Goal: Task Accomplishment & Management: Complete application form

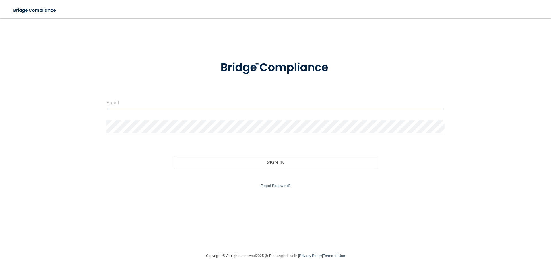
click at [125, 100] on input "email" at bounding box center [275, 102] width 338 height 13
type input "[EMAIL_ADDRESS][DOMAIN_NAME]"
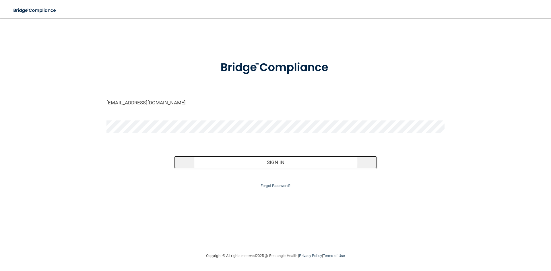
click at [236, 168] on button "Sign In" at bounding box center [275, 162] width 203 height 13
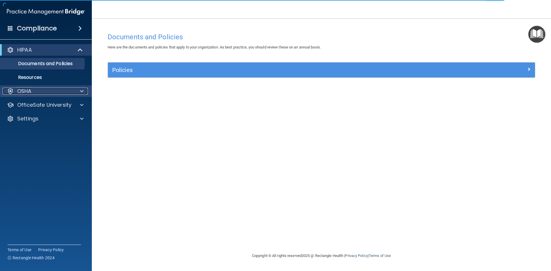
click at [49, 90] on div "OSHA" at bounding box center [38, 91] width 71 height 7
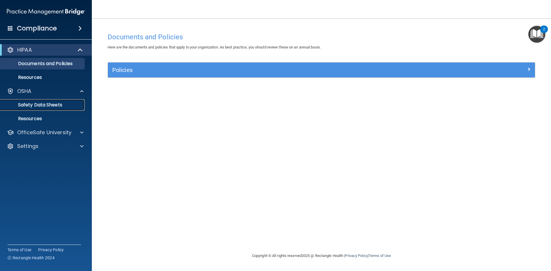
click at [40, 103] on p "Safety Data Sheets" at bounding box center [43, 105] width 78 height 6
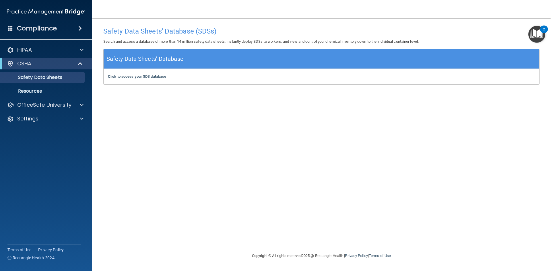
drag, startPoint x: 168, startPoint y: 80, endPoint x: 162, endPoint y: 79, distance: 5.5
click at [168, 80] on div "Click to access your SDS database Click to access your SDS database" at bounding box center [322, 76] width 436 height 15
click at [156, 78] on b "Click to access your SDS database" at bounding box center [137, 76] width 58 height 4
click at [527, 34] on h4 "Safety Data Sheets' Database (SDSs)" at bounding box center [321, 31] width 436 height 7
click at [529, 34] on img "Open Resource Center, 2 new notifications" at bounding box center [536, 34] width 17 height 17
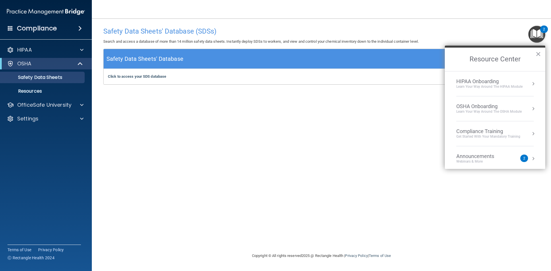
click at [491, 81] on div "HIPAA Onboarding" at bounding box center [489, 81] width 66 height 6
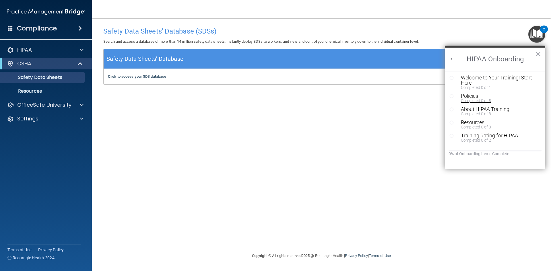
scroll to position [1, 0]
click at [479, 83] on div "Welcome to Your Training! Start Here" at bounding box center [497, 80] width 73 height 10
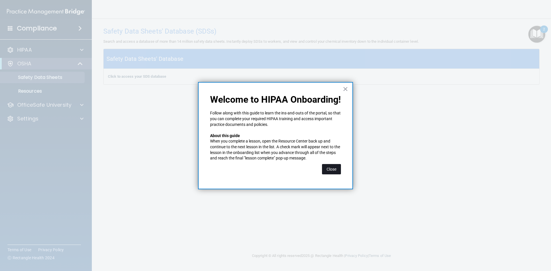
click at [328, 168] on button "Close" at bounding box center [331, 169] width 19 height 10
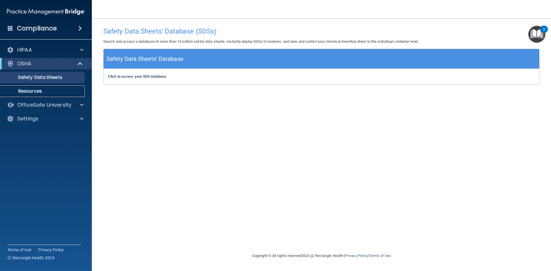
click at [44, 92] on p "Resources" at bounding box center [43, 91] width 78 height 6
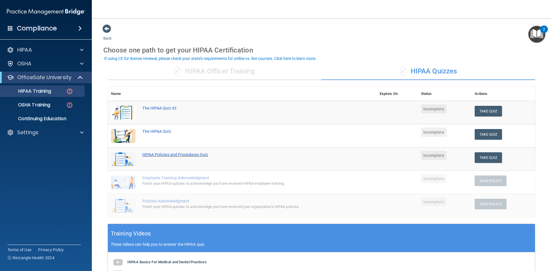
click at [180, 153] on div "HIPAA Policies and Procedures Quiz" at bounding box center [244, 154] width 205 height 5
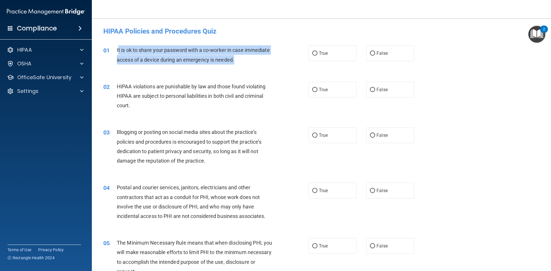
drag, startPoint x: 230, startPoint y: 57, endPoint x: 118, endPoint y: 53, distance: 111.4
click at [118, 53] on div "It is ok to share your password with a co-worker in case immediate access of a …" at bounding box center [197, 54] width 160 height 19
click at [278, 66] on div "01 It is ok to share your password with a co-worker in case immediate access of…" at bounding box center [206, 56] width 222 height 22
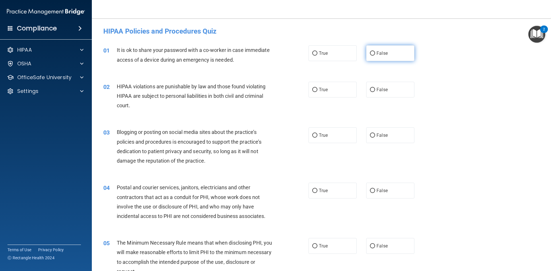
click at [381, 59] on label "False" at bounding box center [390, 53] width 48 height 16
click at [375, 56] on input "False" at bounding box center [372, 53] width 5 height 4
radio input "true"
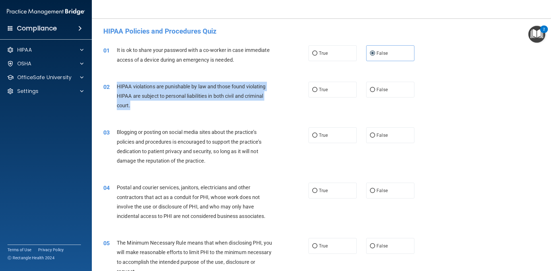
drag, startPoint x: 127, startPoint y: 104, endPoint x: 114, endPoint y: 87, distance: 21.7
click at [114, 87] on div "02 HIPAA violations are punishable by law and those found violating HIPAA are s…" at bounding box center [206, 98] width 222 height 32
copy div "HIPAA violations are punishable by law and those found violating HIPAA are subj…"
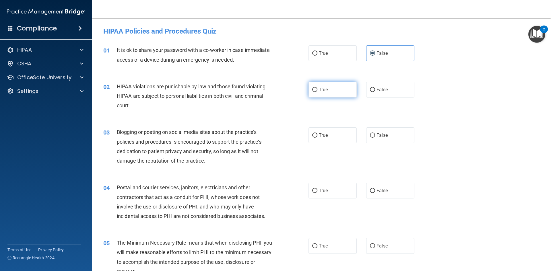
click at [325, 92] on span "True" at bounding box center [323, 89] width 9 height 5
click at [317, 92] on input "True" at bounding box center [314, 90] width 5 height 4
radio input "true"
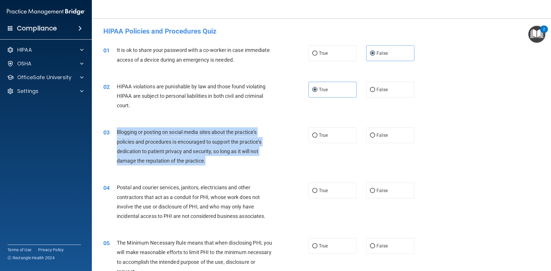
drag, startPoint x: 207, startPoint y: 162, endPoint x: 113, endPoint y: 131, distance: 98.4
click at [113, 131] on div "03 Blogging or posting on social media sites about the practice’s policies and …" at bounding box center [206, 147] width 222 height 41
copy div "Blogging or posting on social media sites about the practice’s policies and pro…"
click at [217, 168] on div "03 Blogging or posting on social media sites about the practice’s policies and …" at bounding box center [206, 147] width 222 height 41
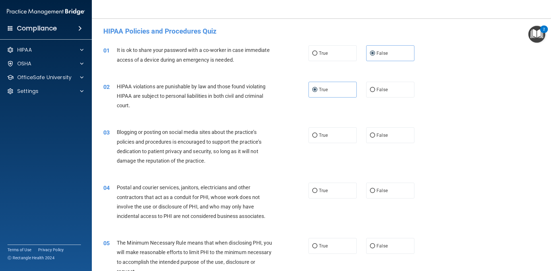
click at [208, 92] on div "HIPAA violations are punishable by law and those found violating HIPAA are subj…" at bounding box center [197, 96] width 160 height 29
click at [323, 138] on label "True" at bounding box center [332, 135] width 48 height 16
click at [317, 138] on input "True" at bounding box center [314, 135] width 5 height 4
radio input "true"
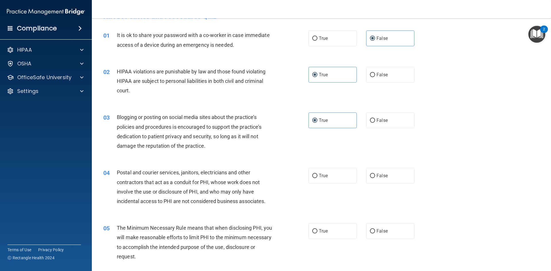
scroll to position [29, 0]
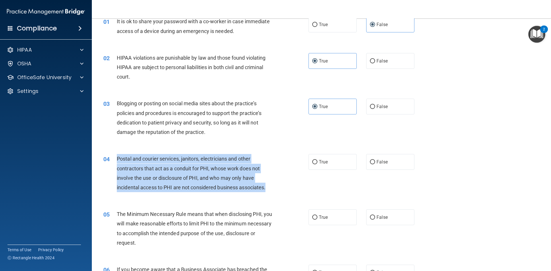
drag, startPoint x: 274, startPoint y: 193, endPoint x: 113, endPoint y: 158, distance: 165.0
click at [113, 158] on div "04 Postal and courier services, janitors, electricians and other contractors th…" at bounding box center [206, 174] width 222 height 41
copy div "Postal and courier services, janitors, electricians and other contractors that …"
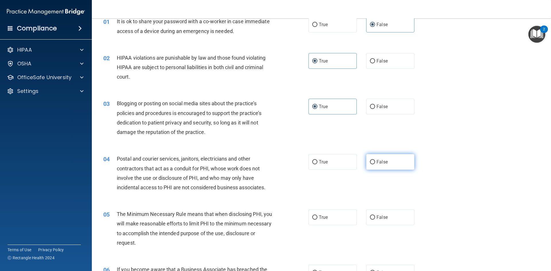
click at [403, 164] on label "False" at bounding box center [390, 162] width 48 height 16
click at [375, 164] on input "False" at bounding box center [372, 162] width 5 height 4
radio input "true"
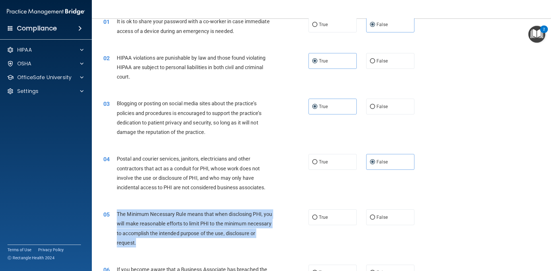
drag, startPoint x: 175, startPoint y: 240, endPoint x: 116, endPoint y: 214, distance: 64.7
click at [116, 214] on div "05 The Minimum Necessary Rule means that when disclosing PHI, you will make rea…" at bounding box center [206, 229] width 222 height 41
copy div "The Minimum Necessary Rule means that when disclosing PHI, you will make reason…"
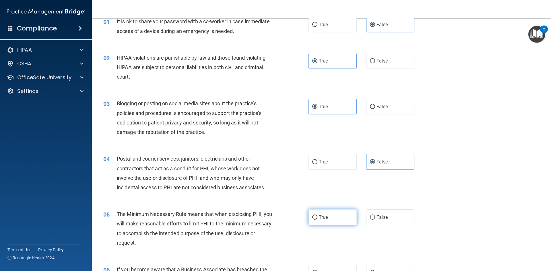
click at [335, 212] on label "True" at bounding box center [332, 217] width 48 height 16
click at [317, 215] on input "True" at bounding box center [314, 217] width 5 height 4
radio input "true"
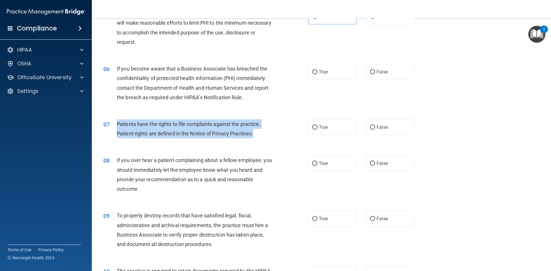
drag, startPoint x: 232, startPoint y: 132, endPoint x: 117, endPoint y: 123, distance: 114.9
click at [117, 123] on div "Patients have the rights to file complaints against the practice. Patient right…" at bounding box center [197, 128] width 160 height 19
copy span "Patients have the rights to file complaints against the practice. Patient right…"
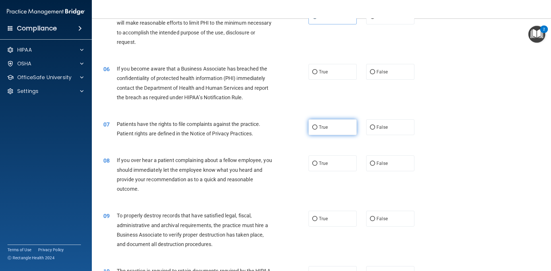
click at [319, 129] on span "True" at bounding box center [323, 127] width 9 height 5
click at [317, 129] on input "True" at bounding box center [314, 127] width 5 height 4
radio input "true"
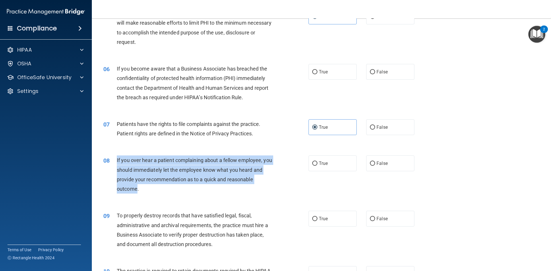
drag, startPoint x: 137, startPoint y: 188, endPoint x: 115, endPoint y: 161, distance: 34.8
click at [115, 161] on div "08 If you over hear a patient complaining about a fellow employee, you should i…" at bounding box center [206, 176] width 222 height 41
copy div "If you over hear a patient complaining about a fellow employee, you should imme…"
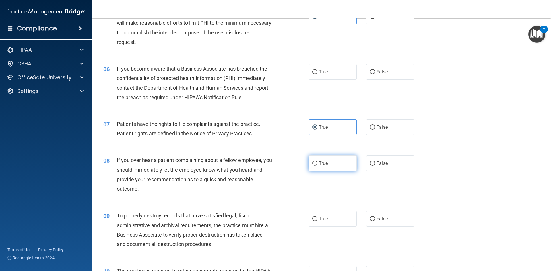
click at [332, 171] on label "True" at bounding box center [332, 164] width 48 height 16
click at [317, 166] on input "True" at bounding box center [314, 164] width 5 height 4
radio input "true"
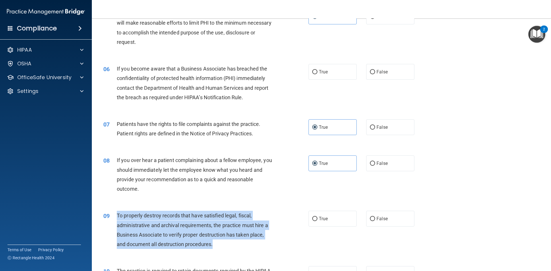
drag, startPoint x: 224, startPoint y: 246, endPoint x: 117, endPoint y: 212, distance: 113.1
click at [117, 212] on div "To properly destroy records that have satisfied legal, fiscal, administrative a…" at bounding box center [197, 230] width 160 height 38
copy span "To properly destroy records that have satisfied legal, fiscal, administrative a…"
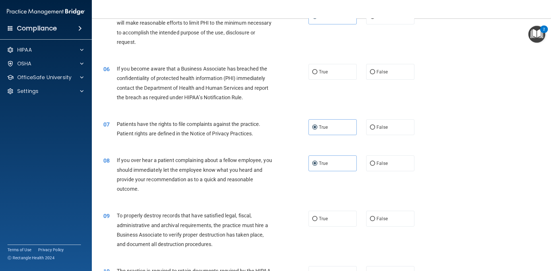
click at [178, 147] on div "07 Patients have the rights to file complaints against the practice. Patient ri…" at bounding box center [321, 130] width 445 height 36
click at [216, 205] on div "09 To properly destroy records that have satisfied legal, fiscal, administrativ…" at bounding box center [321, 231] width 445 height 55
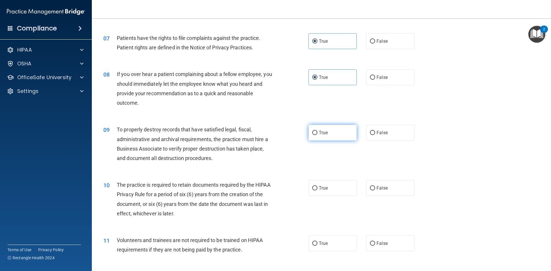
click at [345, 135] on label "True" at bounding box center [332, 133] width 48 height 16
click at [317, 135] on input "True" at bounding box center [314, 133] width 5 height 4
radio input "true"
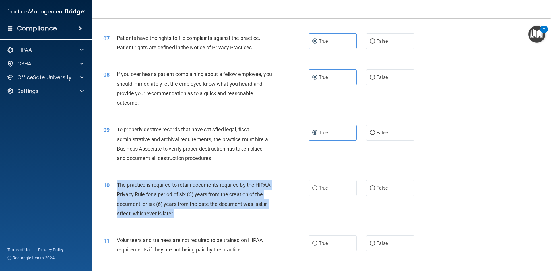
drag, startPoint x: 157, startPoint y: 210, endPoint x: 116, endPoint y: 184, distance: 48.1
click at [117, 184] on div "The practice is required to retain documents required by the HIPAA Privacy Rule…" at bounding box center [197, 199] width 160 height 38
copy span "The practice is required to retain documents required by the HIPAA Privacy Rule…"
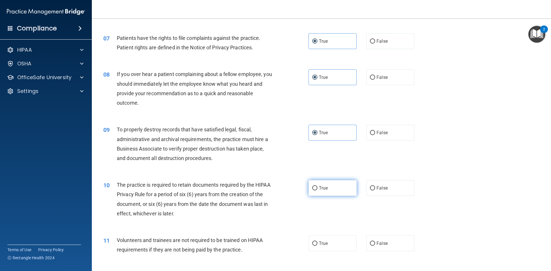
click at [310, 184] on label "True" at bounding box center [332, 188] width 48 height 16
click at [312, 186] on input "True" at bounding box center [314, 188] width 5 height 4
radio input "true"
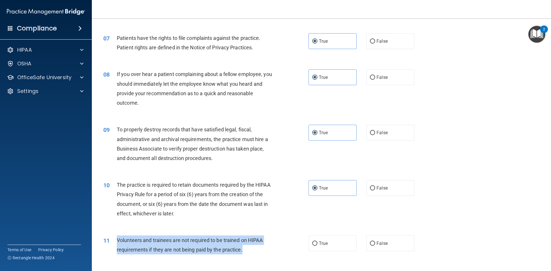
drag, startPoint x: 252, startPoint y: 256, endPoint x: 115, endPoint y: 239, distance: 137.3
click at [115, 239] on div "11 Volunteers and trainees are not required to be trained on HIPAA requirements…" at bounding box center [206, 247] width 222 height 22
copy div "Volunteers and trainees are not required to be trained on HIPAA requirements if…"
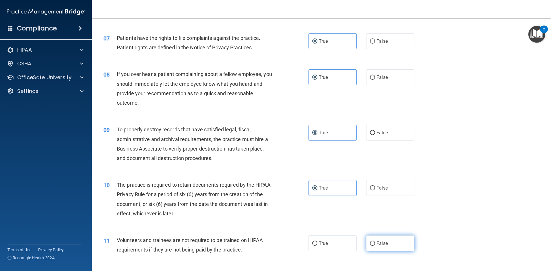
click at [376, 240] on label "False" at bounding box center [390, 244] width 48 height 16
click at [375, 242] on input "False" at bounding box center [372, 244] width 5 height 4
radio input "true"
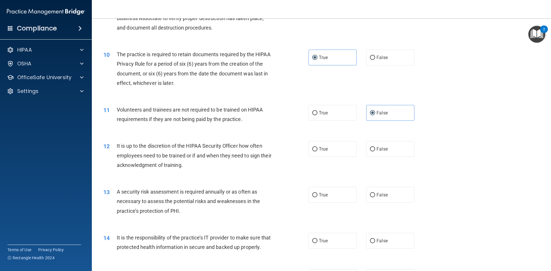
scroll to position [459, 0]
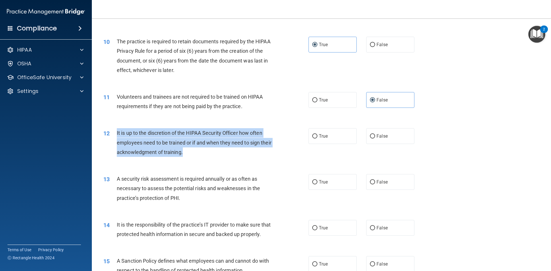
drag, startPoint x: 180, startPoint y: 151, endPoint x: 116, endPoint y: 136, distance: 65.6
click at [117, 136] on div "It is up to the discretion of the HIPAA Security Officer how often employees ne…" at bounding box center [197, 142] width 160 height 29
copy span "It is up to the discretion of the HIPAA Security Officer how often employees ne…"
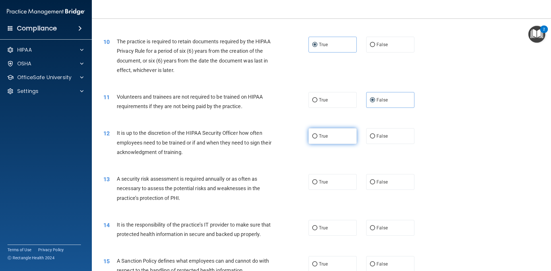
click at [319, 135] on span "True" at bounding box center [323, 135] width 9 height 5
click at [317, 135] on input "True" at bounding box center [314, 136] width 5 height 4
radio input "true"
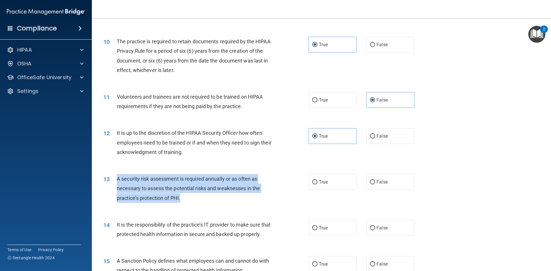
drag, startPoint x: 194, startPoint y: 199, endPoint x: 115, endPoint y: 182, distance: 80.8
click at [115, 182] on div "13 A security risk assessment is required annually or as often as necessary to …" at bounding box center [206, 190] width 222 height 32
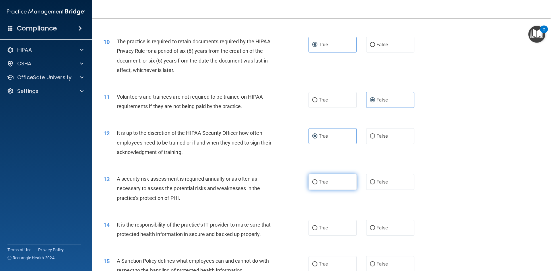
click at [337, 182] on label "True" at bounding box center [332, 182] width 48 height 16
click at [317, 182] on input "True" at bounding box center [314, 182] width 5 height 4
radio input "true"
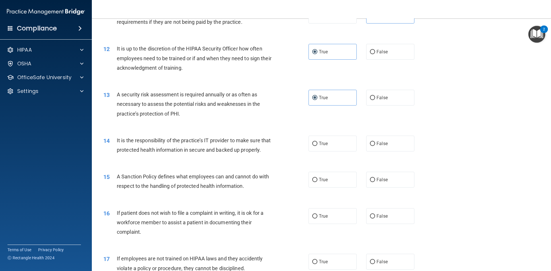
scroll to position [545, 0]
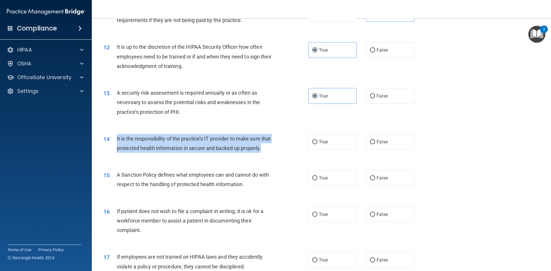
drag, startPoint x: 143, startPoint y: 159, endPoint x: 115, endPoint y: 140, distance: 33.4
click at [115, 140] on div "14 It is the responsibility of the practice’s IT provider to make sure that pro…" at bounding box center [206, 145] width 222 height 22
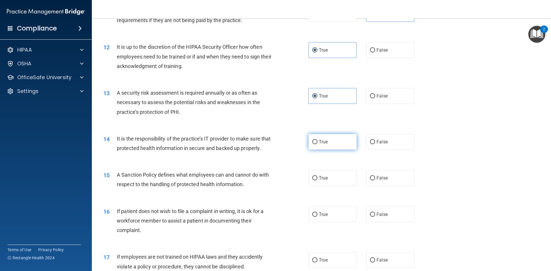
click at [335, 142] on label "True" at bounding box center [332, 142] width 48 height 16
click at [317, 142] on input "True" at bounding box center [314, 142] width 5 height 4
radio input "true"
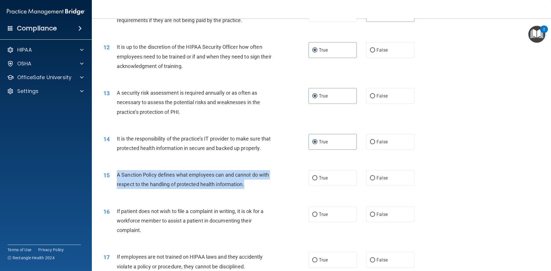
drag, startPoint x: 258, startPoint y: 197, endPoint x: 114, endPoint y: 184, distance: 144.4
click at [114, 184] on div "15 A Sanction Policy defines what employees can and cannot do with respect to t…" at bounding box center [206, 181] width 222 height 22
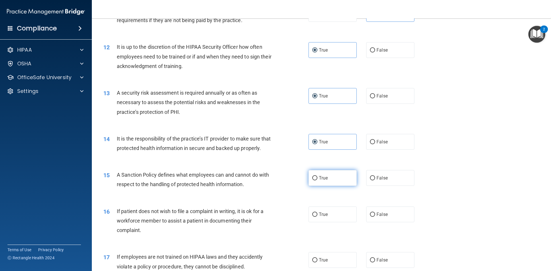
click at [325, 186] on label "True" at bounding box center [332, 178] width 48 height 16
click at [317, 180] on input "True" at bounding box center [314, 178] width 5 height 4
radio input "true"
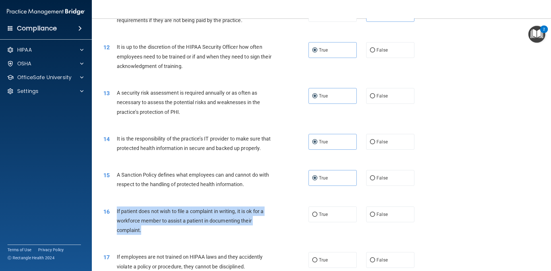
drag, startPoint x: 149, startPoint y: 236, endPoint x: 116, endPoint y: 223, distance: 35.8
click at [116, 223] on div "16 If patient does not wish to file a complaint in writing, it is ok for a work…" at bounding box center [206, 223] width 222 height 32
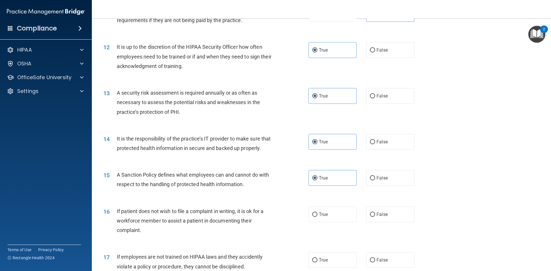
click at [199, 199] on div "15 A Sanction Policy defines what employees can and cannot do with respect to t…" at bounding box center [321, 181] width 445 height 36
click at [322, 217] on span "True" at bounding box center [323, 214] width 9 height 5
click at [317, 217] on input "True" at bounding box center [314, 215] width 5 height 4
radio input "true"
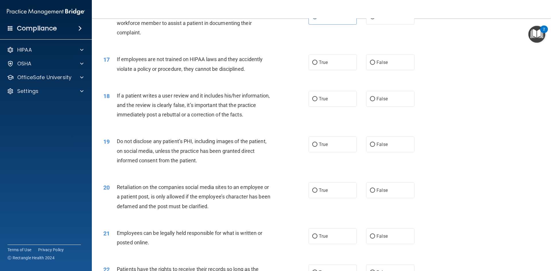
scroll to position [746, 0]
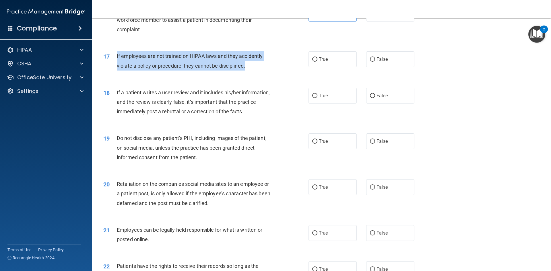
drag, startPoint x: 185, startPoint y: 76, endPoint x: 113, endPoint y: 64, distance: 72.8
click at [113, 64] on div "17 If employees are not trained on HIPAA laws and they accidently violate a pol…" at bounding box center [206, 62] width 222 height 22
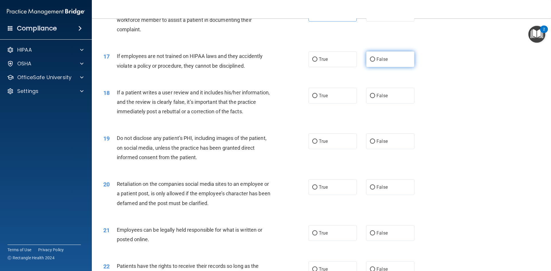
click at [387, 67] on label "False" at bounding box center [390, 59] width 48 height 16
click at [375, 62] on input "False" at bounding box center [372, 59] width 5 height 4
radio input "true"
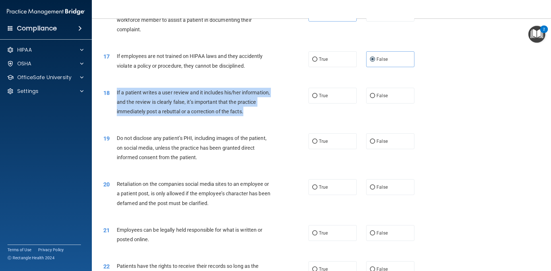
drag, startPoint x: 225, startPoint y: 120, endPoint x: 115, endPoint y: 101, distance: 110.9
click at [115, 101] on div "18 If a patient writes a user review and it includes his/her information, and t…" at bounding box center [206, 104] width 222 height 32
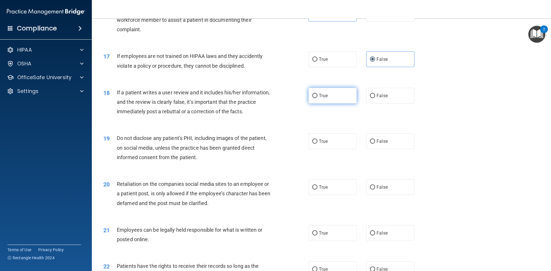
click at [323, 98] on span "True" at bounding box center [323, 95] width 9 height 5
click at [317, 98] on input "True" at bounding box center [314, 96] width 5 height 4
radio input "true"
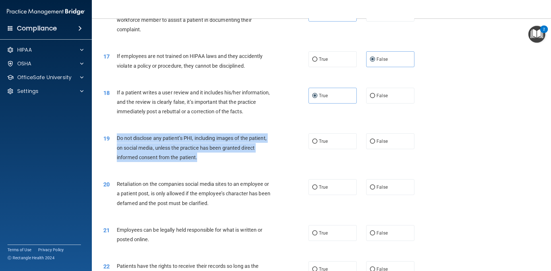
drag, startPoint x: 173, startPoint y: 163, endPoint x: 116, endPoint y: 149, distance: 58.0
click at [116, 149] on div "19 Do not disclose any patient’s PHI, including images of the patient, on socia…" at bounding box center [206, 149] width 222 height 32
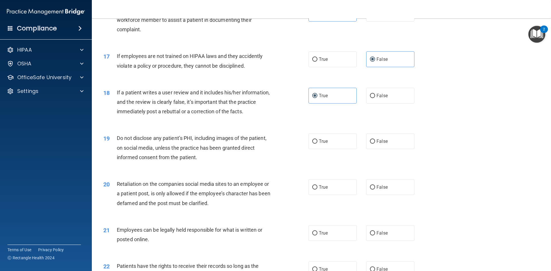
click at [305, 172] on div "19 Do not disclose any patient’s PHI, including images of the patient, on socia…" at bounding box center [321, 149] width 445 height 46
click at [322, 149] on label "True" at bounding box center [332, 141] width 48 height 16
click at [317, 144] on input "True" at bounding box center [314, 141] width 5 height 4
radio input "true"
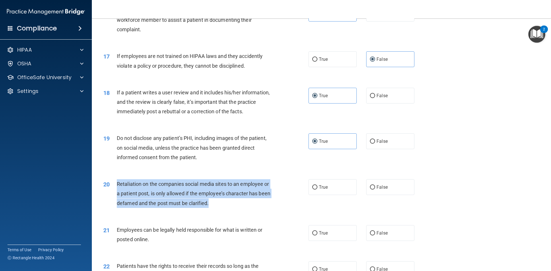
drag, startPoint x: 221, startPoint y: 213, endPoint x: 118, endPoint y: 191, distance: 104.7
click at [117, 191] on div "Retaliation on the companies social media sites to an employee or a patient pos…" at bounding box center [197, 193] width 160 height 29
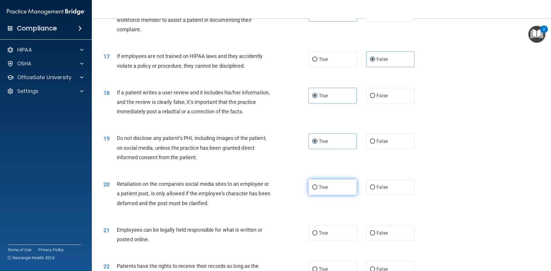
click at [319, 190] on span "True" at bounding box center [323, 186] width 9 height 5
click at [317, 190] on input "True" at bounding box center [314, 187] width 5 height 4
radio input "true"
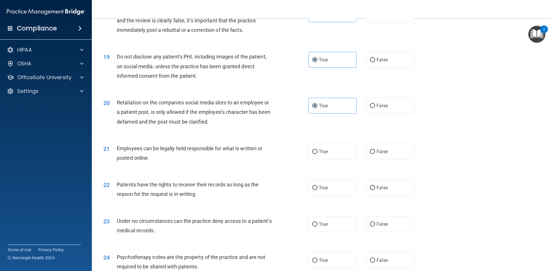
scroll to position [832, 0]
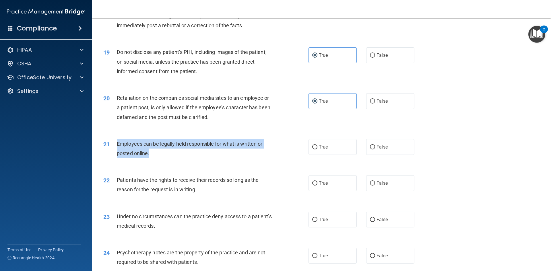
drag, startPoint x: 151, startPoint y: 162, endPoint x: 129, endPoint y: 155, distance: 23.3
click at [117, 155] on div "Employees can be legally held responsible for what is written or posted online." at bounding box center [197, 148] width 160 height 19
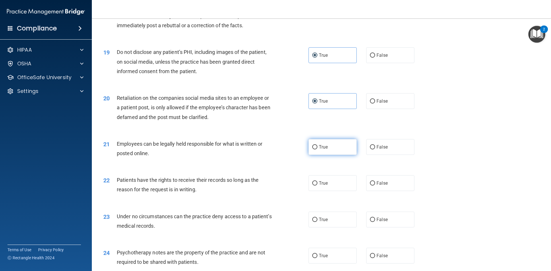
click at [331, 155] on label "True" at bounding box center [332, 147] width 48 height 16
click at [317, 149] on input "True" at bounding box center [314, 147] width 5 height 4
radio input "true"
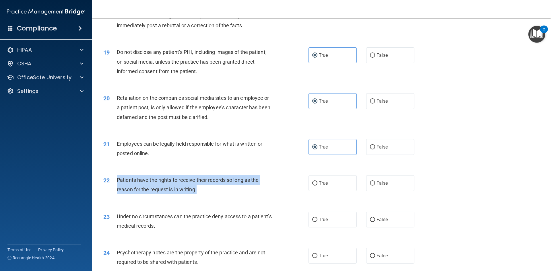
drag, startPoint x: 209, startPoint y: 200, endPoint x: 114, endPoint y: 192, distance: 94.7
click at [114, 192] on div "22 Patients have the rights to receive their records so long as the reason for …" at bounding box center [206, 186] width 222 height 22
click at [240, 154] on span "Employees can be legally held responsible for what is written or posted online." at bounding box center [189, 148] width 145 height 15
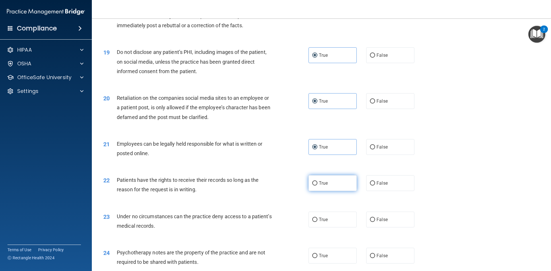
click at [330, 191] on label "True" at bounding box center [332, 183] width 48 height 16
click at [317, 186] on input "True" at bounding box center [314, 183] width 5 height 4
radio input "true"
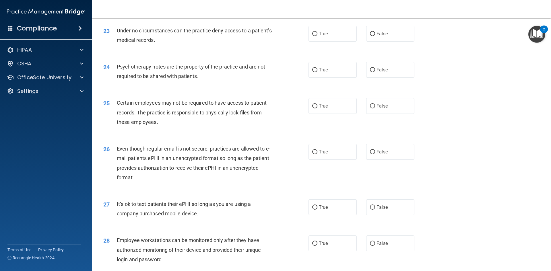
scroll to position [976, 0]
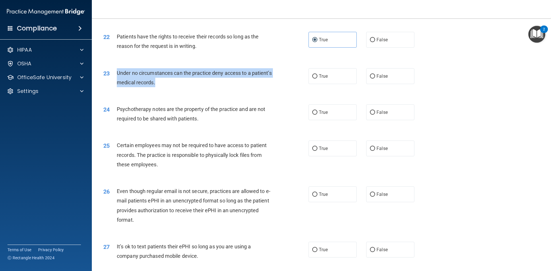
drag, startPoint x: 182, startPoint y: 92, endPoint x: 112, endPoint y: 83, distance: 70.6
click at [112, 83] on div "23 Under no circumstances can the practice deny access to a patient’s medical r…" at bounding box center [206, 79] width 222 height 22
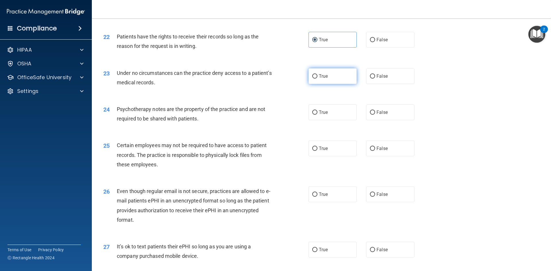
click at [332, 84] on label "True" at bounding box center [332, 76] width 48 height 16
click at [317, 79] on input "True" at bounding box center [314, 76] width 5 height 4
radio input "true"
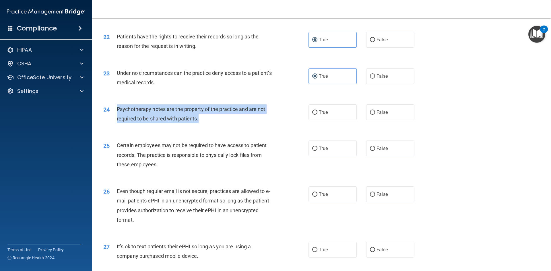
drag, startPoint x: 172, startPoint y: 127, endPoint x: 121, endPoint y: 120, distance: 51.2
click at [116, 121] on div "24 Psychotherapy notes are the property of the practice and are not required to…" at bounding box center [206, 115] width 222 height 22
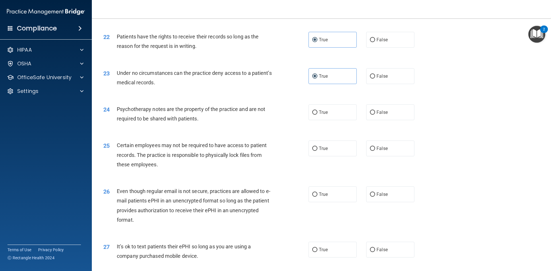
click at [213, 133] on div "24 Psychotherapy notes are the property of the practice and are not required to…" at bounding box center [321, 115] width 445 height 36
click at [316, 118] on label "True" at bounding box center [332, 112] width 48 height 16
click at [316, 115] on input "True" at bounding box center [314, 112] width 5 height 4
radio input "true"
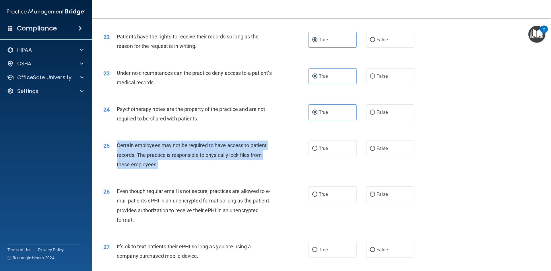
drag, startPoint x: 170, startPoint y: 173, endPoint x: 118, endPoint y: 155, distance: 55.3
click at [118, 155] on div "Certain employees may not be required to have access to patient records. The pr…" at bounding box center [197, 155] width 160 height 29
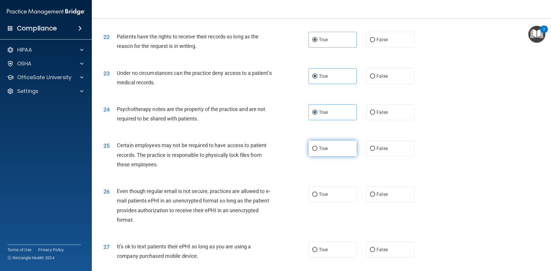
click at [337, 156] on label "True" at bounding box center [332, 149] width 48 height 16
click at [317, 151] on input "True" at bounding box center [314, 149] width 5 height 4
radio input "true"
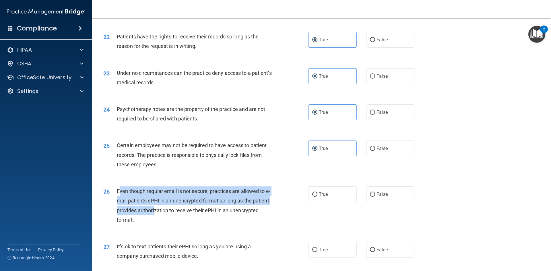
drag, startPoint x: 154, startPoint y: 224, endPoint x: 121, endPoint y: 201, distance: 40.3
click at [119, 201] on div "Even though regular email is not secure, practices are allowed to e-mail patien…" at bounding box center [197, 205] width 160 height 38
click at [148, 223] on span "Even though regular email is not secure, practices are allowed to e-mail patien…" at bounding box center [194, 205] width 154 height 35
drag, startPoint x: 125, startPoint y: 226, endPoint x: 116, endPoint y: 198, distance: 28.7
click at [116, 198] on div "26 Even though regular email is not secure, practices are allowed to e-mail pat…" at bounding box center [206, 206] width 222 height 41
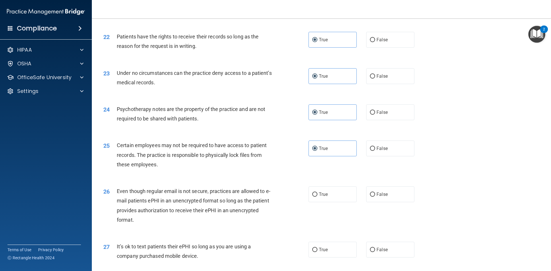
click at [258, 133] on div "24 Psychotherapy notes are the property of the practice and are not required to…" at bounding box center [321, 115] width 445 height 36
click at [335, 202] on label "True" at bounding box center [332, 194] width 48 height 16
click at [317, 197] on input "True" at bounding box center [314, 195] width 5 height 4
radio input "true"
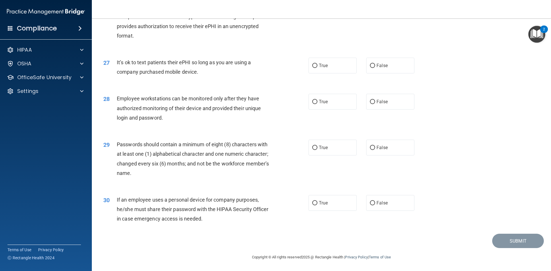
scroll to position [1169, 0]
drag, startPoint x: 202, startPoint y: 73, endPoint x: 130, endPoint y: 63, distance: 72.5
click at [118, 61] on div "It’s ok to text patients their ePHI so long as you are using a company purchase…" at bounding box center [197, 67] width 160 height 19
drag, startPoint x: 216, startPoint y: 78, endPoint x: 212, endPoint y: 77, distance: 4.1
click at [215, 78] on div "27 It’s ok to text patients their ePHI so long as you are using a company purch…" at bounding box center [206, 69] width 222 height 22
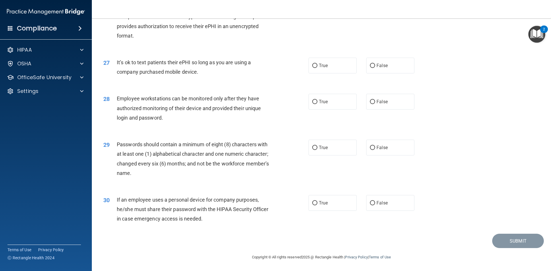
click at [208, 73] on div "It’s ok to text patients their ePHI so long as you are using a company purchase…" at bounding box center [197, 67] width 160 height 19
drag, startPoint x: 202, startPoint y: 73, endPoint x: 111, endPoint y: 65, distance: 91.3
click at [112, 65] on div "27 It’s ok to text patients their ePHI so long as you are using a company purch…" at bounding box center [206, 69] width 222 height 22
click at [321, 73] on label "True" at bounding box center [332, 66] width 48 height 16
click at [317, 68] on input "True" at bounding box center [314, 66] width 5 height 4
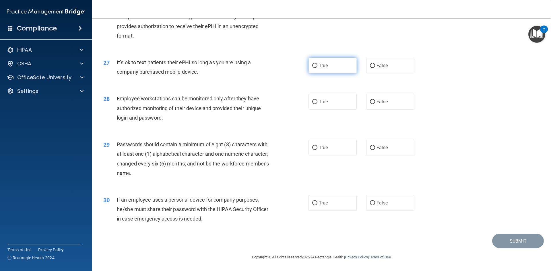
radio input "true"
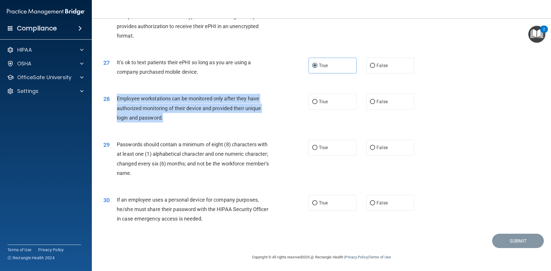
drag, startPoint x: 152, startPoint y: 114, endPoint x: 116, endPoint y: 100, distance: 38.6
click at [116, 100] on div "28 Employee workstations can be monitored only after they have authorized monit…" at bounding box center [206, 110] width 222 height 32
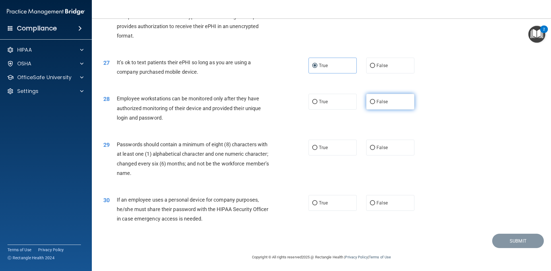
click at [388, 107] on label "False" at bounding box center [390, 102] width 48 height 16
click at [375, 104] on input "False" at bounding box center [372, 102] width 5 height 4
radio input "true"
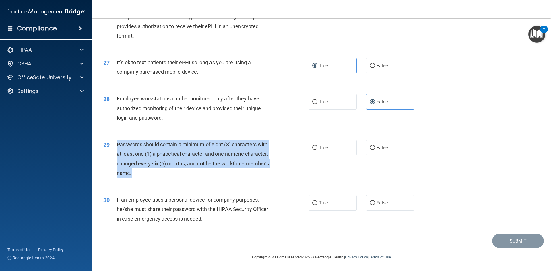
drag, startPoint x: 147, startPoint y: 176, endPoint x: 116, endPoint y: 146, distance: 42.8
click at [117, 146] on div "Passwords should contain a minimum of eight (8) characters with at least one (1…" at bounding box center [197, 159] width 160 height 38
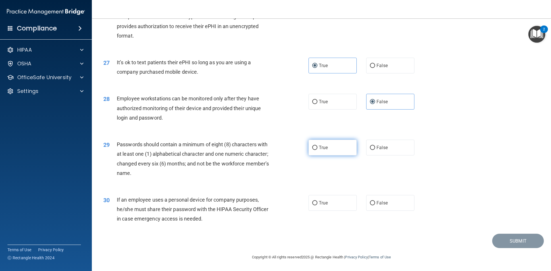
click at [327, 147] on label "True" at bounding box center [332, 148] width 48 height 16
click at [317, 147] on input "True" at bounding box center [314, 148] width 5 height 4
radio input "true"
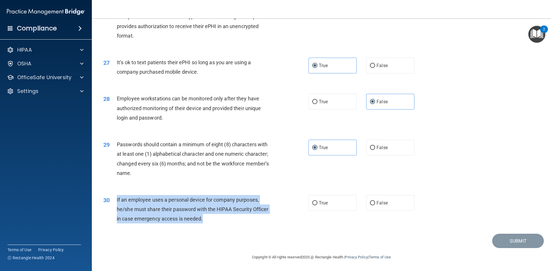
drag, startPoint x: 212, startPoint y: 222, endPoint x: 112, endPoint y: 205, distance: 102.0
click at [112, 205] on div "30 If an employee uses a personal device for company purposes, he/she must shar…" at bounding box center [206, 211] width 222 height 32
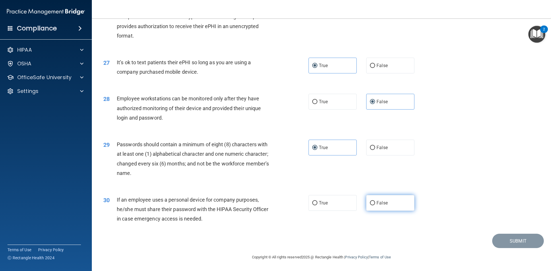
click at [401, 201] on label "False" at bounding box center [390, 203] width 48 height 16
click at [375, 201] on input "False" at bounding box center [372, 203] width 5 height 4
radio input "true"
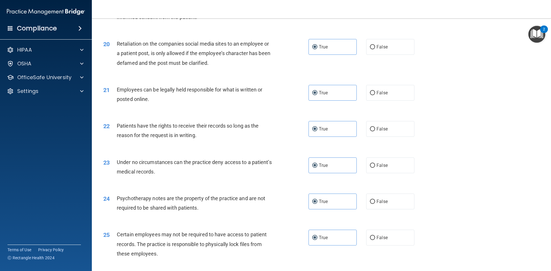
scroll to position [882, 0]
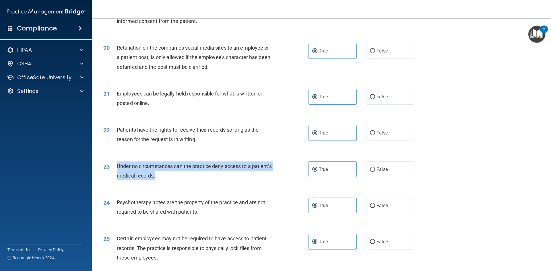
drag, startPoint x: 182, startPoint y: 185, endPoint x: 116, endPoint y: 175, distance: 67.5
click at [116, 175] on div "23 Under no circumstances can the practice deny access to a patient’s medical r…" at bounding box center [206, 173] width 222 height 22
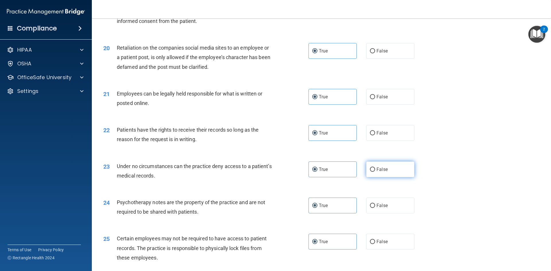
click at [382, 177] on label "False" at bounding box center [390, 170] width 48 height 16
click at [375, 172] on input "False" at bounding box center [372, 170] width 5 height 4
radio input "true"
radio input "false"
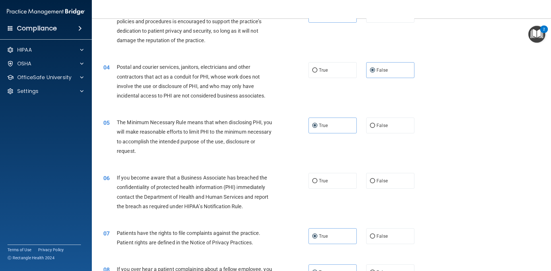
scroll to position [108, 0]
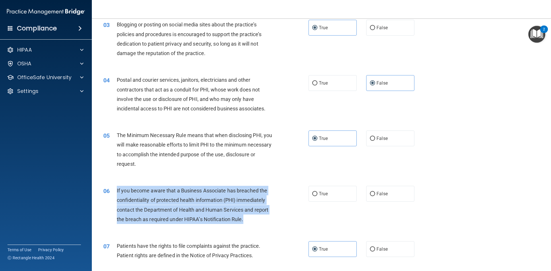
drag, startPoint x: 245, startPoint y: 220, endPoint x: 114, endPoint y: 191, distance: 133.7
click at [114, 191] on div "06 If you become aware that a Business Associate has breached the confidentiali…" at bounding box center [206, 206] width 222 height 41
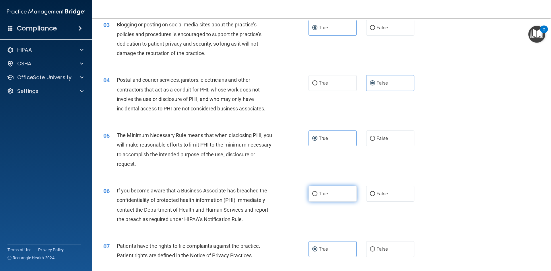
click at [335, 189] on label "True" at bounding box center [332, 194] width 48 height 16
click at [317, 192] on input "True" at bounding box center [314, 194] width 5 height 4
radio input "true"
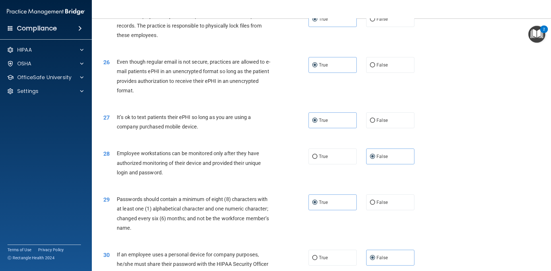
scroll to position [1169, 0]
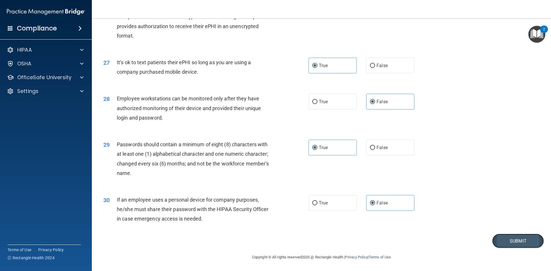
click at [493, 240] on button "Submit" at bounding box center [518, 241] width 52 height 15
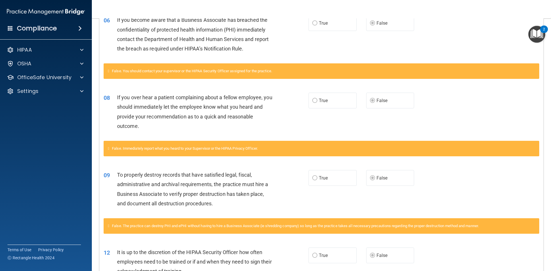
scroll to position [316, 0]
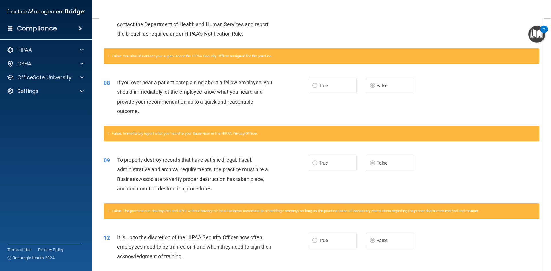
click at [109, 210] on icon at bounding box center [108, 211] width 1 height 4
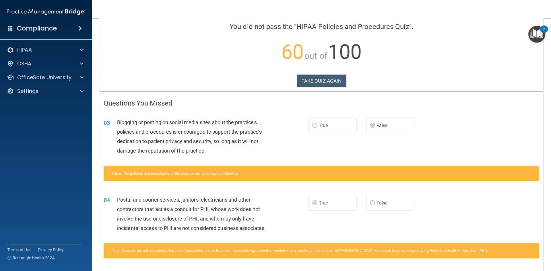
scroll to position [29, 0]
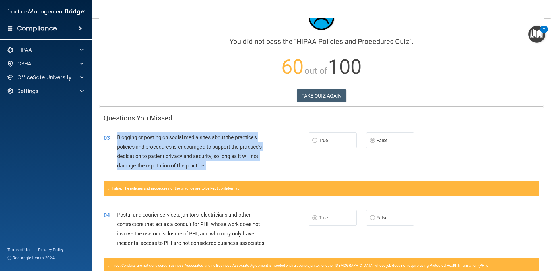
drag, startPoint x: 211, startPoint y: 163, endPoint x: 122, endPoint y: 135, distance: 93.9
click at [117, 135] on div "Blogging or posting on social media sites about the practice’s policies and pro…" at bounding box center [197, 152] width 160 height 38
click at [242, 163] on div "Blogging or posting on social media sites about the practice’s policies and pro…" at bounding box center [197, 152] width 160 height 38
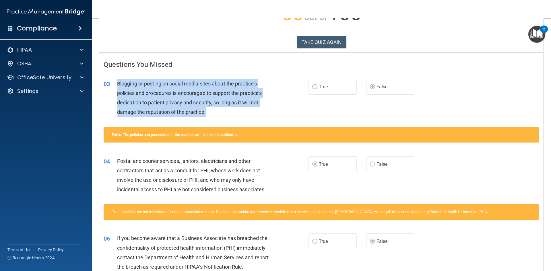
scroll to position [86, 0]
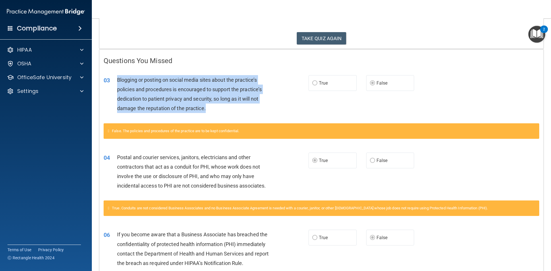
click at [270, 99] on div "Blogging or posting on social media sites about the practice’s policies and pro…" at bounding box center [197, 94] width 160 height 38
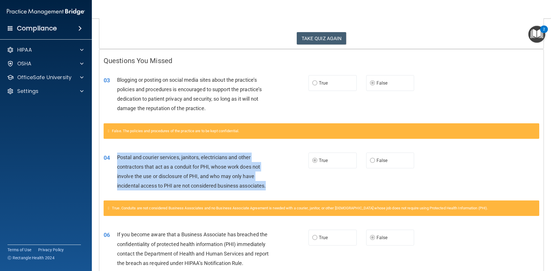
drag, startPoint x: 271, startPoint y: 188, endPoint x: 114, endPoint y: 158, distance: 160.5
click at [114, 158] on div "04 Postal and courier services, janitors, electricians and other contractors th…" at bounding box center [206, 173] width 222 height 41
click at [272, 172] on div "Postal and courier services, janitors, electricians and other contractors that …" at bounding box center [197, 172] width 160 height 38
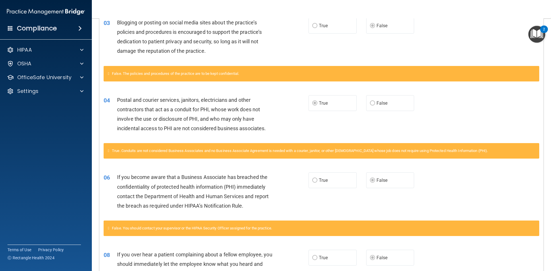
scroll to position [172, 0]
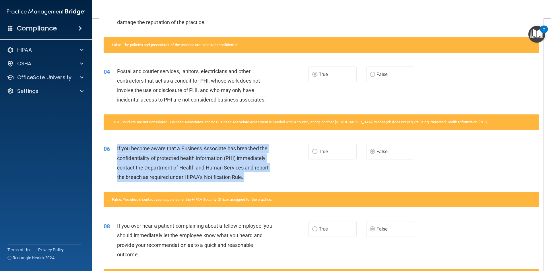
drag, startPoint x: 248, startPoint y: 179, endPoint x: 114, endPoint y: 148, distance: 136.8
click at [114, 148] on div "06 If you become aware that a Business Associate has breached the confidentiali…" at bounding box center [206, 164] width 222 height 41
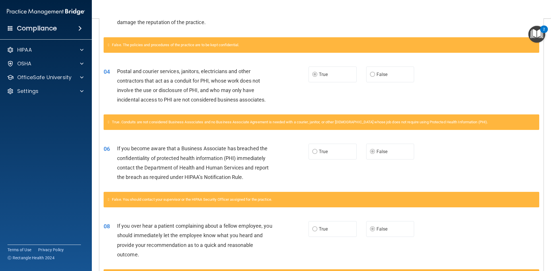
click at [168, 132] on div "True. Conduits are not considered Business Associates and no Business Associate…" at bounding box center [321, 125] width 444 height 22
click at [271, 182] on div "If you become aware that a Business Associate has breached the confidentiality …" at bounding box center [197, 163] width 160 height 38
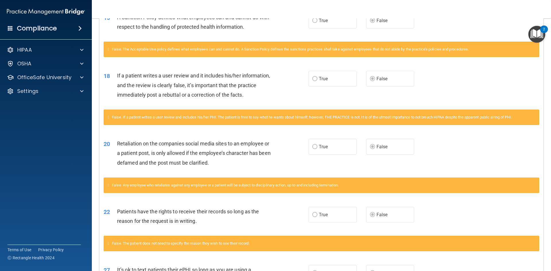
scroll to position [744, 0]
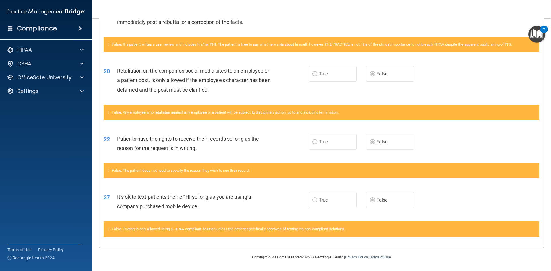
click at [347, 203] on label "True" at bounding box center [332, 200] width 48 height 16
drag, startPoint x: 209, startPoint y: 208, endPoint x: 115, endPoint y: 197, distance: 94.1
click at [115, 197] on div "27 It’s ok to text patients their ePHI so long as you are using a company purch…" at bounding box center [206, 203] width 222 height 22
click at [276, 195] on div "27 It’s ok to text patients their ePHI so long as you are using a company purch…" at bounding box center [206, 203] width 222 height 22
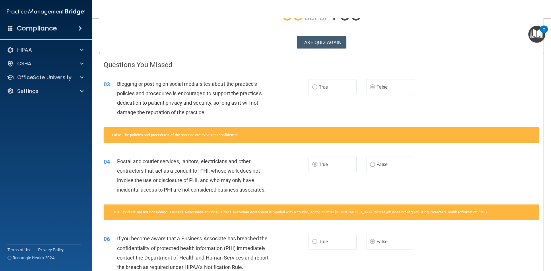
scroll to position [86, 0]
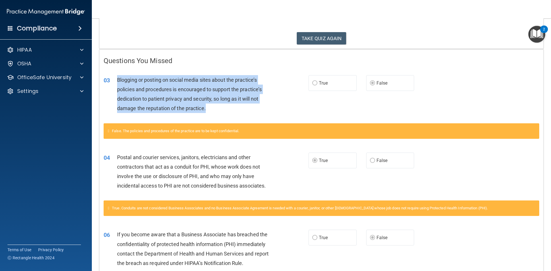
drag, startPoint x: 190, startPoint y: 111, endPoint x: 113, endPoint y: 79, distance: 83.2
click at [113, 79] on div "03 Blogging or posting on social media sites about the practice’s policies and …" at bounding box center [206, 95] width 222 height 41
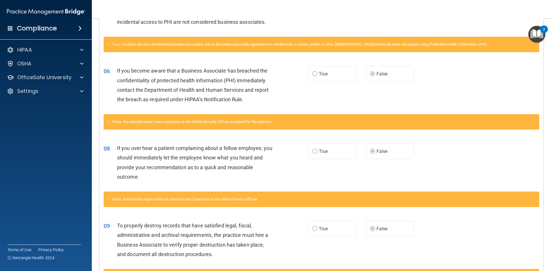
scroll to position [258, 0]
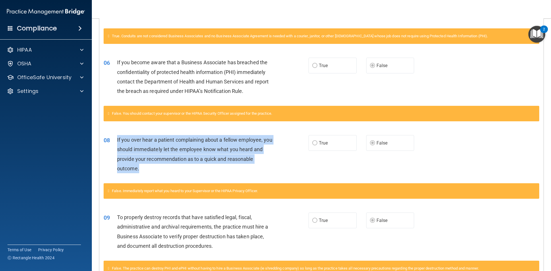
drag, startPoint x: 145, startPoint y: 172, endPoint x: 117, endPoint y: 143, distance: 40.2
click at [117, 143] on div "If you over hear a patient complaining about a fellow employee, you should imme…" at bounding box center [197, 154] width 160 height 38
click at [164, 176] on div "08 If you over hear a patient complaining about a fellow employee, you should i…" at bounding box center [206, 155] width 222 height 41
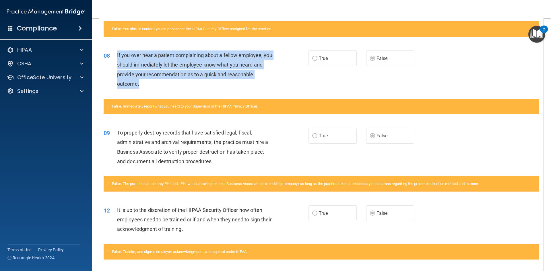
scroll to position [344, 0]
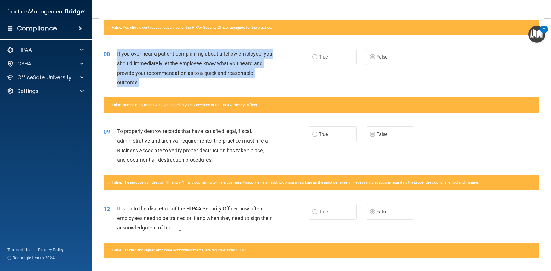
click at [268, 60] on div "If you over hear a patient complaining about a fellow employee, you should imme…" at bounding box center [197, 68] width 160 height 38
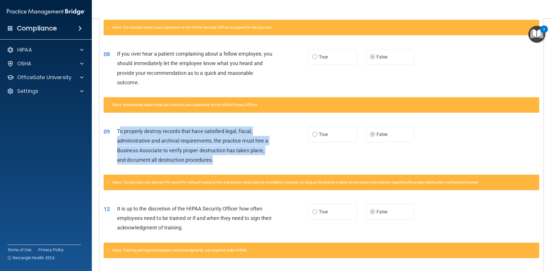
drag, startPoint x: 208, startPoint y: 158, endPoint x: 118, endPoint y: 129, distance: 94.1
click at [118, 129] on div "To properly destroy records that have satisfied legal, fiscal, administrative a…" at bounding box center [197, 146] width 160 height 38
click at [118, 129] on span "To properly destroy records that have satisfied legal, fiscal, administrative a…" at bounding box center [192, 145] width 151 height 35
click at [153, 132] on span "To properly destroy records that have satisfied legal, fiscal, administrative a…" at bounding box center [192, 145] width 151 height 35
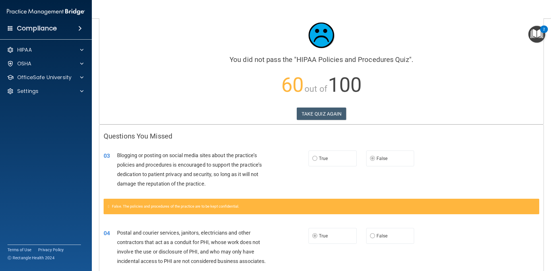
scroll to position [0, 0]
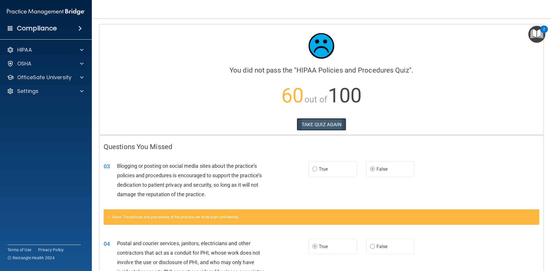
click at [329, 128] on button "TAKE QUIZ AGAIN" at bounding box center [322, 124] width 50 height 13
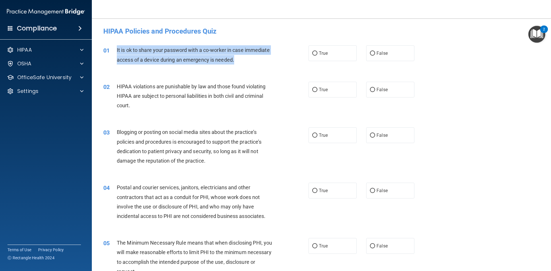
drag, startPoint x: 244, startPoint y: 60, endPoint x: 117, endPoint y: 49, distance: 127.0
click at [117, 49] on div "It is ok to share your password with a co-worker in case immediate access of a …" at bounding box center [197, 54] width 160 height 19
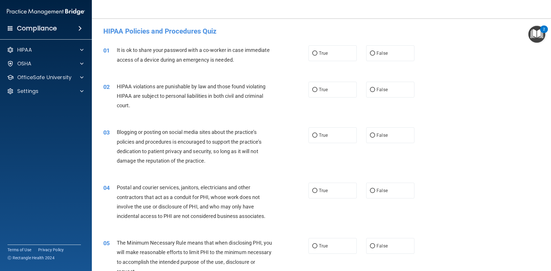
click at [183, 77] on div "02 HIPAA violations are punishable by law and those found violating HIPAA are s…" at bounding box center [321, 98] width 445 height 46
click at [379, 55] on span "False" at bounding box center [381, 52] width 11 height 5
click at [375, 55] on input "False" at bounding box center [372, 53] width 5 height 4
radio input "true"
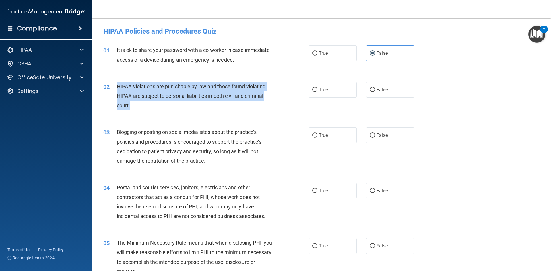
drag, startPoint x: 131, startPoint y: 100, endPoint x: 135, endPoint y: 86, distance: 14.2
click at [117, 84] on div "HIPAA violations are punishable by law and those found violating HIPAA are subj…" at bounding box center [197, 96] width 160 height 29
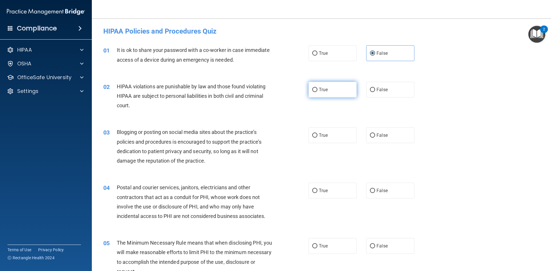
click at [325, 86] on label "True" at bounding box center [332, 90] width 48 height 16
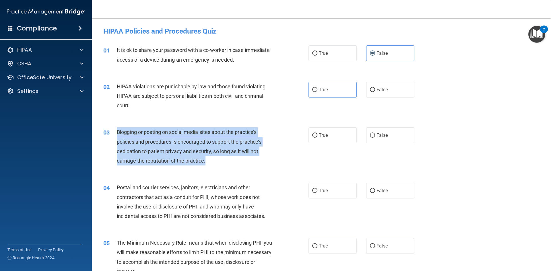
drag, startPoint x: 205, startPoint y: 159, endPoint x: 126, endPoint y: 130, distance: 84.0
click at [117, 129] on div "Blogging or posting on social media sites about the practice’s policies and pro…" at bounding box center [197, 146] width 160 height 38
click at [232, 162] on div "Blogging or posting on social media sites about the practice’s policies and pro…" at bounding box center [197, 146] width 160 height 38
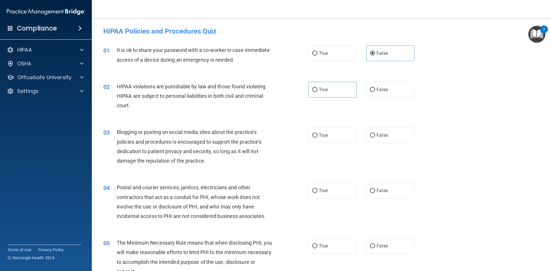
click at [224, 169] on div "03 Blogging or posting on social media sites about the practice’s policies and …" at bounding box center [321, 147] width 445 height 55
drag, startPoint x: 332, startPoint y: 136, endPoint x: 312, endPoint y: 143, distance: 21.2
click at [332, 136] on label "True" at bounding box center [332, 135] width 48 height 16
click at [317, 136] on input "True" at bounding box center [314, 135] width 5 height 4
radio input "true"
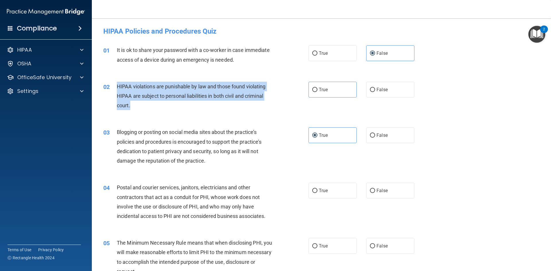
drag, startPoint x: 135, startPoint y: 107, endPoint x: 114, endPoint y: 89, distance: 27.4
click at [114, 89] on div "02 HIPAA violations are punishable by law and those found violating HIPAA are s…" at bounding box center [206, 98] width 222 height 32
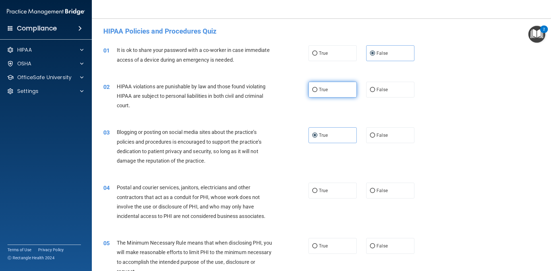
click at [340, 86] on label "True" at bounding box center [332, 90] width 48 height 16
click at [317, 88] on input "True" at bounding box center [314, 90] width 5 height 4
radio input "true"
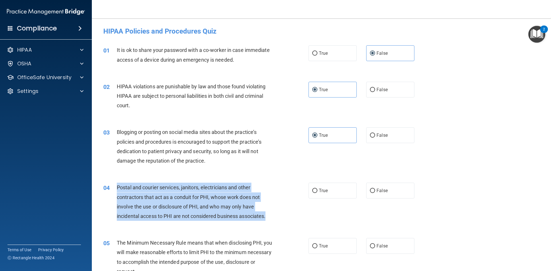
drag, startPoint x: 269, startPoint y: 217, endPoint x: 133, endPoint y: 189, distance: 138.9
click at [113, 189] on div "04 Postal and courier services, janitors, electricians and other contractors th…" at bounding box center [206, 203] width 222 height 41
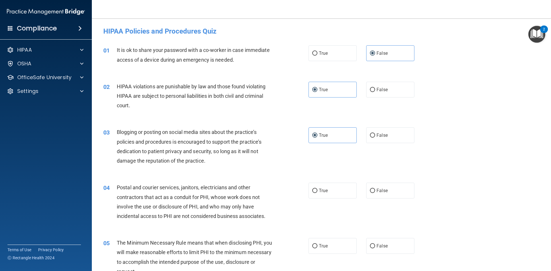
click at [271, 165] on div "03 Blogging or posting on social media sites about the practice’s policies and …" at bounding box center [206, 147] width 222 height 41
click at [319, 187] on label "True" at bounding box center [332, 191] width 48 height 16
click at [317, 189] on input "True" at bounding box center [314, 191] width 5 height 4
radio input "true"
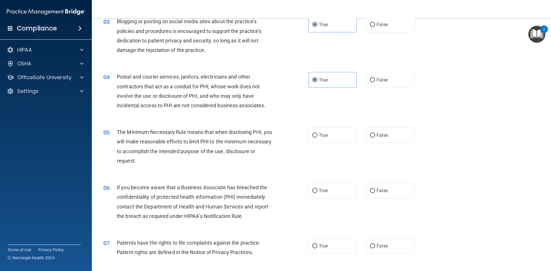
scroll to position [115, 0]
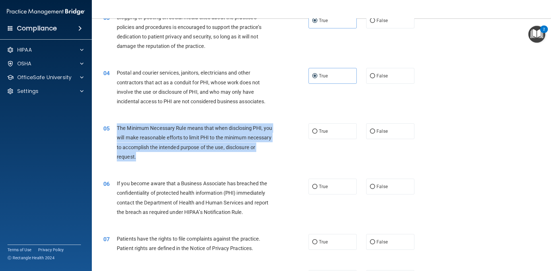
drag, startPoint x: 172, startPoint y: 154, endPoint x: 114, endPoint y: 132, distance: 62.1
click at [114, 132] on div "05 The Minimum Necessary Rule means that when disclosing PHI, you will make rea…" at bounding box center [206, 143] width 222 height 41
click at [325, 131] on span "True" at bounding box center [323, 131] width 9 height 5
click at [317, 131] on input "True" at bounding box center [314, 131] width 5 height 4
radio input "true"
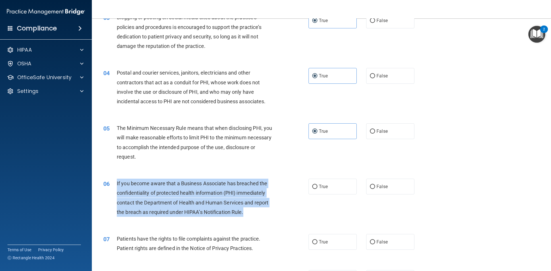
drag, startPoint x: 242, startPoint y: 212, endPoint x: 119, endPoint y: 183, distance: 126.8
click at [115, 184] on div "06 If you become aware that a Business Associate has breached the confidentiali…" at bounding box center [206, 199] width 222 height 41
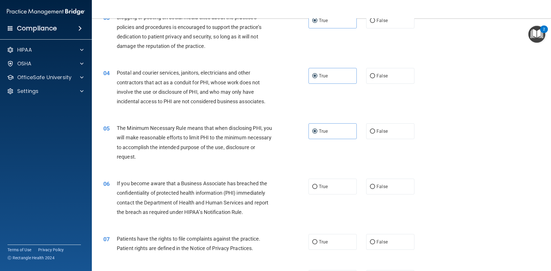
click at [279, 170] on div "05 The Minimum Necessary Rule means that when disclosing PHI, you will make rea…" at bounding box center [321, 143] width 445 height 55
click at [332, 185] on label "True" at bounding box center [332, 187] width 48 height 16
click at [317, 185] on input "True" at bounding box center [314, 187] width 5 height 4
radio input "true"
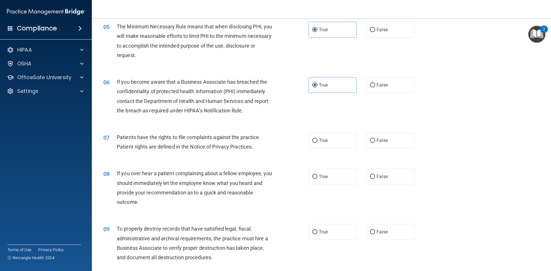
scroll to position [230, 0]
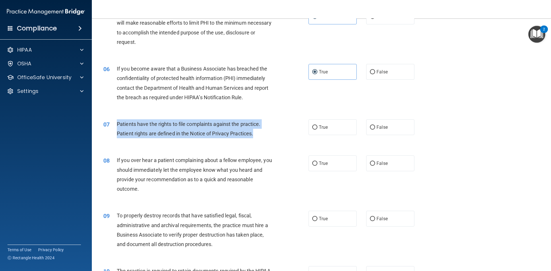
drag, startPoint x: 257, startPoint y: 133, endPoint x: 115, endPoint y: 127, distance: 141.9
click at [115, 127] on div "07 Patients have the rights to file complaints against the practice. Patient ri…" at bounding box center [206, 130] width 222 height 22
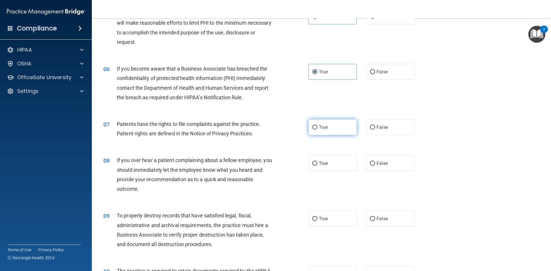
click at [333, 132] on label "True" at bounding box center [332, 127] width 48 height 16
click at [317, 130] on input "True" at bounding box center [314, 127] width 5 height 4
radio input "true"
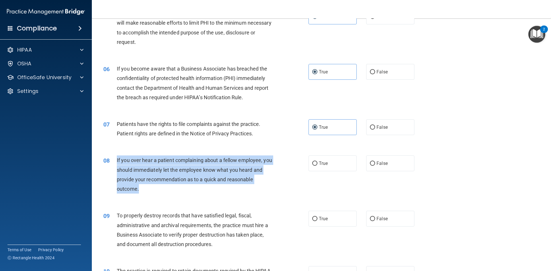
drag, startPoint x: 157, startPoint y: 194, endPoint x: 114, endPoint y: 165, distance: 52.1
click at [114, 165] on div "08 If you over hear a patient complaining about a fellow employee, you should i…" at bounding box center [206, 176] width 222 height 41
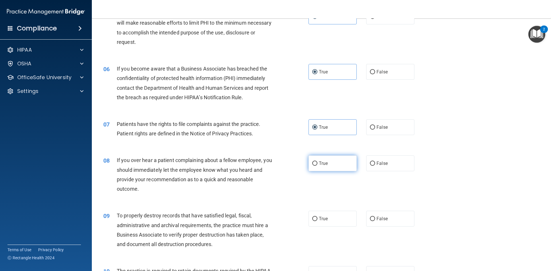
click at [323, 161] on span "True" at bounding box center [323, 163] width 9 height 5
click at [317, 162] on input "True" at bounding box center [314, 164] width 5 height 4
radio input "true"
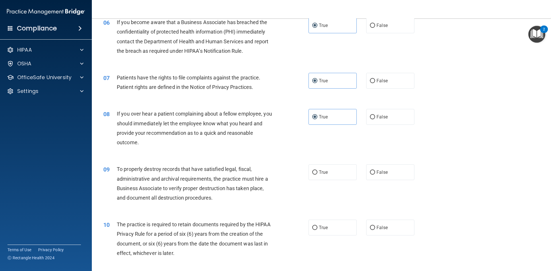
scroll to position [287, 0]
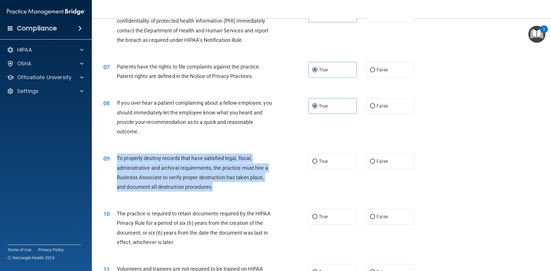
drag, startPoint x: 226, startPoint y: 187, endPoint x: 114, endPoint y: 162, distance: 113.9
click at [114, 162] on div "09 To properly destroy records that have satisfied legal, fiscal, administrativ…" at bounding box center [206, 174] width 222 height 41
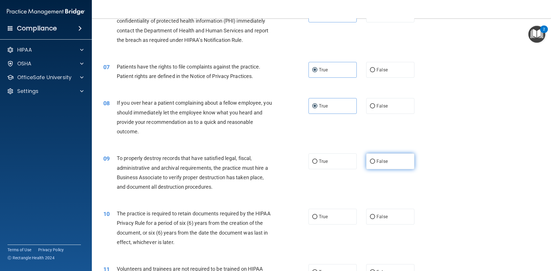
click at [381, 159] on span "False" at bounding box center [381, 161] width 11 height 5
click at [375, 160] on input "False" at bounding box center [372, 162] width 5 height 4
radio input "true"
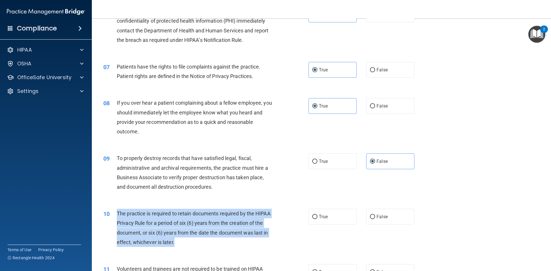
drag, startPoint x: 201, startPoint y: 243, endPoint x: 111, endPoint y: 210, distance: 95.6
click at [111, 210] on div "10 The practice is required to retain documents required by the HIPAA Privacy R…" at bounding box center [206, 229] width 222 height 41
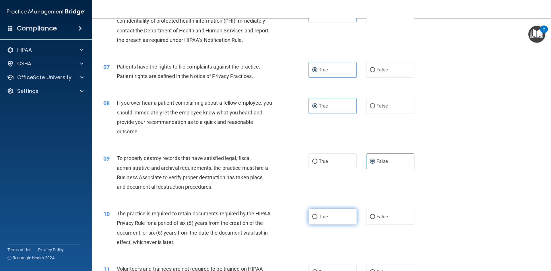
drag, startPoint x: 330, startPoint y: 217, endPoint x: 327, endPoint y: 217, distance: 2.9
click at [329, 217] on label "True" at bounding box center [332, 217] width 48 height 16
click at [317, 217] on input "True" at bounding box center [314, 217] width 5 height 4
radio input "true"
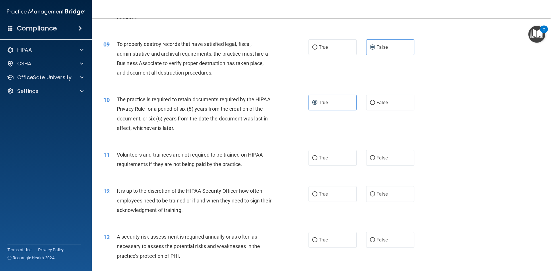
scroll to position [402, 0]
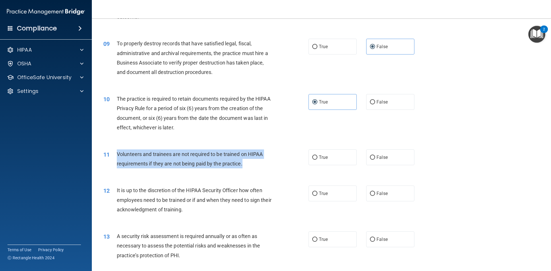
click at [112, 152] on div "11 Volunteers and trainees are not required to be trained on HIPAA requirements…" at bounding box center [206, 160] width 222 height 22
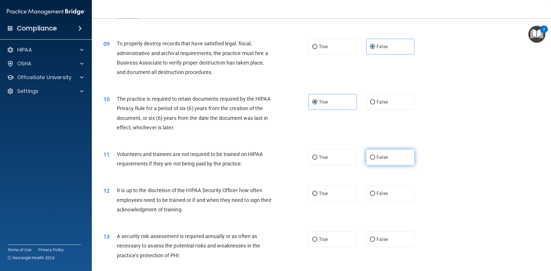
click at [385, 154] on label "False" at bounding box center [390, 157] width 48 height 16
click at [392, 157] on label "False" at bounding box center [390, 157] width 48 height 16
click at [375, 157] on input "False" at bounding box center [372, 158] width 5 height 4
radio input "true"
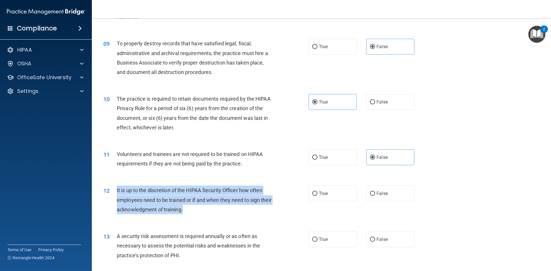
drag, startPoint x: 203, startPoint y: 209, endPoint x: 114, endPoint y: 189, distance: 91.0
click at [114, 189] on div "12 It is up to the discretion of the HIPAA Security Officer how often employees…" at bounding box center [206, 202] width 222 height 32
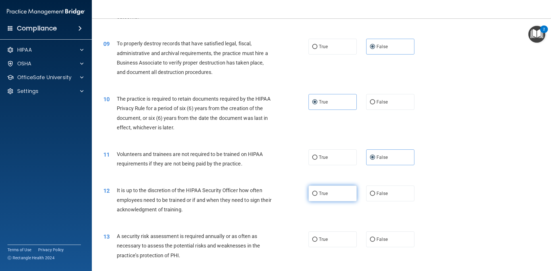
click at [324, 195] on span "True" at bounding box center [323, 193] width 9 height 5
click at [317, 195] on input "True" at bounding box center [314, 194] width 5 height 4
radio input "true"
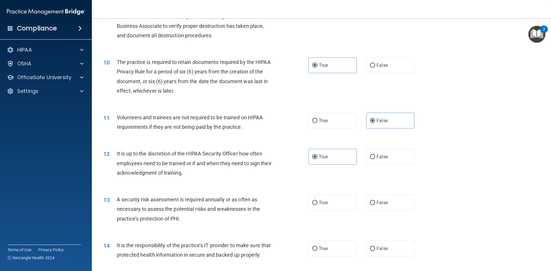
scroll to position [516, 0]
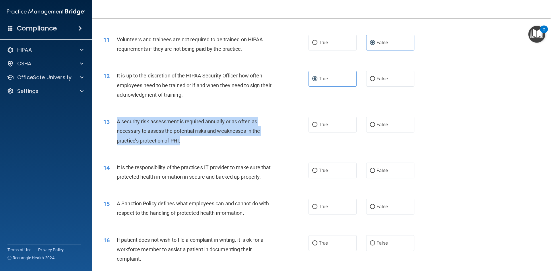
drag, startPoint x: 186, startPoint y: 143, endPoint x: 115, endPoint y: 121, distance: 73.8
click at [115, 121] on div "13 A security risk assessment is required annually or as often as necessary to …" at bounding box center [206, 133] width 222 height 32
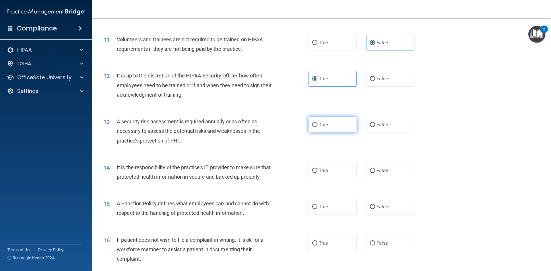
click at [325, 123] on span "True" at bounding box center [323, 124] width 9 height 5
click at [317, 123] on input "True" at bounding box center [314, 125] width 5 height 4
radio input "true"
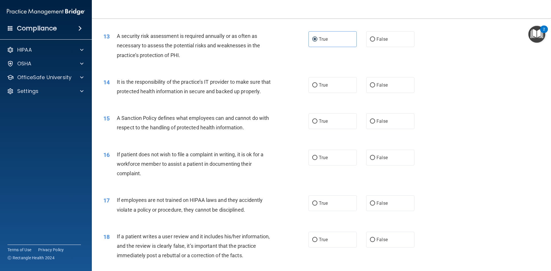
scroll to position [603, 0]
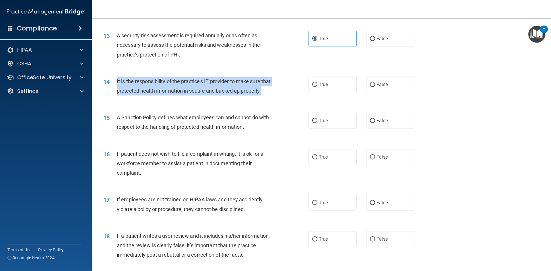
drag, startPoint x: 137, startPoint y: 99, endPoint x: 116, endPoint y: 84, distance: 25.9
click at [116, 84] on div "14 It is the responsibility of the practice’s IT provider to make sure that pro…" at bounding box center [206, 88] width 222 height 22
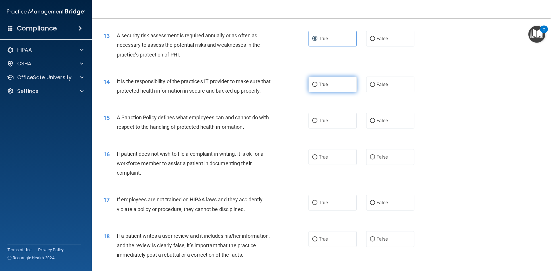
click at [321, 89] on label "True" at bounding box center [332, 85] width 48 height 16
click at [317, 87] on input "True" at bounding box center [314, 85] width 5 height 4
radio input "true"
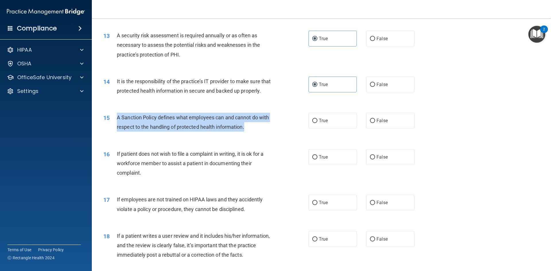
drag, startPoint x: 223, startPoint y: 133, endPoint x: 114, endPoint y: 128, distance: 109.4
click at [114, 128] on div "15 A Sanction Policy defines what employees can and cannot do with respect to t…" at bounding box center [206, 124] width 222 height 22
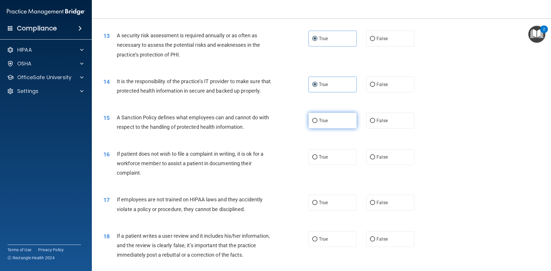
click at [325, 129] on label "True" at bounding box center [332, 121] width 48 height 16
click at [317, 123] on input "True" at bounding box center [314, 121] width 5 height 4
radio input "true"
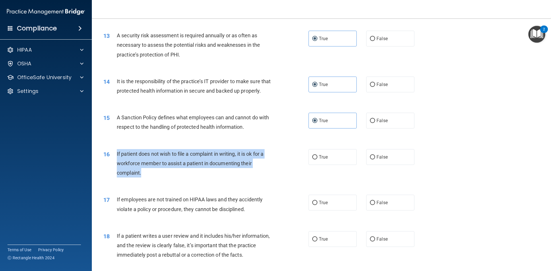
drag, startPoint x: 146, startPoint y: 182, endPoint x: 117, endPoint y: 165, distance: 33.7
click at [117, 165] on div "If patient does not wish to file a complaint in writing, it is ok for a workfor…" at bounding box center [197, 163] width 160 height 29
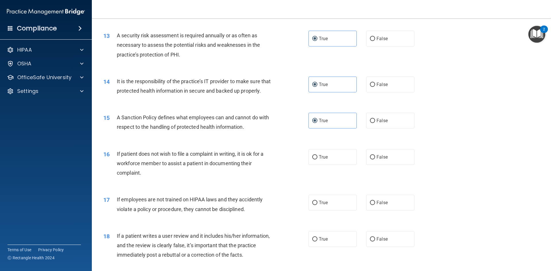
click at [279, 135] on div "15 A Sanction Policy defines what employees can and cannot do with respect to t…" at bounding box center [206, 124] width 222 height 22
click at [325, 164] on label "True" at bounding box center [332, 157] width 48 height 16
click at [317, 160] on input "True" at bounding box center [314, 157] width 5 height 4
radio input "true"
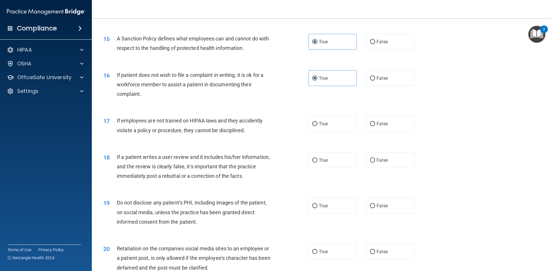
scroll to position [689, 0]
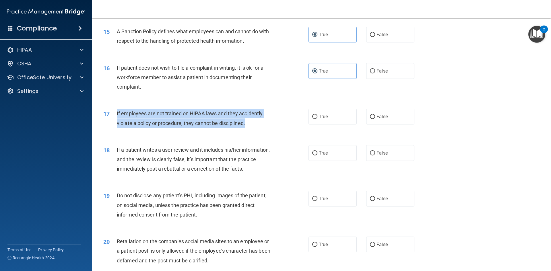
drag, startPoint x: 243, startPoint y: 133, endPoint x: 116, endPoint y: 126, distance: 127.0
click at [116, 126] on div "17 If employees are not trained on HIPAA laws and they accidently violate a pol…" at bounding box center [206, 120] width 222 height 22
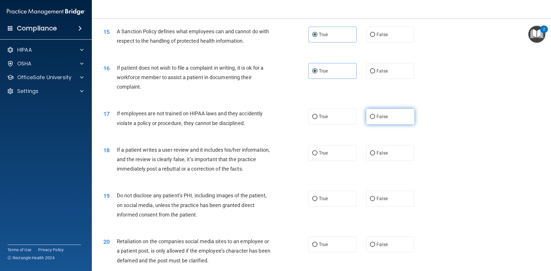
click at [387, 125] on label "False" at bounding box center [390, 117] width 48 height 16
click at [375, 119] on input "False" at bounding box center [372, 117] width 5 height 4
radio input "true"
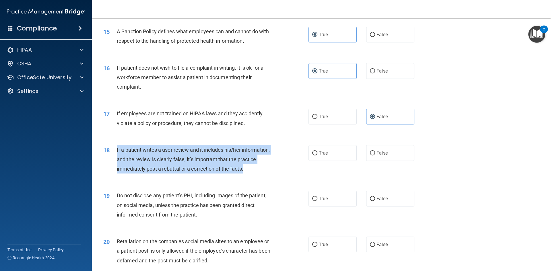
drag, startPoint x: 203, startPoint y: 181, endPoint x: 114, endPoint y: 158, distance: 92.6
click at [114, 158] on div "18 If a patient writes a user review and it includes his/her information, and t…" at bounding box center [206, 161] width 222 height 32
click at [257, 174] on div "If a patient writes a user review and it includes his/her information, and the …" at bounding box center [197, 159] width 160 height 29
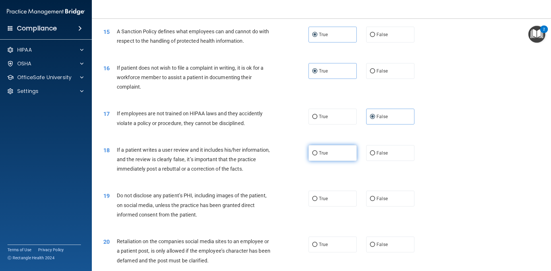
click at [335, 160] on label "True" at bounding box center [332, 153] width 48 height 16
click at [317, 156] on input "True" at bounding box center [314, 153] width 5 height 4
radio input "true"
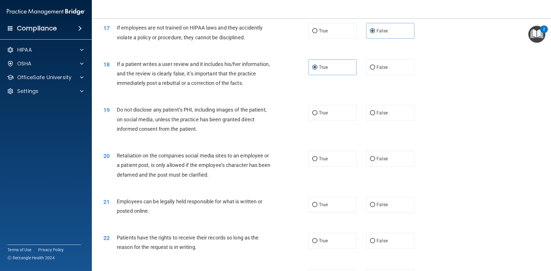
scroll to position [775, 0]
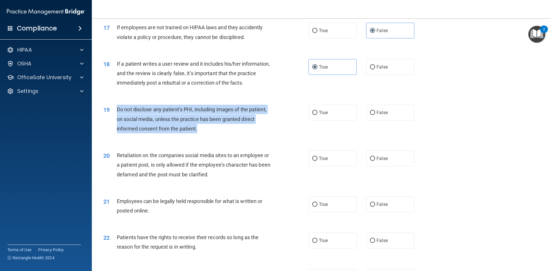
drag, startPoint x: 202, startPoint y: 137, endPoint x: 149, endPoint y: 119, distance: 56.8
click at [116, 120] on div "19 Do not disclose any patient’s PHI, including images of the patient, on socia…" at bounding box center [206, 121] width 222 height 32
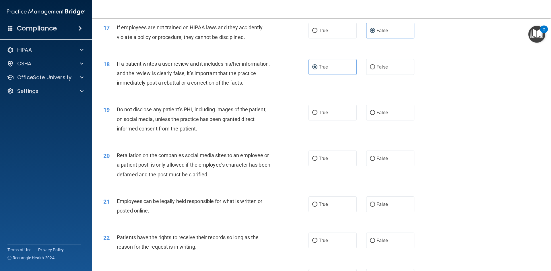
click at [199, 143] on div "19 Do not disclose any patient’s PHI, including images of the patient, on socia…" at bounding box center [321, 121] width 445 height 46
drag, startPoint x: 322, startPoint y: 126, endPoint x: 325, endPoint y: 126, distance: 3.7
click at [323, 121] on label "True" at bounding box center [332, 113] width 48 height 16
click at [329, 121] on label "True" at bounding box center [332, 113] width 48 height 16
click at [317, 115] on input "True" at bounding box center [314, 113] width 5 height 4
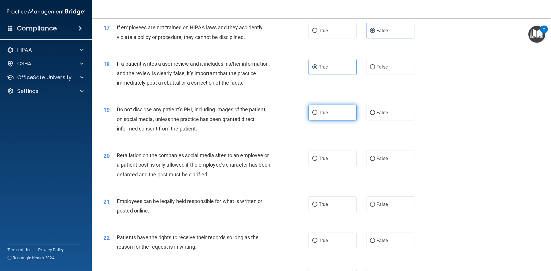
radio input "true"
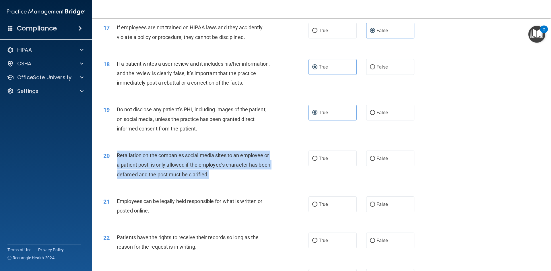
drag, startPoint x: 212, startPoint y: 184, endPoint x: 125, endPoint y: 161, distance: 89.8
click at [114, 162] on div "20 Retaliation on the companies social media sites to an employee or a patient …" at bounding box center [206, 167] width 222 height 32
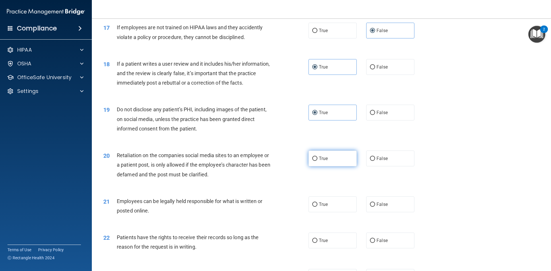
click at [322, 161] on span "True" at bounding box center [323, 158] width 9 height 5
click at [317, 161] on input "True" at bounding box center [314, 159] width 5 height 4
radio input "true"
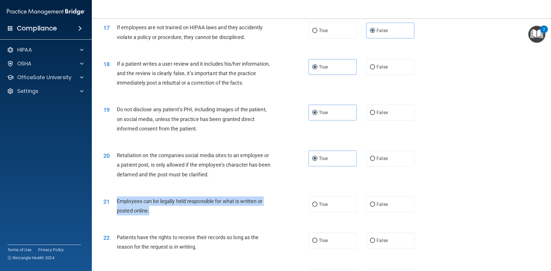
drag, startPoint x: 147, startPoint y: 221, endPoint x: 113, endPoint y: 211, distance: 35.5
click at [113, 211] on div "21 Employees can be legally held responsible for what is written or posted onli…" at bounding box center [206, 208] width 222 height 22
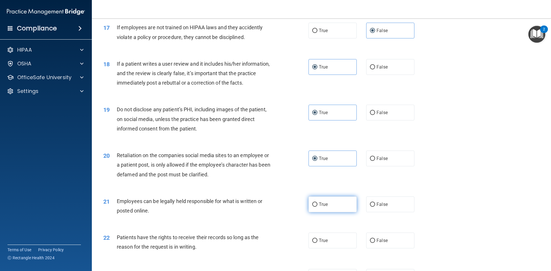
click at [311, 209] on label "True" at bounding box center [332, 205] width 48 height 16
click at [312, 207] on input "True" at bounding box center [314, 205] width 5 height 4
radio input "true"
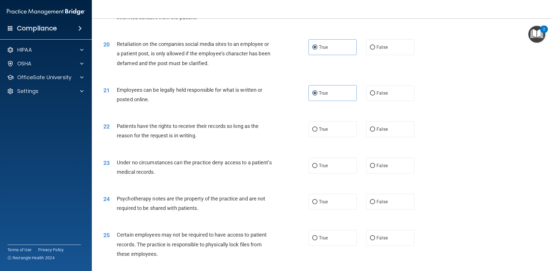
scroll to position [889, 0]
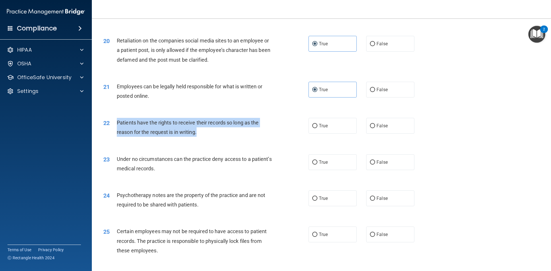
drag, startPoint x: 202, startPoint y: 140, endPoint x: 118, endPoint y: 133, distance: 84.3
click at [118, 133] on div "Patients have the rights to receive their records so long as the reason for the…" at bounding box center [197, 127] width 160 height 19
click at [209, 140] on div "22 Patients have the rights to receive their records so long as the reason for …" at bounding box center [206, 129] width 222 height 22
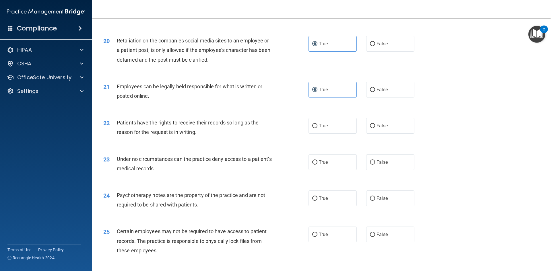
click at [207, 111] on div "21 Employees can be legally held responsible for what is written or posted onli…" at bounding box center [321, 93] width 445 height 36
click at [339, 134] on label "True" at bounding box center [332, 126] width 48 height 16
click at [317, 128] on input "True" at bounding box center [314, 126] width 5 height 4
radio input "true"
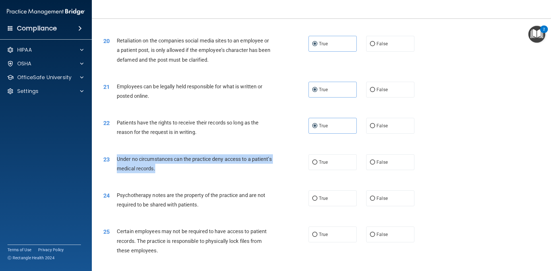
drag, startPoint x: 126, startPoint y: 175, endPoint x: 110, endPoint y: 171, distance: 16.5
click at [110, 171] on div "23 Under no circumstances can the practice deny access to a patient’s medical r…" at bounding box center [206, 165] width 222 height 22
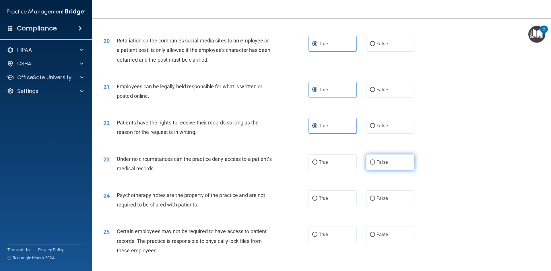
click at [379, 169] on label "False" at bounding box center [390, 162] width 48 height 16
click at [375, 165] on input "False" at bounding box center [372, 162] width 5 height 4
radio input "true"
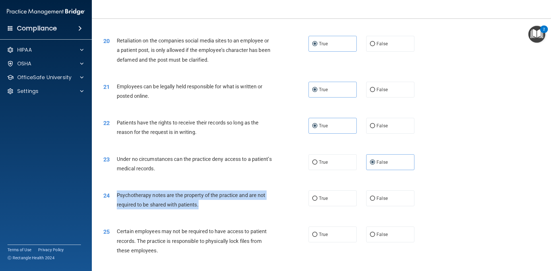
drag, startPoint x: 190, startPoint y: 215, endPoint x: 113, endPoint y: 204, distance: 77.9
click at [113, 204] on div "24 Psychotherapy notes are the property of the practice and are not required to…" at bounding box center [206, 202] width 222 height 22
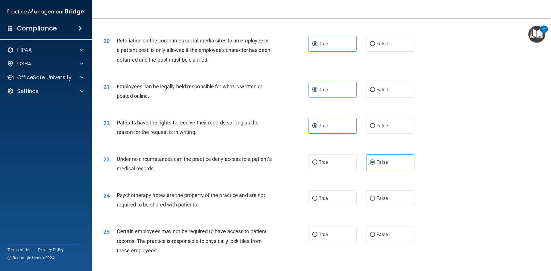
click at [222, 173] on div "Under no circumstances can the practice deny access to a patient’s medical reco…" at bounding box center [197, 163] width 160 height 19
click at [321, 201] on span "True" at bounding box center [323, 198] width 9 height 5
click at [317, 201] on input "True" at bounding box center [314, 199] width 5 height 4
radio input "true"
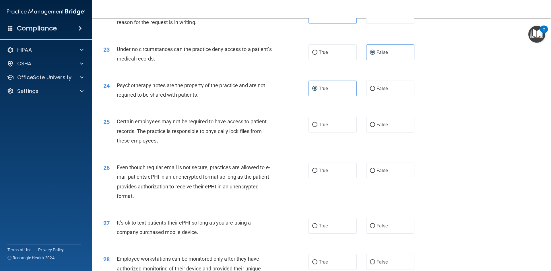
scroll to position [1004, 0]
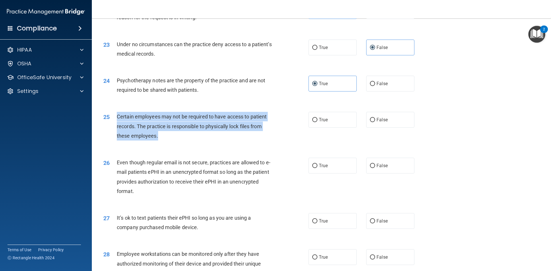
drag, startPoint x: 165, startPoint y: 146, endPoint x: 118, endPoint y: 129, distance: 50.0
click at [116, 129] on div "25 Certain employees may not be required to have access to patient records. The…" at bounding box center [206, 128] width 222 height 32
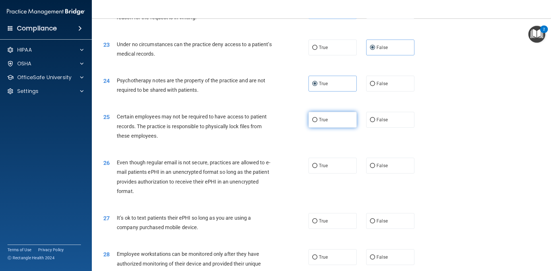
click at [340, 128] on label "True" at bounding box center [332, 120] width 48 height 16
click at [317, 122] on input "True" at bounding box center [314, 120] width 5 height 4
radio input "true"
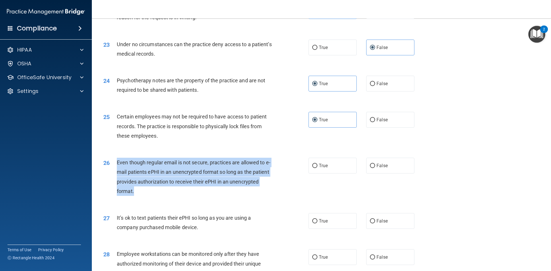
drag, startPoint x: 138, startPoint y: 197, endPoint x: 117, endPoint y: 173, distance: 31.5
click at [117, 173] on div "Even though regular email is not secure, practices are allowed to e-mail patien…" at bounding box center [197, 177] width 160 height 38
click at [314, 168] on input "True" at bounding box center [314, 166] width 5 height 4
radio input "true"
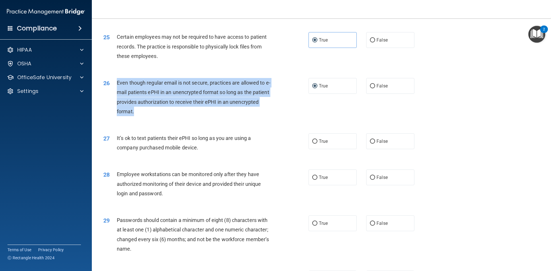
scroll to position [1090, 0]
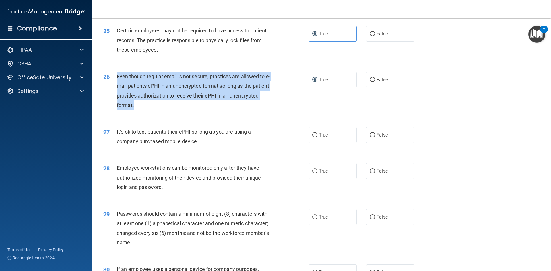
drag, startPoint x: 195, startPoint y: 152, endPoint x: 116, endPoint y: 142, distance: 79.5
click at [117, 142] on div "It’s ok to text patients their ePHI so long as you are using a company purchase…" at bounding box center [197, 136] width 160 height 19
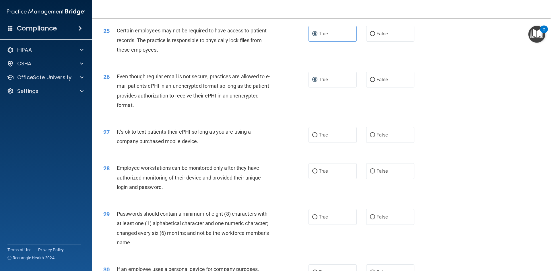
click at [204, 168] on div "28 Employee workstations can be monitored only after they have authorized monit…" at bounding box center [321, 179] width 445 height 46
click at [401, 139] on label "False" at bounding box center [390, 135] width 48 height 16
click at [375, 137] on input "False" at bounding box center [372, 135] width 5 height 4
radio input "true"
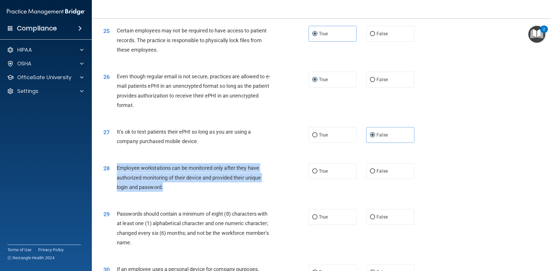
drag, startPoint x: 177, startPoint y: 195, endPoint x: 116, endPoint y: 177, distance: 63.5
click at [115, 177] on div "28 Employee workstations can be monitored only after they have authorized monit…" at bounding box center [206, 179] width 222 height 32
click at [180, 189] on span "Employee workstations can be monitored only after they have authorized monitori…" at bounding box center [189, 177] width 144 height 25
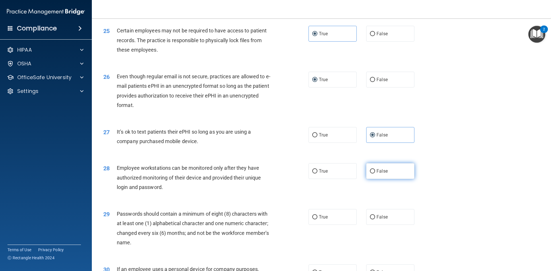
click at [385, 179] on label "False" at bounding box center [390, 171] width 48 height 16
click at [375, 174] on input "False" at bounding box center [372, 171] width 5 height 4
radio input "true"
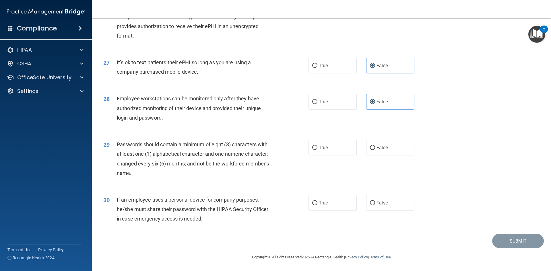
scroll to position [1169, 0]
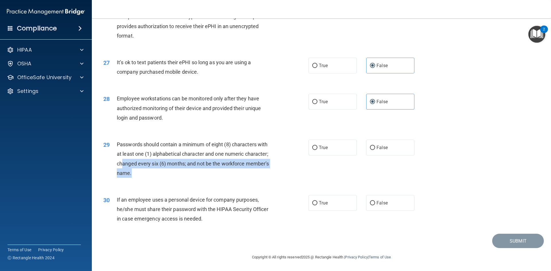
drag, startPoint x: 145, startPoint y: 177, endPoint x: 129, endPoint y: 164, distance: 20.8
click at [122, 162] on div "Passwords should contain a minimum of eight (8) characters with at least one (1…" at bounding box center [197, 159] width 160 height 38
click at [181, 178] on div "29 Passwords should contain a minimum of eight (8) characters with at least one…" at bounding box center [206, 160] width 222 height 41
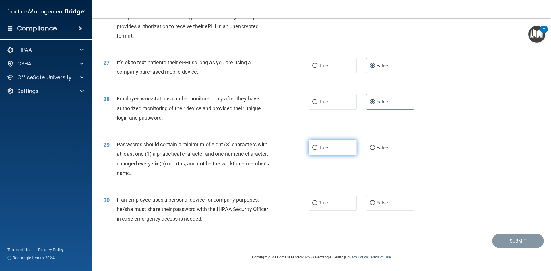
click at [332, 151] on label "True" at bounding box center [332, 148] width 48 height 16
click at [317, 150] on input "True" at bounding box center [314, 148] width 5 height 4
radio input "true"
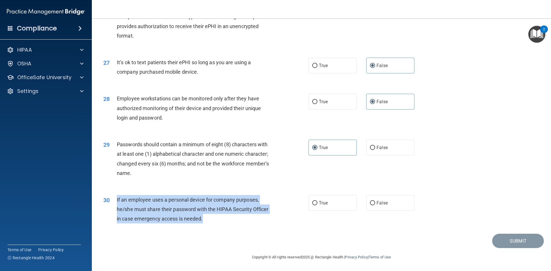
drag, startPoint x: 206, startPoint y: 220, endPoint x: 114, endPoint y: 199, distance: 94.2
click at [114, 199] on div "30 If an employee uses a personal device for company purposes, he/she must shar…" at bounding box center [206, 211] width 222 height 32
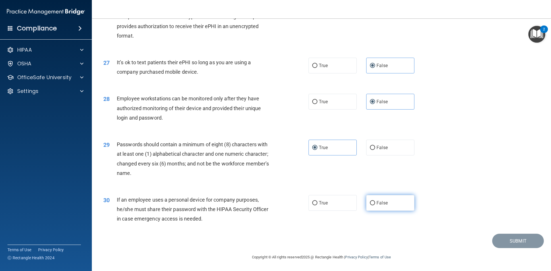
click at [386, 203] on label "False" at bounding box center [390, 203] width 48 height 16
click at [375, 203] on input "False" at bounding box center [372, 203] width 5 height 4
radio input "true"
click at [505, 243] on button "Submit" at bounding box center [518, 241] width 52 height 15
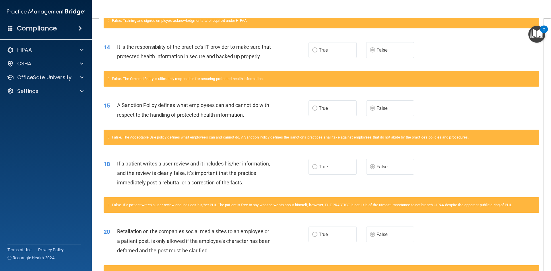
scroll to position [459, 0]
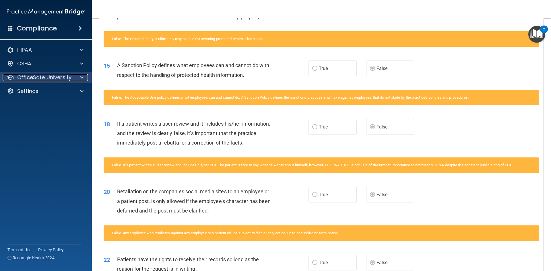
click at [49, 77] on p "OfficeSafe University" at bounding box center [44, 77] width 54 height 7
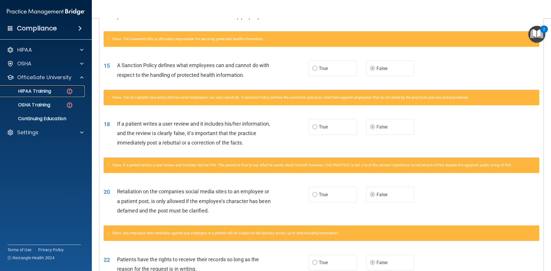
click at [44, 93] on p "HIPAA Training" at bounding box center [27, 91] width 47 height 6
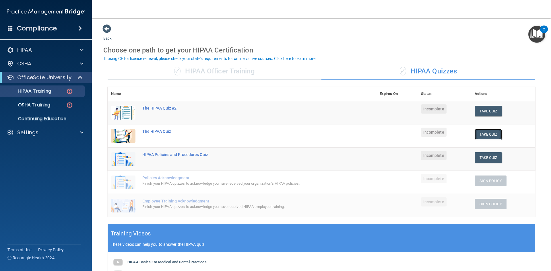
click at [482, 134] on button "Take Quiz" at bounding box center [489, 134] width 28 height 11
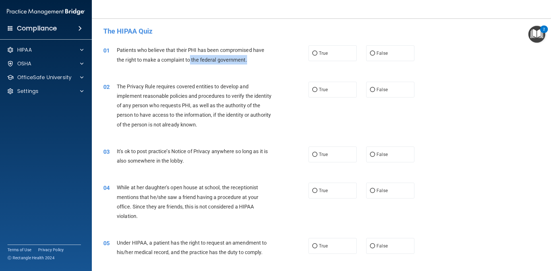
drag, startPoint x: 257, startPoint y: 63, endPoint x: 108, endPoint y: 64, distance: 149.8
click at [108, 64] on div "01 Patients who believe that their PHI has been compromised have the right to m…" at bounding box center [206, 56] width 222 height 22
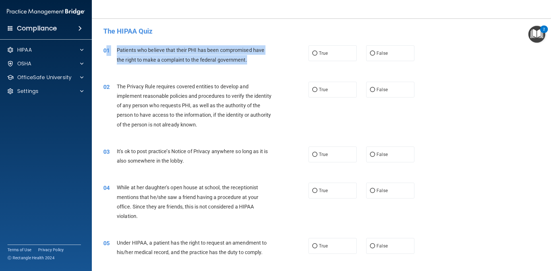
click at [222, 57] on span "Patients who believe that their PHI has been compromised have the right to make…" at bounding box center [190, 54] width 147 height 15
drag, startPoint x: 255, startPoint y: 61, endPoint x: 114, endPoint y: 51, distance: 141.5
click at [114, 51] on div "01 Patients who believe that their PHI has been compromised have the right to m…" at bounding box center [206, 56] width 222 height 22
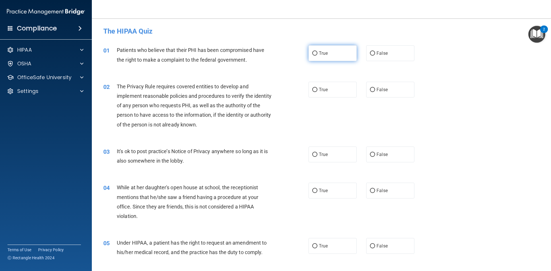
click at [326, 48] on label "True" at bounding box center [332, 53] width 48 height 16
click at [317, 51] on input "True" at bounding box center [314, 53] width 5 height 4
radio input "true"
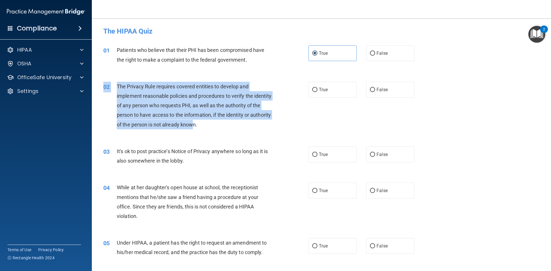
drag, startPoint x: 217, startPoint y: 126, endPoint x: 118, endPoint y: 79, distance: 109.7
click at [118, 79] on div "02 The Privacy Rule requires covered entities to develop and implement reasonab…" at bounding box center [321, 107] width 445 height 65
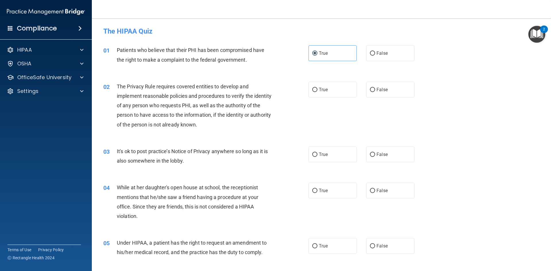
click at [250, 133] on div "02 The Privacy Rule requires covered entities to develop and implement reasonab…" at bounding box center [321, 107] width 445 height 65
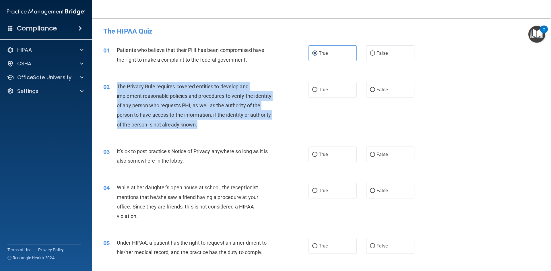
drag, startPoint x: 210, startPoint y: 124, endPoint x: 115, endPoint y: 88, distance: 101.6
click at [115, 88] on div "02 The Privacy Rule requires covered entities to develop and implement reasonab…" at bounding box center [206, 107] width 222 height 50
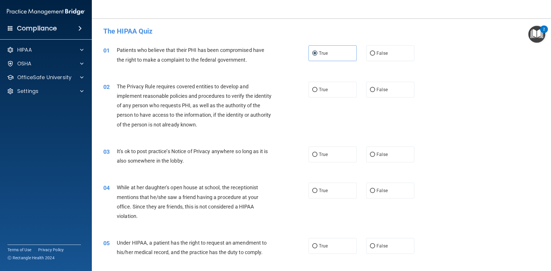
click at [265, 71] on div "01 Patients who believe that their PHI has been compromised have the right to m…" at bounding box center [321, 56] width 445 height 36
click at [340, 90] on label "True" at bounding box center [332, 90] width 48 height 16
click at [317, 90] on input "True" at bounding box center [314, 90] width 5 height 4
radio input "true"
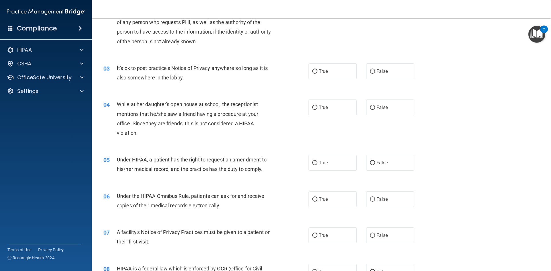
scroll to position [86, 0]
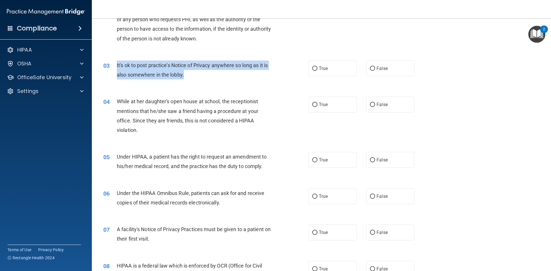
drag, startPoint x: 189, startPoint y: 73, endPoint x: 120, endPoint y: 65, distance: 68.8
click at [116, 66] on div "03 It's ok to post practice’s Notice of Privacy anywhere so long as it is also …" at bounding box center [206, 72] width 222 height 22
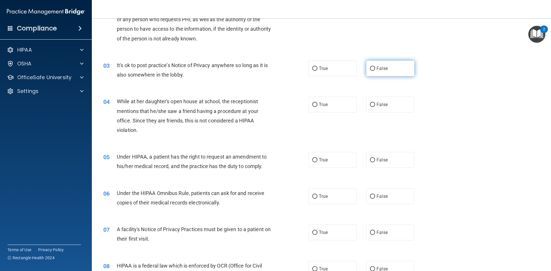
click at [390, 66] on label "False" at bounding box center [390, 69] width 48 height 16
click at [375, 67] on input "False" at bounding box center [372, 69] width 5 height 4
radio input "true"
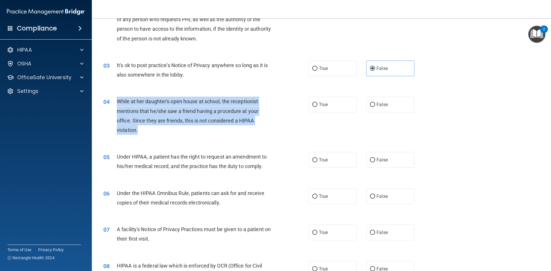
drag, startPoint x: 140, startPoint y: 131, endPoint x: 117, endPoint y: 102, distance: 37.8
click at [117, 102] on div "While at her daughter's open house at school, the receptionist mentions that he…" at bounding box center [197, 116] width 160 height 38
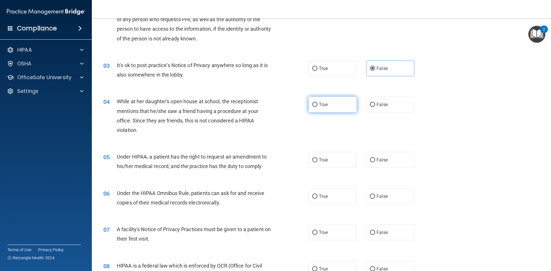
click at [346, 102] on label "True" at bounding box center [332, 105] width 48 height 16
click at [317, 103] on input "True" at bounding box center [314, 105] width 5 height 4
radio input "true"
click at [385, 102] on label "False" at bounding box center [390, 105] width 48 height 16
click at [375, 103] on input "False" at bounding box center [372, 105] width 5 height 4
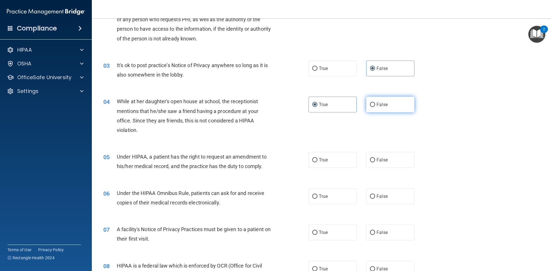
radio input "true"
radio input "false"
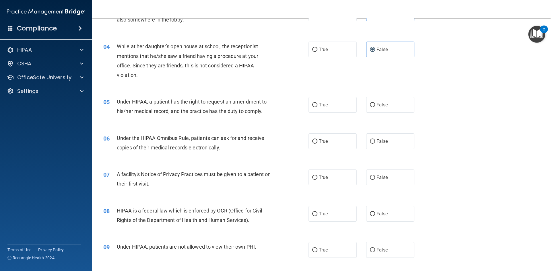
scroll to position [143, 0]
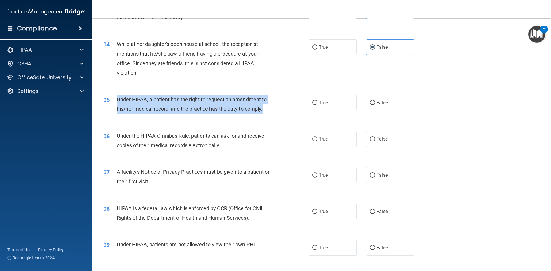
drag, startPoint x: 265, startPoint y: 110, endPoint x: 114, endPoint y: 100, distance: 150.6
click at [114, 100] on div "05 Under HIPAA, a patient has the right to request an amendment to his/her medi…" at bounding box center [206, 106] width 222 height 22
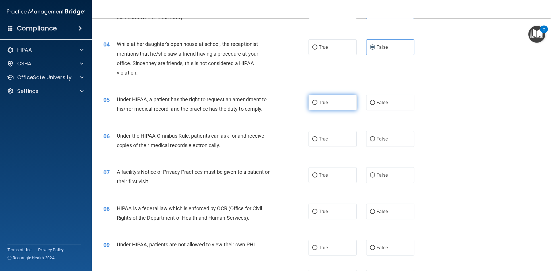
click at [319, 96] on label "True" at bounding box center [332, 103] width 48 height 16
click at [317, 101] on input "True" at bounding box center [314, 103] width 5 height 4
radio input "true"
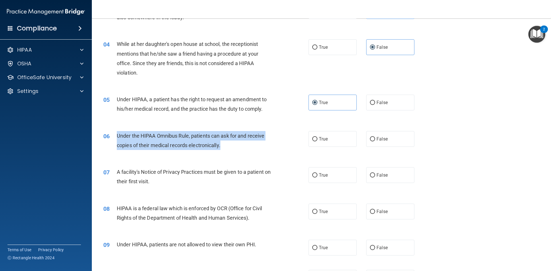
drag, startPoint x: 172, startPoint y: 137, endPoint x: 113, endPoint y: 136, distance: 59.7
click at [113, 136] on div "06 Under the HIPAA Omnibus Rule, patients can ask for and receive copies of the…" at bounding box center [206, 142] width 222 height 22
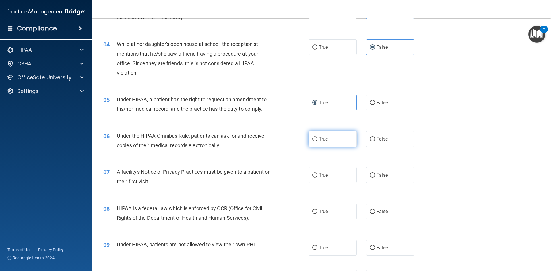
click at [322, 137] on span "True" at bounding box center [323, 138] width 9 height 5
click at [317, 137] on input "True" at bounding box center [314, 139] width 5 height 4
radio input "true"
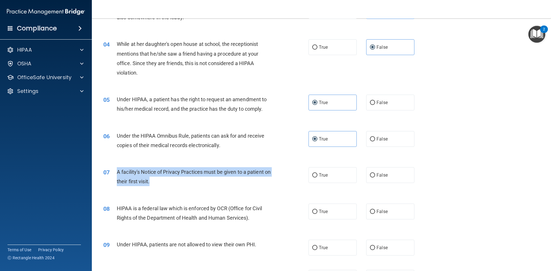
drag, startPoint x: 149, startPoint y: 181, endPoint x: 110, endPoint y: 173, distance: 40.4
click at [110, 173] on div "07 A facility's Notice of Privacy Practices must be given to a patient on their…" at bounding box center [206, 178] width 222 height 22
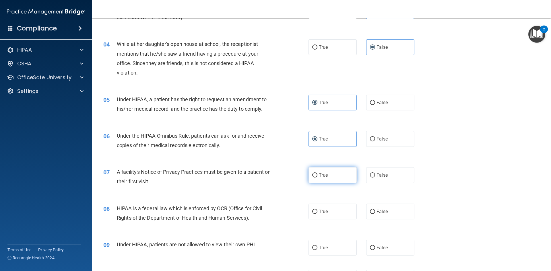
click at [330, 174] on label "True" at bounding box center [332, 175] width 48 height 16
click at [317, 174] on input "True" at bounding box center [314, 175] width 5 height 4
radio input "true"
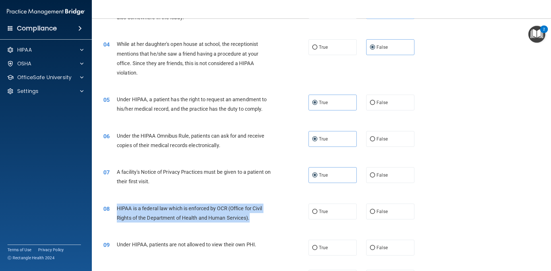
drag, startPoint x: 254, startPoint y: 220, endPoint x: 147, endPoint y: 209, distance: 107.0
click at [114, 208] on div "08 HIPAA is a federal law which is enforced by OCR (Office for Civil Rights of …" at bounding box center [206, 215] width 222 height 22
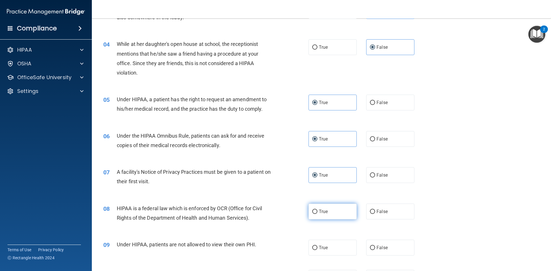
click at [335, 208] on label "True" at bounding box center [332, 212] width 48 height 16
click at [317, 210] on input "True" at bounding box center [314, 212] width 5 height 4
radio input "true"
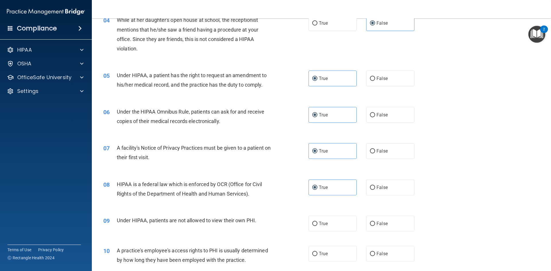
scroll to position [230, 0]
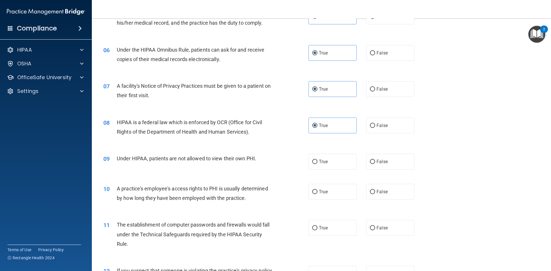
click at [255, 157] on span "Under HIPAA, patients are not allowed to view their own PHI." at bounding box center [186, 159] width 139 height 6
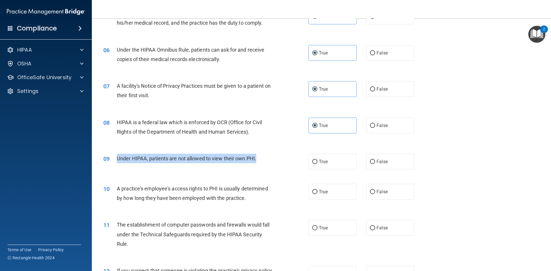
drag, startPoint x: 257, startPoint y: 157, endPoint x: 116, endPoint y: 156, distance: 140.6
click at [116, 156] on div "09 Under HIPAA, patients are not allowed to view their own PHI." at bounding box center [206, 160] width 222 height 12
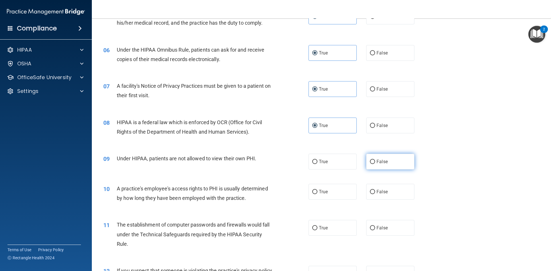
click at [388, 157] on label "False" at bounding box center [390, 162] width 48 height 16
click at [375, 160] on input "False" at bounding box center [372, 162] width 5 height 4
radio input "true"
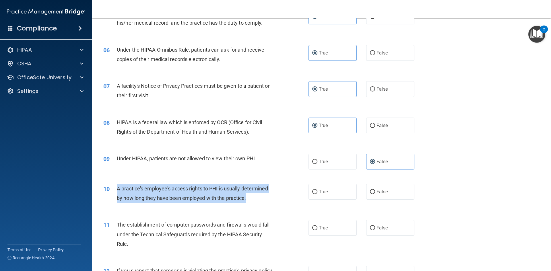
drag, startPoint x: 247, startPoint y: 197, endPoint x: 116, endPoint y: 186, distance: 131.6
click at [116, 186] on div "10 A practice's employee's access rights to PHI is usually determined by how lo…" at bounding box center [206, 195] width 222 height 22
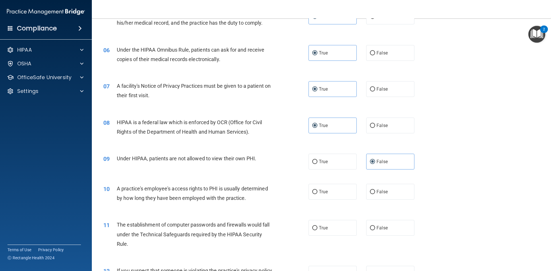
click at [380, 183] on div "10 A practice's employee's access rights to PHI is usually determined by how lo…" at bounding box center [321, 195] width 445 height 36
click at [379, 192] on span "False" at bounding box center [381, 191] width 11 height 5
click at [388, 195] on label "False" at bounding box center [390, 192] width 48 height 16
click at [375, 194] on input "False" at bounding box center [372, 192] width 5 height 4
radio input "true"
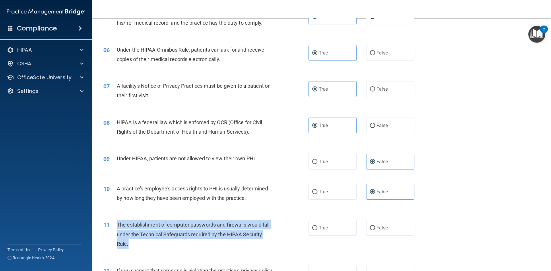
drag, startPoint x: 130, startPoint y: 243, endPoint x: 116, endPoint y: 228, distance: 21.1
click at [116, 228] on div "11 The establishment of computer passwords and firewalls would fall under the T…" at bounding box center [206, 236] width 222 height 32
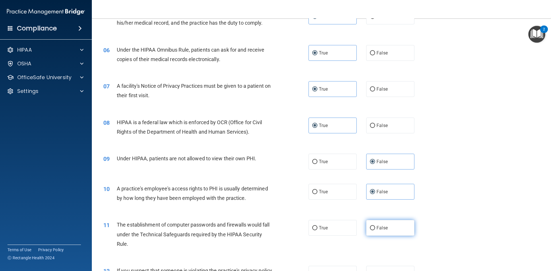
click at [377, 224] on label "False" at bounding box center [390, 228] width 48 height 16
click at [375, 226] on input "False" at bounding box center [372, 228] width 5 height 4
radio input "true"
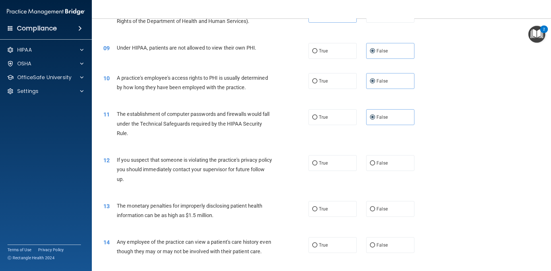
scroll to position [344, 0]
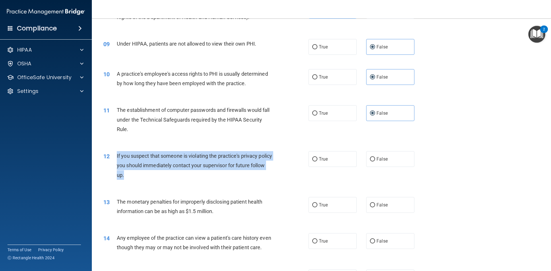
drag, startPoint x: 149, startPoint y: 177, endPoint x: 117, endPoint y: 157, distance: 37.8
click at [117, 157] on div "If you suspect that someone is violating the practice's privacy policy you shou…" at bounding box center [197, 165] width 160 height 29
click at [230, 181] on div "12 If you suspect that someone is violating the practice's privacy policy you s…" at bounding box center [206, 167] width 222 height 32
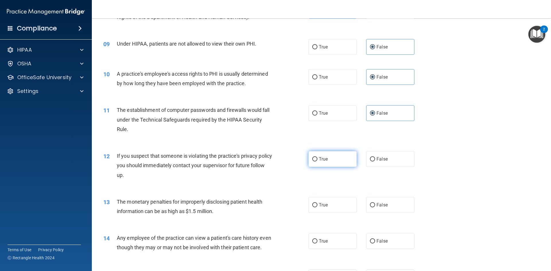
click at [316, 163] on label "True" at bounding box center [332, 159] width 48 height 16
click at [316, 162] on input "True" at bounding box center [314, 159] width 5 height 4
radio input "true"
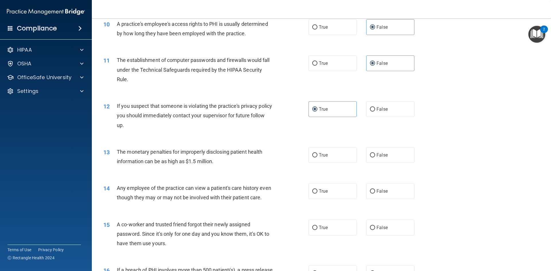
scroll to position [402, 0]
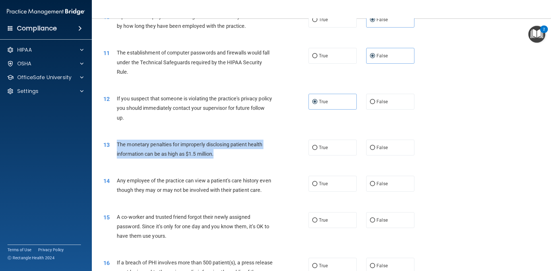
drag, startPoint x: 220, startPoint y: 156, endPoint x: 113, endPoint y: 145, distance: 107.2
click at [113, 145] on div "13 The monetary penalties for improperly disclosing patient health information …" at bounding box center [206, 151] width 222 height 22
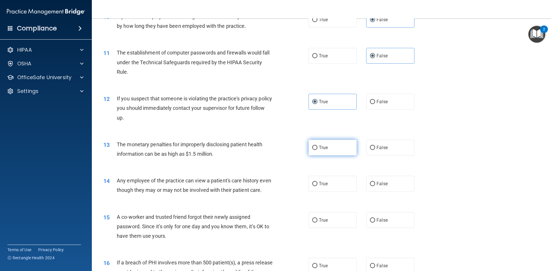
click at [324, 149] on span "True" at bounding box center [323, 147] width 9 height 5
click at [317, 149] on input "True" at bounding box center [314, 148] width 5 height 4
radio input "true"
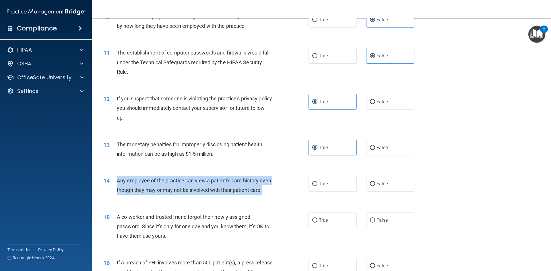
drag, startPoint x: 124, startPoint y: 185, endPoint x: 116, endPoint y: 179, distance: 9.9
click at [116, 179] on div "14 Any employee of the practice can view a patient's care history even though t…" at bounding box center [206, 187] width 222 height 22
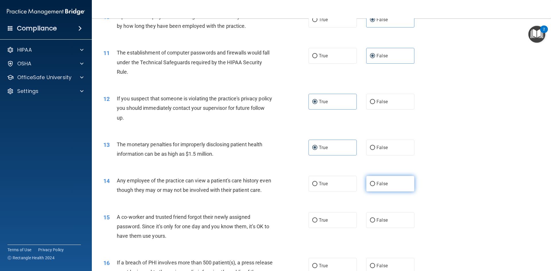
click at [376, 177] on label "False" at bounding box center [390, 184] width 48 height 16
click at [375, 182] on input "False" at bounding box center [372, 184] width 5 height 4
radio input "true"
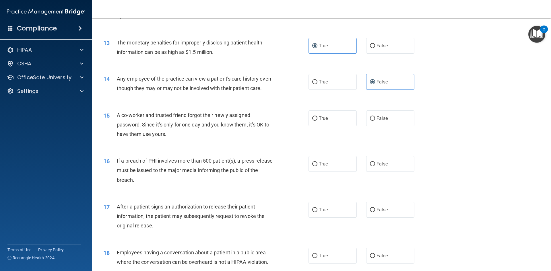
scroll to position [516, 0]
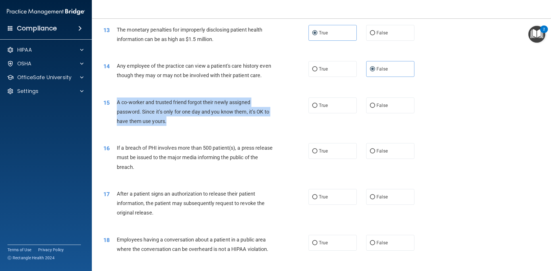
drag, startPoint x: 170, startPoint y: 128, endPoint x: 111, endPoint y: 115, distance: 60.8
click at [111, 115] on div "15 A co-worker and trusted friend forgot their newly assigned password. Since i…" at bounding box center [206, 114] width 222 height 32
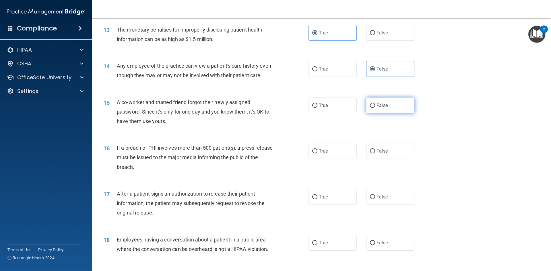
click at [382, 108] on span "False" at bounding box center [381, 105] width 11 height 5
click at [375, 108] on input "False" at bounding box center [372, 106] width 5 height 4
radio input "true"
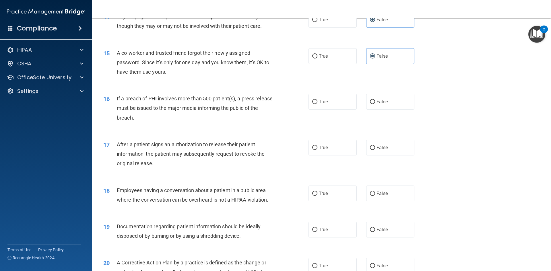
scroll to position [574, 0]
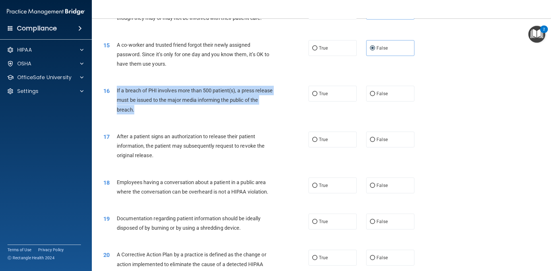
drag, startPoint x: 145, startPoint y: 118, endPoint x: 114, endPoint y: 98, distance: 36.7
click at [114, 98] on div "16 If a breach of PHI involves more than 500 patient(s), a press release must b…" at bounding box center [206, 102] width 222 height 32
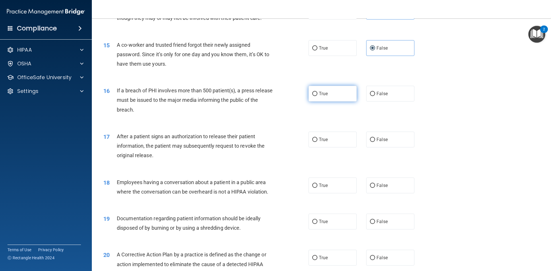
click at [324, 102] on label "True" at bounding box center [332, 94] width 48 height 16
click at [317, 96] on input "True" at bounding box center [314, 94] width 5 height 4
radio input "true"
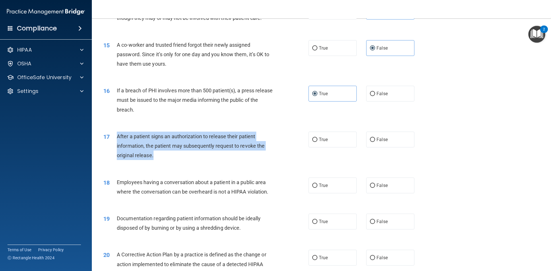
drag, startPoint x: 160, startPoint y: 168, endPoint x: 116, endPoint y: 146, distance: 48.8
click at [116, 146] on div "17 After a patient signs an authorization to release their patient information,…" at bounding box center [206, 148] width 222 height 32
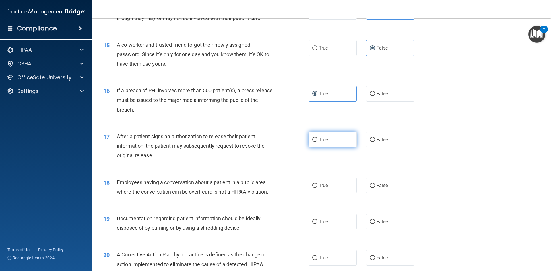
click at [332, 147] on label "True" at bounding box center [332, 140] width 48 height 16
click at [317, 142] on input "True" at bounding box center [314, 140] width 5 height 4
radio input "true"
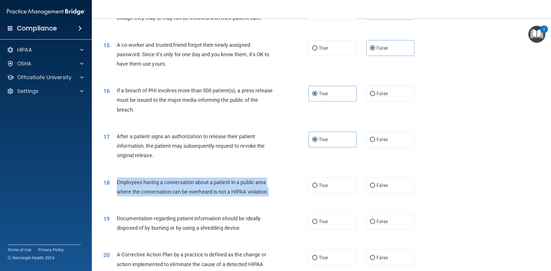
drag, startPoint x: 277, startPoint y: 202, endPoint x: 113, endPoint y: 191, distance: 164.2
click at [113, 191] on div "18 Employees having a conversation about a patient in a public area where the c…" at bounding box center [206, 189] width 222 height 22
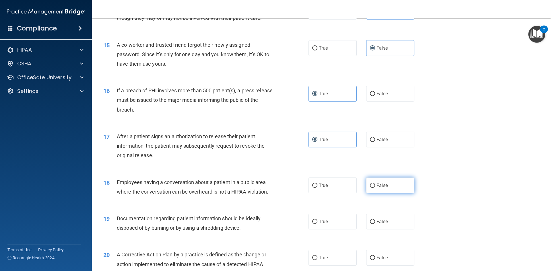
click at [395, 193] on label "False" at bounding box center [390, 186] width 48 height 16
click at [375, 188] on input "False" at bounding box center [372, 186] width 5 height 4
radio input "true"
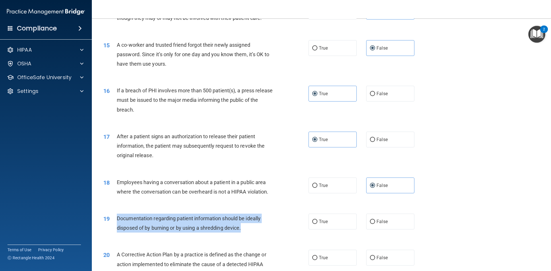
drag, startPoint x: 247, startPoint y: 239, endPoint x: 129, endPoint y: 228, distance: 118.1
click at [117, 228] on div "Documentation regarding patient information should be ideally disposed of by bu…" at bounding box center [197, 223] width 160 height 19
click at [228, 229] on span "Documentation regarding patient information should be ideally disposed of by bu…" at bounding box center [189, 222] width 144 height 15
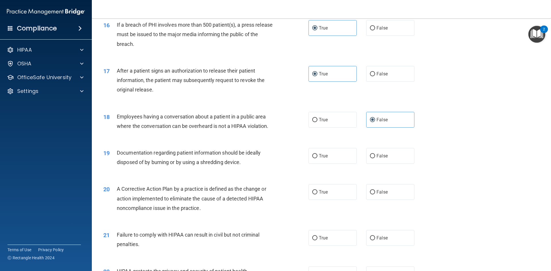
scroll to position [660, 0]
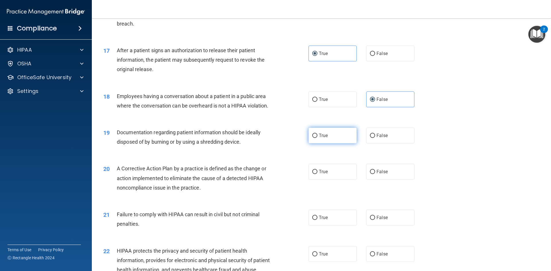
click at [333, 143] on label "True" at bounding box center [332, 136] width 48 height 16
click at [317, 138] on input "True" at bounding box center [314, 136] width 5 height 4
radio input "true"
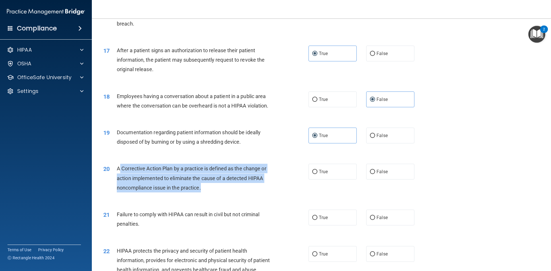
drag, startPoint x: 191, startPoint y: 197, endPoint x: 119, endPoint y: 175, distance: 75.3
click at [119, 175] on div "A Corrective Action Plan by a practice is defined as the change or action imple…" at bounding box center [197, 178] width 160 height 29
click at [203, 193] on div "A Corrective Action Plan by a practice is defined as the change or action imple…" at bounding box center [197, 178] width 160 height 29
click at [204, 193] on div "A Corrective Action Plan by a practice is defined as the change or action imple…" at bounding box center [197, 178] width 160 height 29
click at [208, 193] on div "A Corrective Action Plan by a practice is defined as the change or action imple…" at bounding box center [197, 178] width 160 height 29
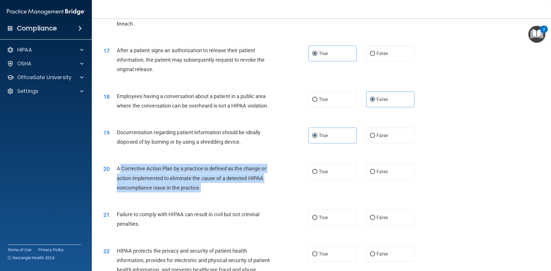
click at [164, 195] on div "20 A Corrective Action Plan by a practice is defined as the change or action im…" at bounding box center [206, 180] width 222 height 32
click at [194, 189] on span "A Corrective Action Plan by a practice is defined as the change or action imple…" at bounding box center [191, 178] width 149 height 25
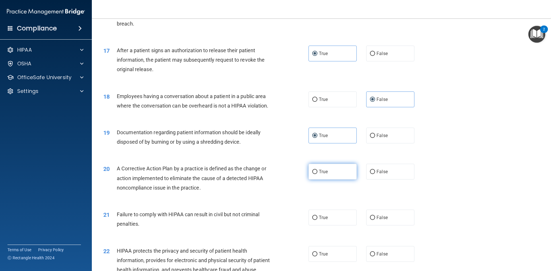
click at [331, 180] on label "True" at bounding box center [332, 172] width 48 height 16
click at [317, 174] on input "True" at bounding box center [314, 172] width 5 height 4
radio input "true"
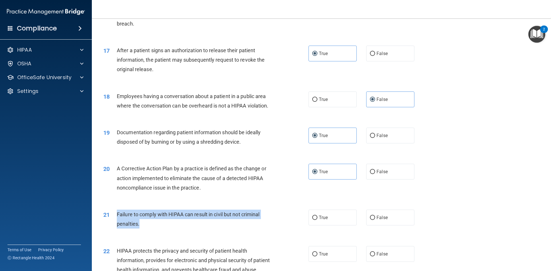
drag, startPoint x: 140, startPoint y: 234, endPoint x: 114, endPoint y: 227, distance: 26.2
click at [114, 227] on div "21 Failure to comply with HIPAA can result in civil but not criminal penalties." at bounding box center [206, 221] width 222 height 22
click at [370, 220] on input "False" at bounding box center [372, 218] width 5 height 4
radio input "true"
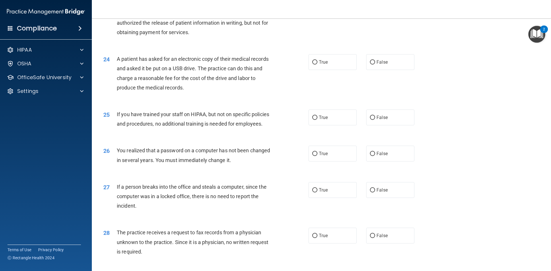
scroll to position [861, 0]
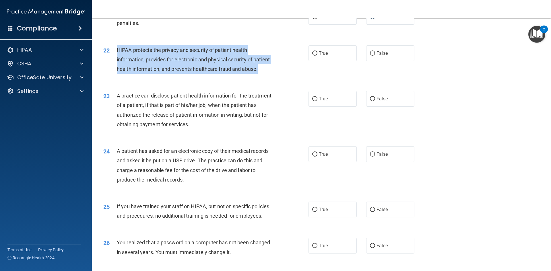
drag, startPoint x: 139, startPoint y: 93, endPoint x: 121, endPoint y: 58, distance: 39.5
click at [116, 58] on div "22 HIPAA protects the privacy and security of patient health information, provi…" at bounding box center [206, 61] width 222 height 32
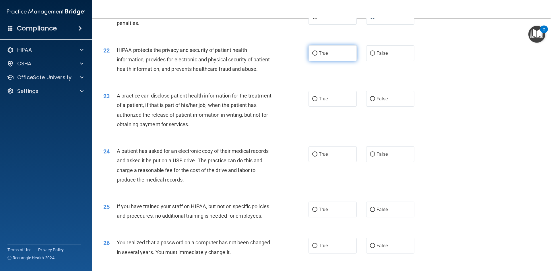
click at [325, 56] on span "True" at bounding box center [323, 52] width 9 height 5
click at [317, 56] on input "True" at bounding box center [314, 53] width 5 height 4
radio input "true"
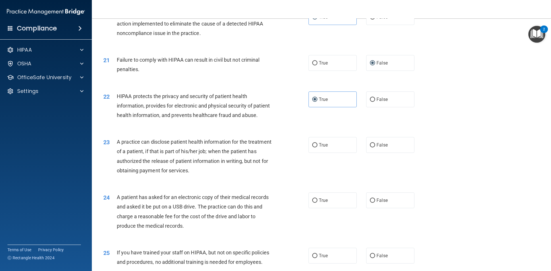
scroll to position [832, 0]
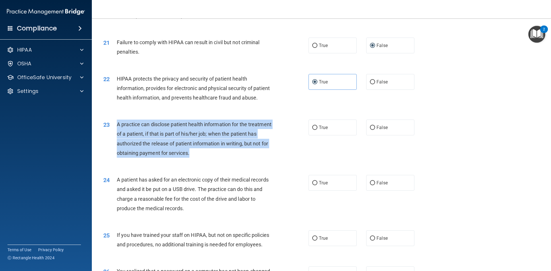
drag, startPoint x: 218, startPoint y: 175, endPoint x: 117, endPoint y: 146, distance: 105.3
click at [117, 146] on div "A practice can disclose patient health information for the treatment of a patie…" at bounding box center [197, 139] width 160 height 38
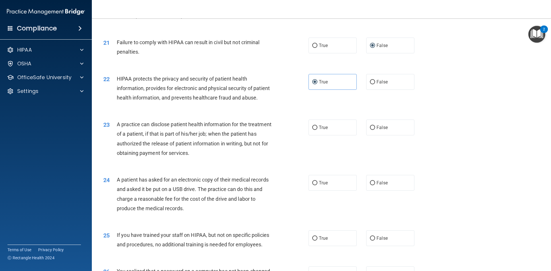
click at [284, 106] on div "22 HIPAA protects the privacy and security of patient health information, provi…" at bounding box center [206, 90] width 222 height 32
click at [336, 135] on label "True" at bounding box center [332, 128] width 48 height 16
click at [317, 130] on input "True" at bounding box center [314, 128] width 5 height 4
radio input "true"
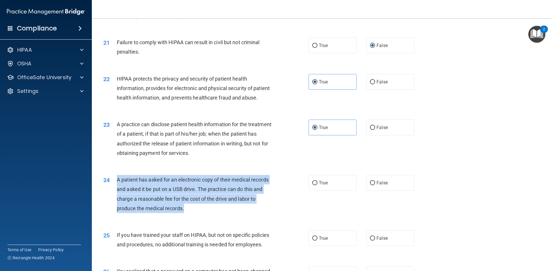
drag, startPoint x: 190, startPoint y: 228, endPoint x: 142, endPoint y: 199, distance: 55.8
click at [116, 200] on div "24 A patient has asked for an electronic copy of their medical records and aske…" at bounding box center [206, 195] width 222 height 41
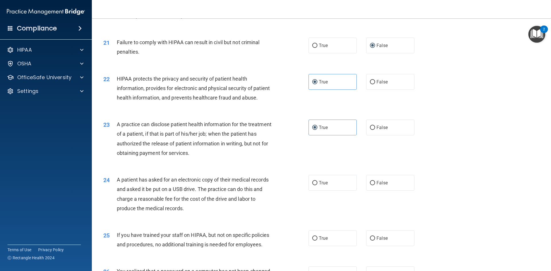
click at [225, 223] on div "24 A patient has asked for an electronic copy of their medical records and aske…" at bounding box center [321, 195] width 445 height 55
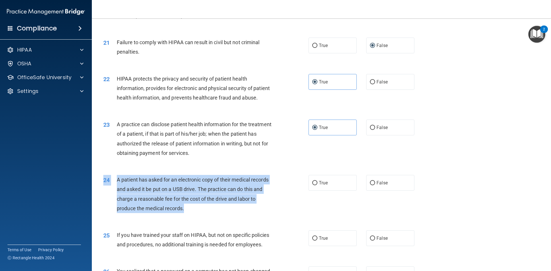
click at [214, 216] on div "24 A patient has asked for an electronic copy of their medical records and aske…" at bounding box center [206, 195] width 222 height 41
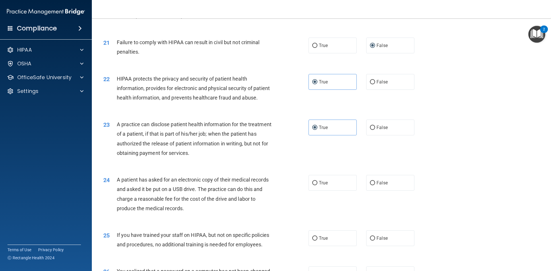
click at [308, 161] on div "23 A practice can disclose patient health information for the treatment of a pa…" at bounding box center [206, 140] width 222 height 41
click at [323, 191] on label "True" at bounding box center [332, 183] width 48 height 16
click at [317, 185] on input "True" at bounding box center [314, 183] width 5 height 4
radio input "true"
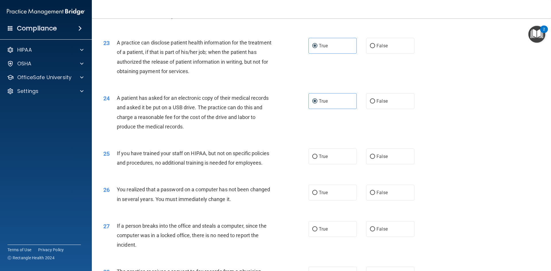
scroll to position [918, 0]
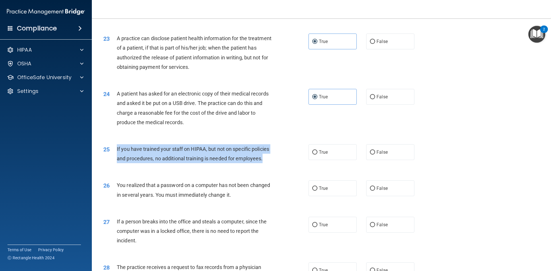
drag, startPoint x: 222, startPoint y: 178, endPoint x: 114, endPoint y: 168, distance: 108.3
click at [114, 166] on div "25 If you have trained your staff on HIPAA, but not on specific policies and pr…" at bounding box center [206, 155] width 222 height 22
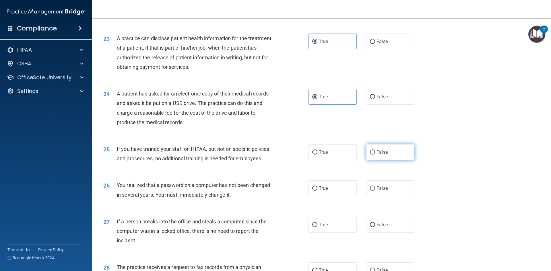
click at [386, 160] on label "False" at bounding box center [390, 152] width 48 height 16
click at [375, 155] on input "False" at bounding box center [372, 152] width 5 height 4
radio input "true"
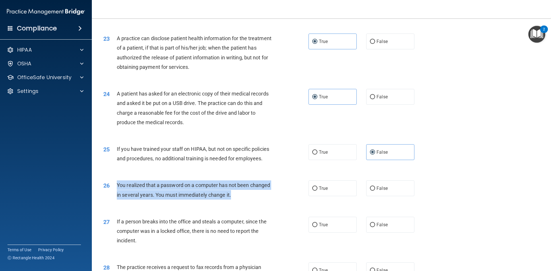
drag, startPoint x: 225, startPoint y: 218, endPoint x: 117, endPoint y: 209, distance: 108.5
click at [117, 199] on div "You realized that a password on a computer has not been changed in several year…" at bounding box center [197, 189] width 160 height 19
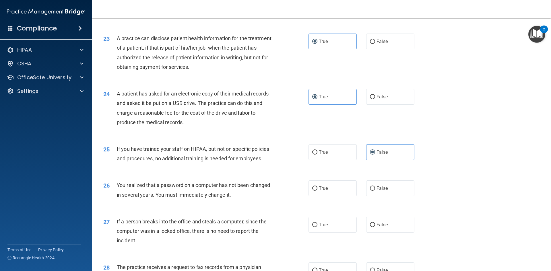
click at [270, 163] on div "If you have trained your staff on HIPAA, but not on specific policies and proce…" at bounding box center [197, 153] width 160 height 19
drag, startPoint x: 318, startPoint y: 212, endPoint x: 295, endPoint y: 212, distance: 23.0
click at [317, 196] on label "True" at bounding box center [332, 188] width 48 height 16
click at [317, 191] on input "True" at bounding box center [314, 188] width 5 height 4
radio input "true"
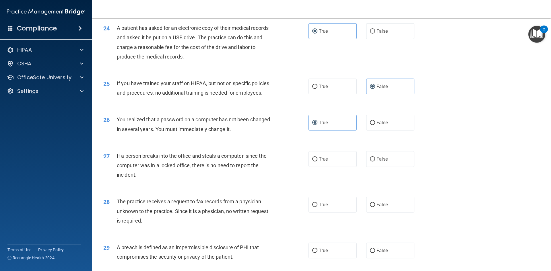
scroll to position [1004, 0]
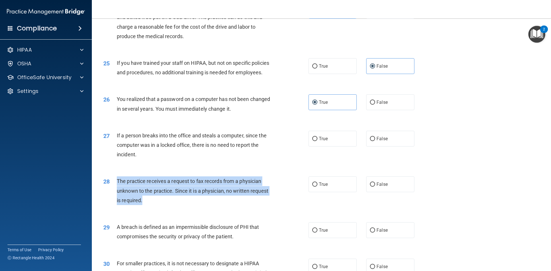
drag, startPoint x: 145, startPoint y: 218, endPoint x: 116, endPoint y: 201, distance: 33.7
click at [116, 201] on div "28 The practice receives a request to fax records from a physician unknown to t…" at bounding box center [206, 192] width 222 height 32
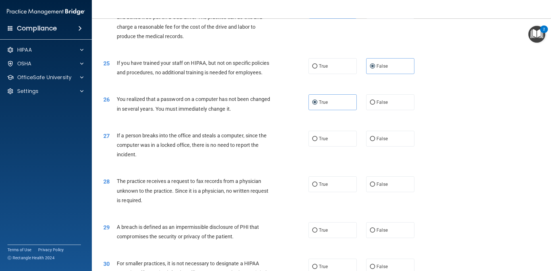
click at [263, 160] on div "If a person breaks into the office and steals a computer, since the computer wa…" at bounding box center [197, 145] width 160 height 29
click at [376, 141] on span "False" at bounding box center [381, 138] width 11 height 5
click at [374, 141] on input "False" at bounding box center [372, 139] width 5 height 4
radio input "true"
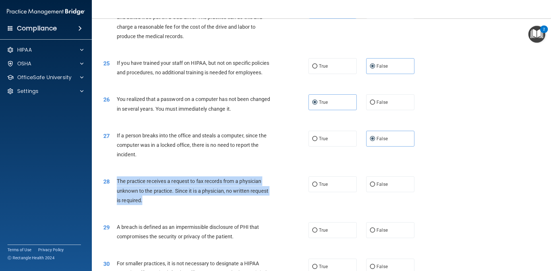
drag, startPoint x: 148, startPoint y: 219, endPoint x: 136, endPoint y: 201, distance: 21.4
click at [112, 201] on div "28 The practice receives a request to fax records from a physician unknown to t…" at bounding box center [206, 192] width 222 height 32
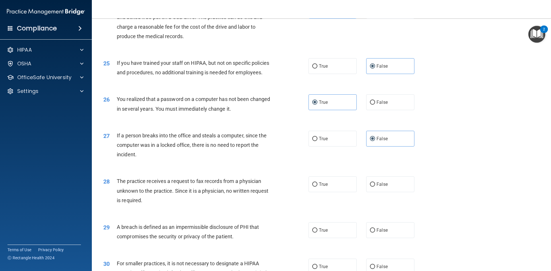
drag, startPoint x: 171, startPoint y: 201, endPoint x: 198, endPoint y: 175, distance: 37.5
click at [198, 160] on div "If a person breaks into the office and steals a computer, since the computer wa…" at bounding box center [197, 145] width 160 height 29
click at [392, 192] on label "False" at bounding box center [390, 184] width 48 height 16
click at [375, 187] on input "False" at bounding box center [372, 184] width 5 height 4
radio input "true"
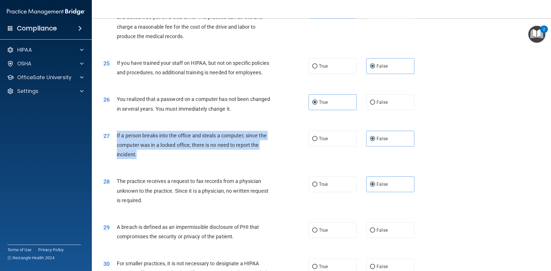
drag, startPoint x: 120, startPoint y: 163, endPoint x: 119, endPoint y: 152, distance: 10.9
click at [117, 152] on div "If a person breaks into the office and steals a computer, since the computer wa…" at bounding box center [197, 145] width 160 height 29
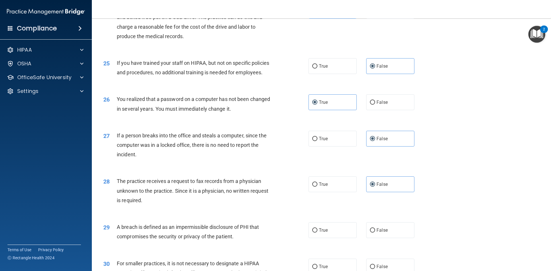
click at [275, 123] on div "26 You realized that a password on a computer has not been changed in several y…" at bounding box center [321, 105] width 445 height 36
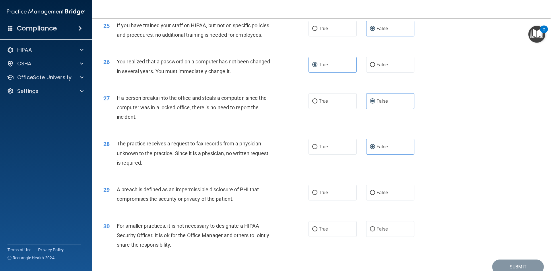
scroll to position [1062, 0]
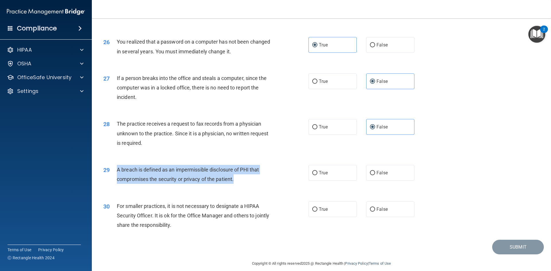
drag, startPoint x: 234, startPoint y: 197, endPoint x: 116, endPoint y: 192, distance: 118.6
click at [116, 187] on div "29 A breach is defined as an impermissible disclosure of PHI that compromises t…" at bounding box center [206, 176] width 222 height 22
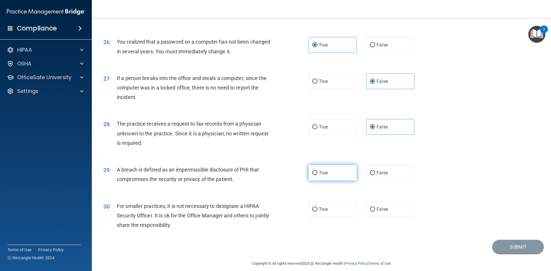
click at [309, 181] on label "True" at bounding box center [332, 173] width 48 height 16
click at [312, 175] on input "True" at bounding box center [314, 173] width 5 height 4
radio input "true"
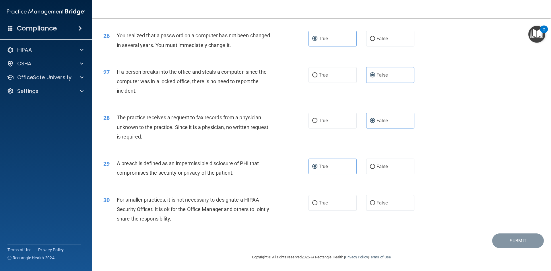
scroll to position [1058, 0]
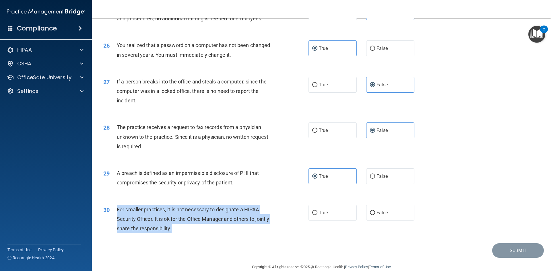
drag, startPoint x: 188, startPoint y: 249, endPoint x: 116, endPoint y: 226, distance: 76.0
click at [116, 226] on div "30 For smaller practices, it is not necessary to designate a HIPAA Security Off…" at bounding box center [206, 221] width 222 height 32
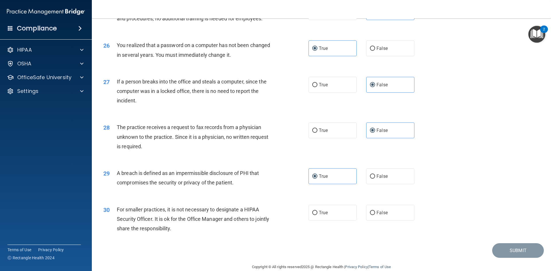
click at [220, 116] on div "27 If a person breaks into the office and steals a computer, since the computer…" at bounding box center [321, 93] width 445 height 46
click at [327, 221] on label "True" at bounding box center [332, 213] width 48 height 16
click at [317, 215] on input "True" at bounding box center [314, 213] width 5 height 4
radio input "true"
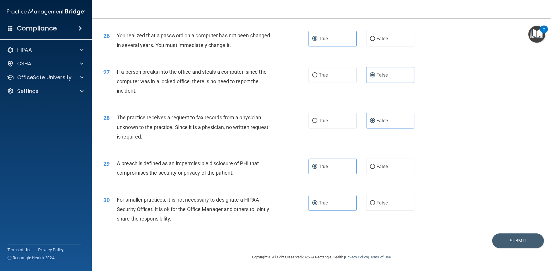
scroll to position [1087, 0]
click at [498, 242] on button "Submit" at bounding box center [518, 241] width 52 height 15
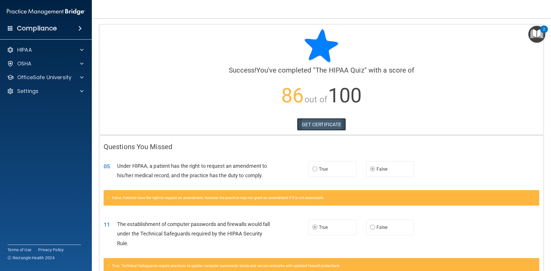
click at [312, 121] on link "GET CERTIFICATE" at bounding box center [321, 124] width 49 height 13
click at [31, 75] on p "OfficeSafe University" at bounding box center [44, 77] width 54 height 7
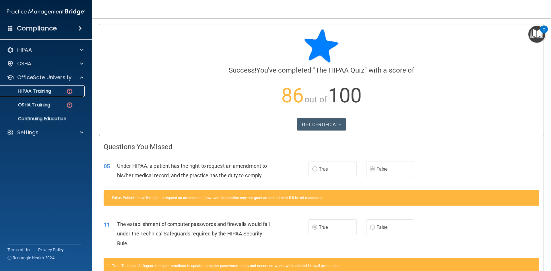
click at [40, 92] on p "HIPAA Training" at bounding box center [27, 91] width 47 height 6
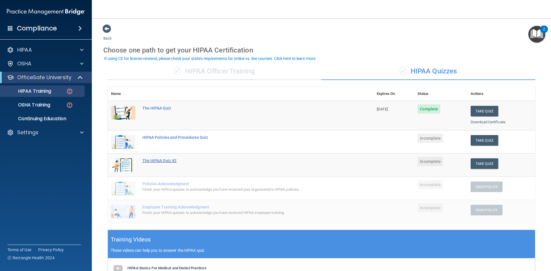
click at [160, 160] on div "The HIPAA Quiz #2" at bounding box center [243, 160] width 202 height 5
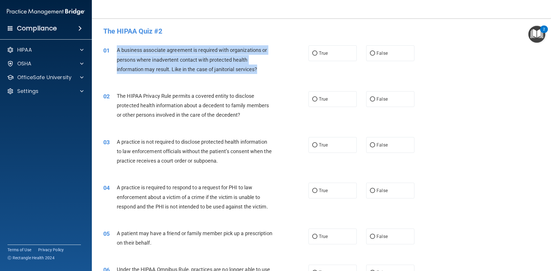
drag, startPoint x: 261, startPoint y: 68, endPoint x: 115, endPoint y: 46, distance: 148.3
click at [115, 46] on div "01 A business associate agreement is required with organizations or persons whe…" at bounding box center [206, 61] width 222 height 32
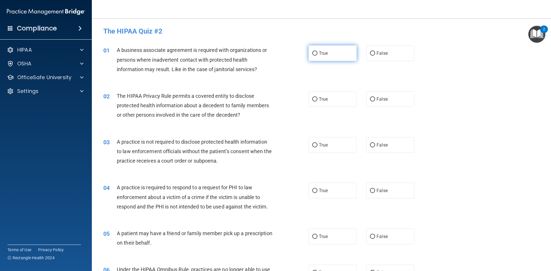
click at [325, 57] on label "True" at bounding box center [332, 53] width 48 height 16
click at [317, 56] on input "True" at bounding box center [314, 53] width 5 height 4
radio input "true"
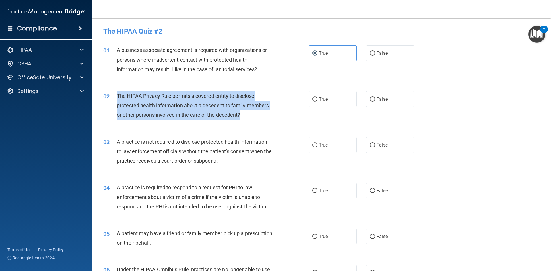
drag, startPoint x: 243, startPoint y: 115, endPoint x: 131, endPoint y: 98, distance: 113.4
click at [117, 97] on div "The HIPAA Privacy Rule permits a covered entity to disclose protected health in…" at bounding box center [197, 105] width 160 height 29
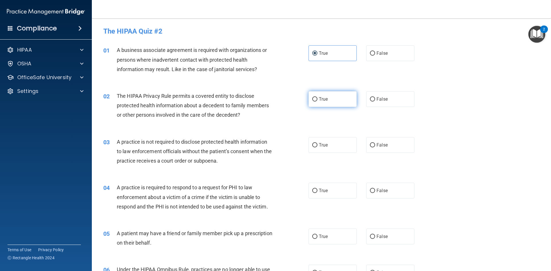
click at [322, 101] on span "True" at bounding box center [323, 98] width 9 height 5
click at [317, 101] on input "True" at bounding box center [314, 99] width 5 height 4
radio input "true"
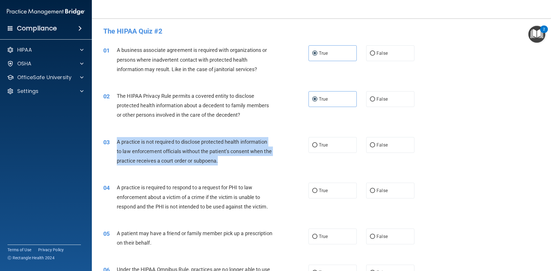
drag, startPoint x: 161, startPoint y: 161, endPoint x: 115, endPoint y: 144, distance: 49.1
click at [115, 144] on div "03 A practice is not required to disclose protected health information to law e…" at bounding box center [206, 153] width 222 height 32
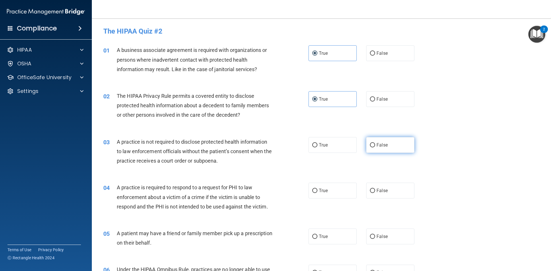
click at [380, 142] on label "False" at bounding box center [390, 145] width 48 height 16
click at [375, 143] on input "False" at bounding box center [372, 145] width 5 height 4
radio input "true"
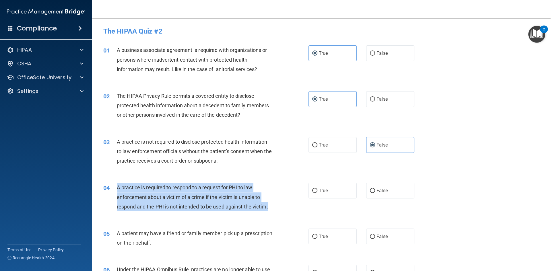
drag, startPoint x: 239, startPoint y: 209, endPoint x: 114, endPoint y: 191, distance: 126.2
click at [114, 191] on div "04 A practice is required to respond to a request for PHI to law enforcement ab…" at bounding box center [206, 199] width 222 height 32
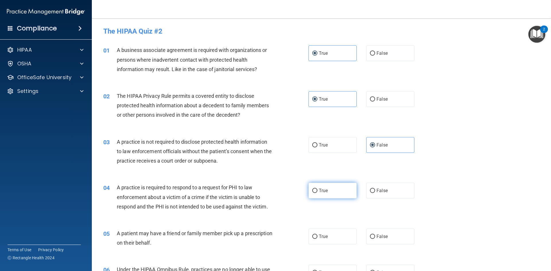
click at [328, 185] on label "True" at bounding box center [332, 191] width 48 height 16
click at [317, 189] on input "True" at bounding box center [314, 191] width 5 height 4
radio input "true"
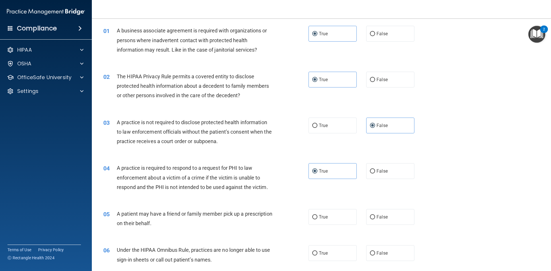
scroll to position [57, 0]
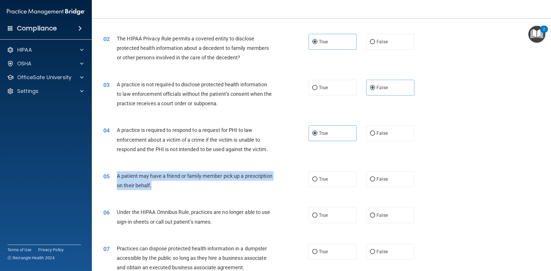
drag, startPoint x: 182, startPoint y: 188, endPoint x: 116, endPoint y: 176, distance: 66.9
click at [116, 176] on div "05 A patient may have a friend or family member pick up a prescription on their…" at bounding box center [206, 182] width 222 height 22
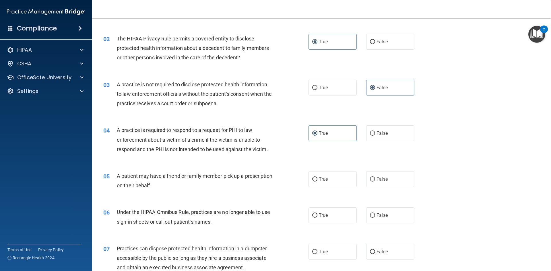
click at [219, 114] on div "03 A practice is not required to disclose protected health information to law e…" at bounding box center [321, 96] width 445 height 46
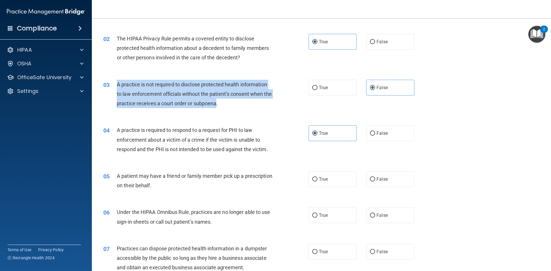
drag, startPoint x: 225, startPoint y: 104, endPoint x: 113, endPoint y: 82, distance: 114.2
click at [113, 82] on div "03 A practice is not required to disclose protected health information to law e…" at bounding box center [206, 96] width 222 height 32
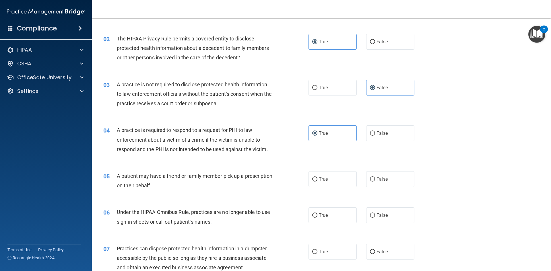
click at [265, 130] on div "A practice is required to respond to a request for PHI to law enforcement about…" at bounding box center [197, 139] width 160 height 29
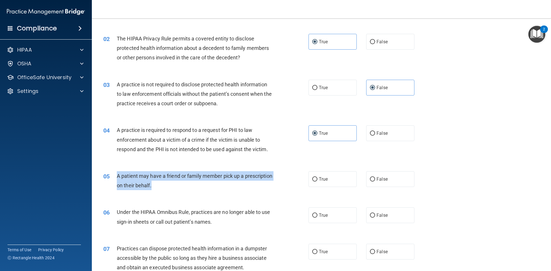
drag, startPoint x: 183, startPoint y: 185, endPoint x: 113, endPoint y: 175, distance: 70.9
click at [113, 175] on div "05 A patient may have a friend or family member pick up a prescription on their…" at bounding box center [206, 182] width 222 height 22
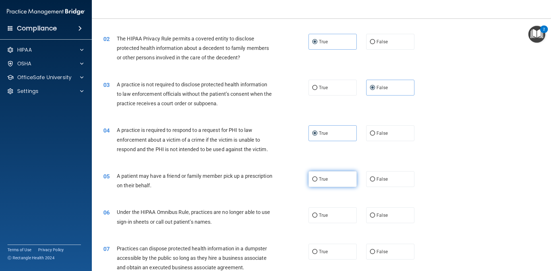
click at [341, 180] on label "True" at bounding box center [332, 179] width 48 height 16
click at [317, 180] on input "True" at bounding box center [314, 179] width 5 height 4
radio input "true"
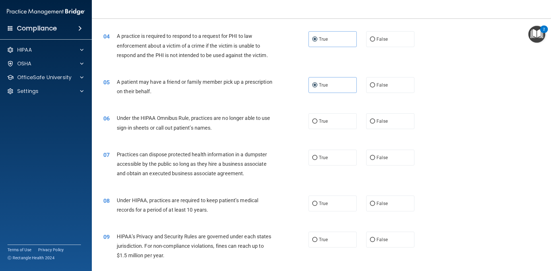
scroll to position [172, 0]
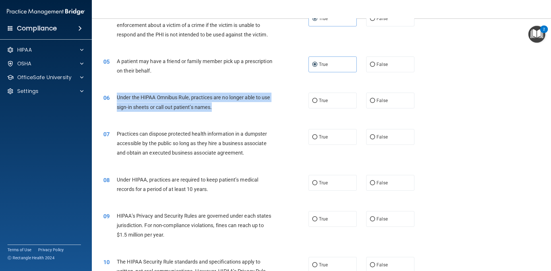
drag, startPoint x: 204, startPoint y: 106, endPoint x: 115, endPoint y: 98, distance: 89.6
click at [115, 98] on div "06 Under the HIPAA Omnibus Rule, practices are no longer able to use sign-in sh…" at bounding box center [206, 104] width 222 height 22
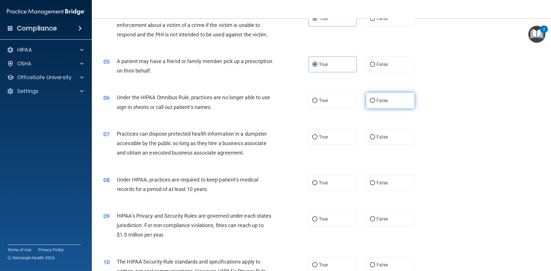
click at [395, 102] on label "False" at bounding box center [390, 101] width 48 height 16
click at [375, 102] on input "False" at bounding box center [372, 101] width 5 height 4
radio input "true"
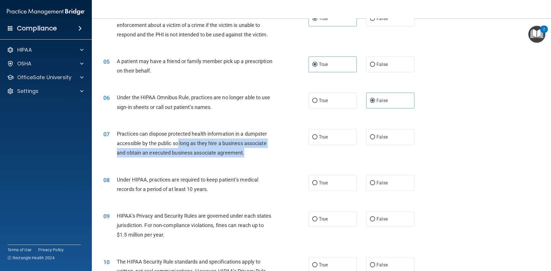
drag, startPoint x: 248, startPoint y: 155, endPoint x: 180, endPoint y: 147, distance: 68.7
click at [180, 147] on div "Practices can dispose protected health information in a dumpster accessible by …" at bounding box center [197, 143] width 160 height 29
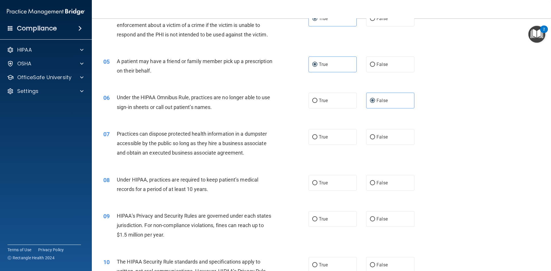
click at [144, 122] on div "07 Practices can dispose protected health information in a dumpster accessible …" at bounding box center [321, 145] width 445 height 46
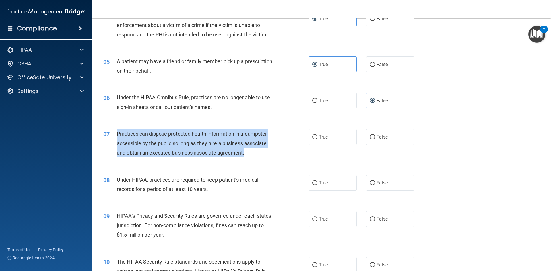
drag, startPoint x: 250, startPoint y: 152, endPoint x: 117, endPoint y: 130, distance: 135.0
click at [116, 137] on div "07 Practices can dispose protected health information in a dumpster accessible …" at bounding box center [206, 145] width 222 height 32
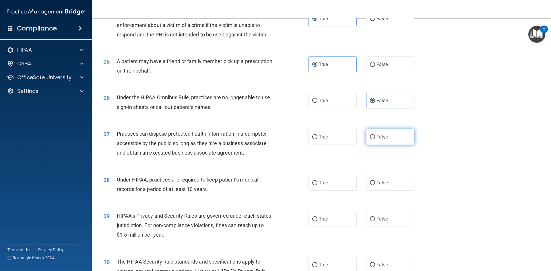
click at [384, 136] on span "False" at bounding box center [381, 136] width 11 height 5
click at [375, 136] on input "False" at bounding box center [372, 137] width 5 height 4
radio input "true"
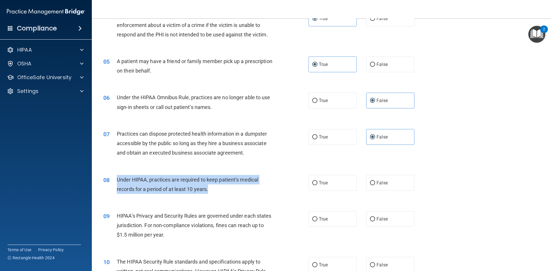
drag, startPoint x: 177, startPoint y: 191, endPoint x: 117, endPoint y: 182, distance: 60.5
click at [117, 182] on div "Under HIPAA, practices are required to keep patient’s medical records for a per…" at bounding box center [197, 184] width 160 height 19
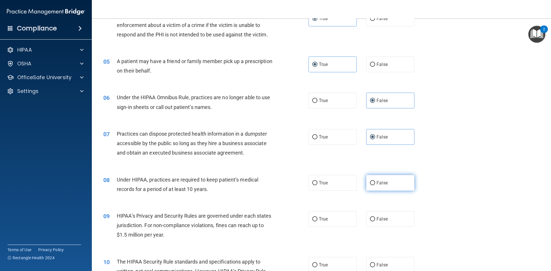
click at [394, 184] on label "False" at bounding box center [390, 183] width 48 height 16
click at [375, 184] on input "False" at bounding box center [372, 183] width 5 height 4
radio input "true"
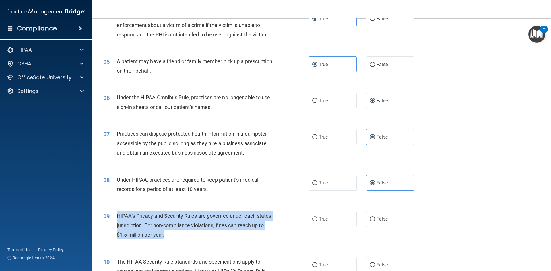
drag, startPoint x: 179, startPoint y: 234, endPoint x: 114, endPoint y: 214, distance: 68.1
click at [114, 214] on div "09 HIPAA’s Privacy and Security Rules are governed under each states jurisdicti…" at bounding box center [206, 227] width 222 height 32
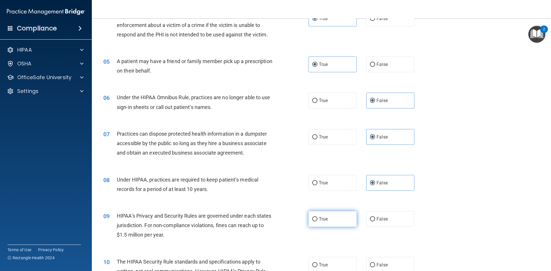
click at [324, 221] on span "True" at bounding box center [323, 218] width 9 height 5
click at [317, 221] on input "True" at bounding box center [314, 219] width 5 height 4
radio input "true"
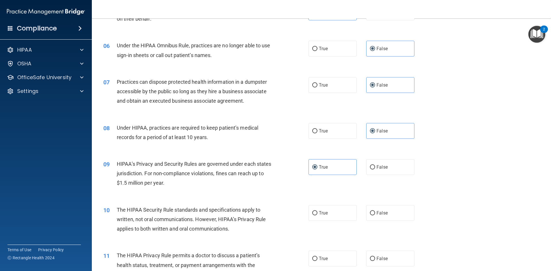
scroll to position [230, 0]
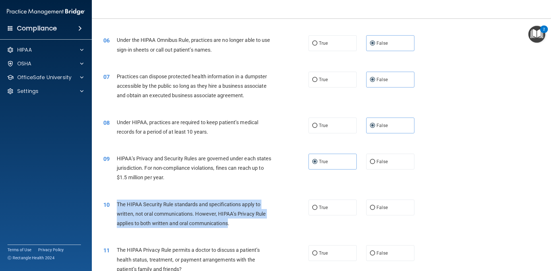
drag, startPoint x: 229, startPoint y: 225, endPoint x: 115, endPoint y: 204, distance: 115.1
click at [115, 204] on div "10 The HIPAA Security Rule standards and specifications apply to written, not o…" at bounding box center [206, 216] width 222 height 32
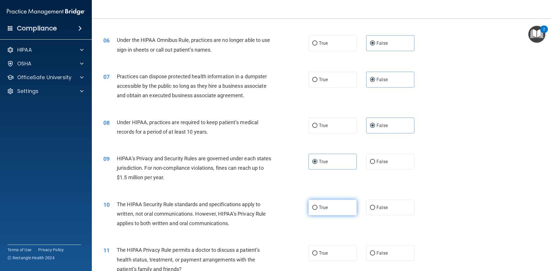
click at [323, 208] on span "True" at bounding box center [323, 207] width 9 height 5
click at [317, 208] on input "True" at bounding box center [314, 208] width 5 height 4
radio input "true"
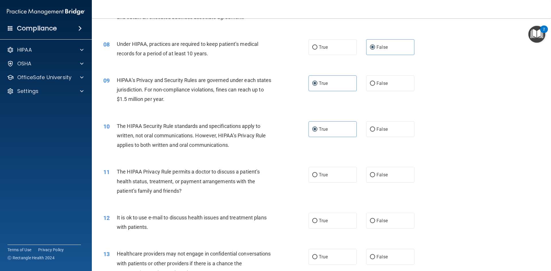
scroll to position [316, 0]
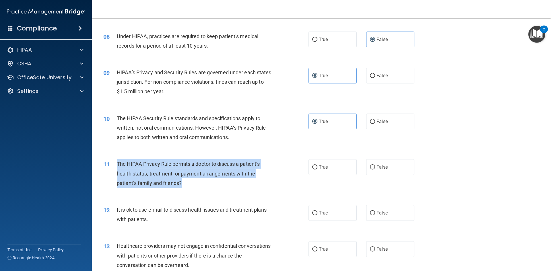
drag, startPoint x: 184, startPoint y: 184, endPoint x: 142, endPoint y: 167, distance: 45.3
click at [117, 165] on div "The HIPAA Privacy Rule permits a doctor to discuss a patient’s health status, t…" at bounding box center [197, 173] width 160 height 29
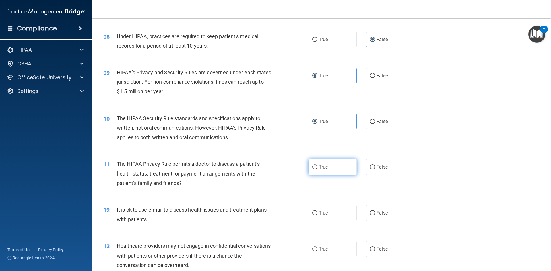
click at [330, 170] on label "True" at bounding box center [332, 167] width 48 height 16
click at [317, 170] on input "True" at bounding box center [314, 167] width 5 height 4
radio input "true"
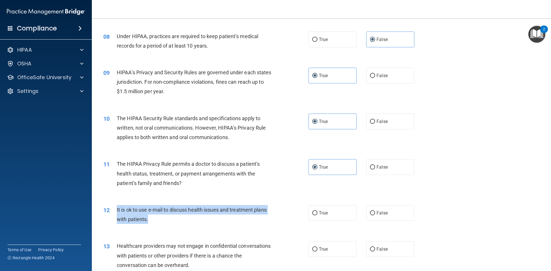
drag, startPoint x: 149, startPoint y: 220, endPoint x: 141, endPoint y: 211, distance: 12.2
click at [116, 211] on div "12 It is ok to use e-mail to discuss health issues and treatment plans with pat…" at bounding box center [206, 216] width 222 height 22
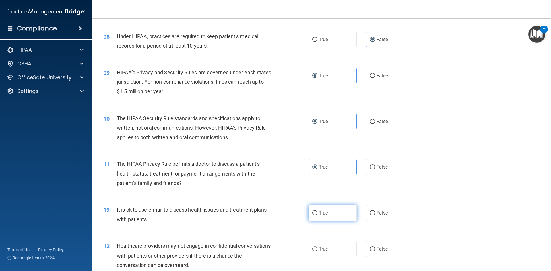
click at [327, 208] on label "True" at bounding box center [332, 213] width 48 height 16
click at [317, 211] on input "True" at bounding box center [314, 213] width 5 height 4
radio input "true"
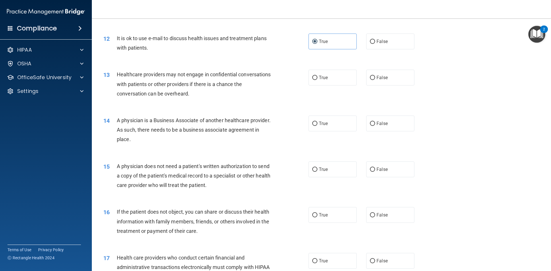
scroll to position [488, 0]
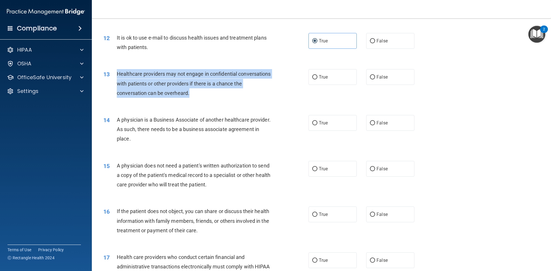
drag, startPoint x: 199, startPoint y: 92, endPoint x: 125, endPoint y: 75, distance: 75.7
click at [119, 76] on div "Healthcare providers may not engage in confidential conversations with patients…" at bounding box center [197, 83] width 160 height 29
drag, startPoint x: 133, startPoint y: 75, endPoint x: 265, endPoint y: 80, distance: 132.4
click at [269, 71] on div "Healthcare providers may not engage in confidential conversations with patients…" at bounding box center [197, 83] width 160 height 29
click at [207, 94] on div "Healthcare providers may not engage in confidential conversations with patients…" at bounding box center [197, 83] width 160 height 29
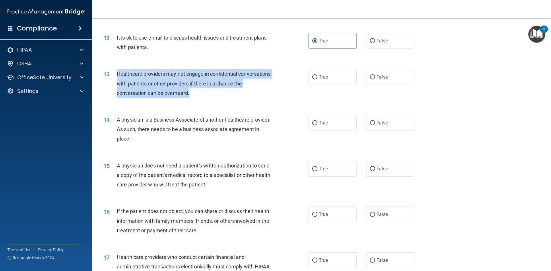
drag, startPoint x: 202, startPoint y: 94, endPoint x: 137, endPoint y: 74, distance: 67.8
click at [119, 74] on div "Healthcare providers may not engage in confidential conversations with patients…" at bounding box center [197, 83] width 160 height 29
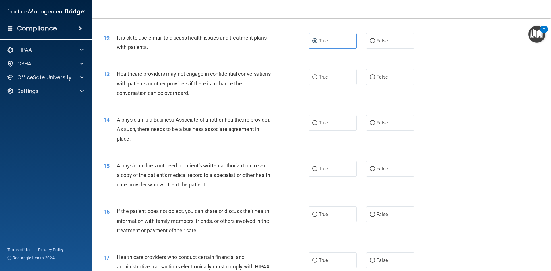
click at [227, 107] on div "13 Healthcare providers may not engage in confidential conversations with patie…" at bounding box center [321, 85] width 445 height 46
click at [384, 81] on label "False" at bounding box center [390, 77] width 48 height 16
click at [375, 79] on input "False" at bounding box center [372, 77] width 5 height 4
radio input "true"
drag, startPoint x: 162, startPoint y: 141, endPoint x: 115, endPoint y: 117, distance: 52.7
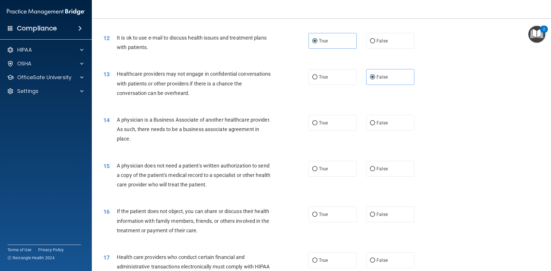
click at [115, 117] on div "14 A physician is a Business Associate of another healthcare provider. As such,…" at bounding box center [206, 131] width 222 height 32
drag, startPoint x: 333, startPoint y: 123, endPoint x: 298, endPoint y: 127, distance: 35.8
click at [333, 123] on label "True" at bounding box center [332, 123] width 48 height 16
click at [317, 123] on input "True" at bounding box center [314, 123] width 5 height 4
radio input "true"
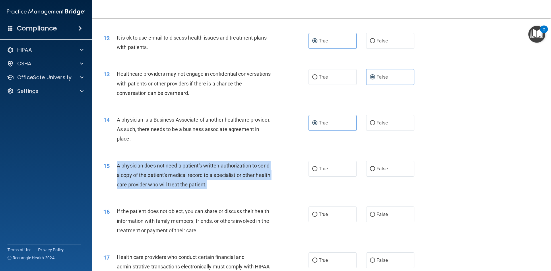
drag, startPoint x: 228, startPoint y: 188, endPoint x: 116, endPoint y: 168, distance: 112.7
click at [117, 168] on div "A physician does not need a patient's written authorization to send a copy of t…" at bounding box center [197, 175] width 160 height 29
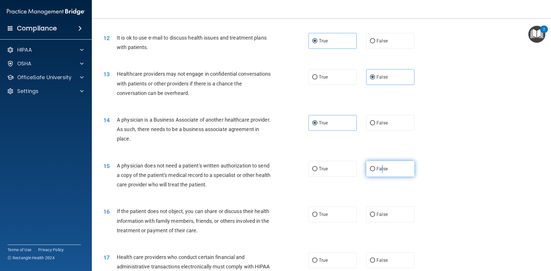
click at [380, 164] on label "False" at bounding box center [390, 169] width 48 height 16
click at [308, 166] on label "True" at bounding box center [332, 169] width 48 height 16
click at [312, 167] on input "True" at bounding box center [314, 169] width 5 height 4
radio input "true"
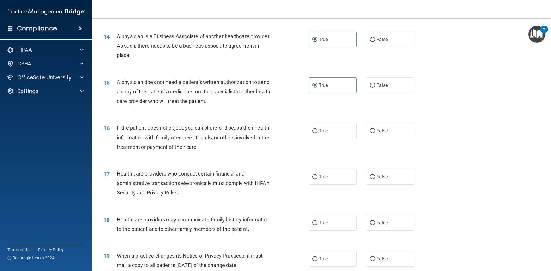
scroll to position [574, 0]
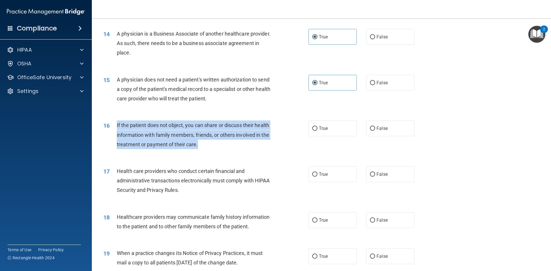
drag, startPoint x: 202, startPoint y: 142, endPoint x: 143, endPoint y: 134, distance: 60.0
click at [117, 123] on div "If the patient does not object, you can share or discuss their health informati…" at bounding box center [197, 135] width 160 height 29
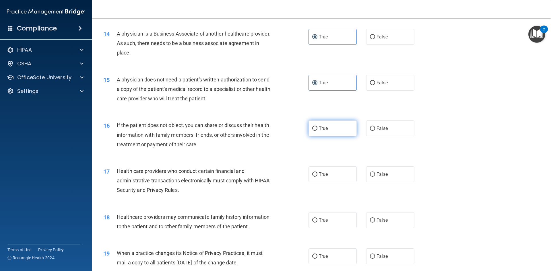
click at [319, 121] on label "True" at bounding box center [332, 129] width 48 height 16
click at [317, 127] on input "True" at bounding box center [314, 129] width 5 height 4
radio input "true"
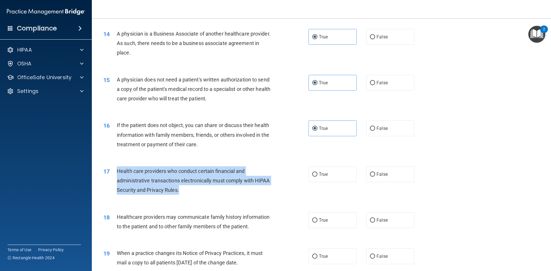
drag, startPoint x: 182, startPoint y: 189, endPoint x: 116, endPoint y: 175, distance: 66.7
click at [116, 175] on div "17 Health care providers who conduct certain financial and administrative trans…" at bounding box center [206, 182] width 222 height 32
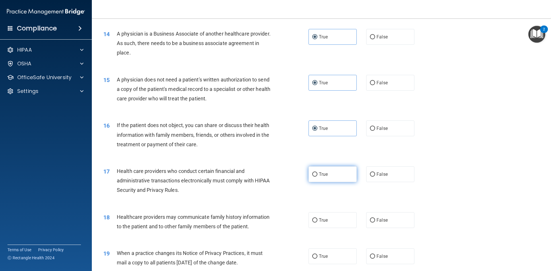
click at [332, 171] on label "True" at bounding box center [332, 174] width 48 height 16
click at [317, 172] on input "True" at bounding box center [314, 174] width 5 height 4
radio input "true"
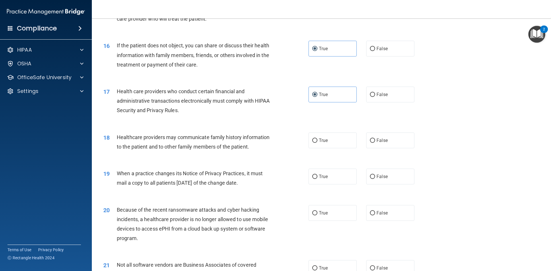
scroll to position [660, 0]
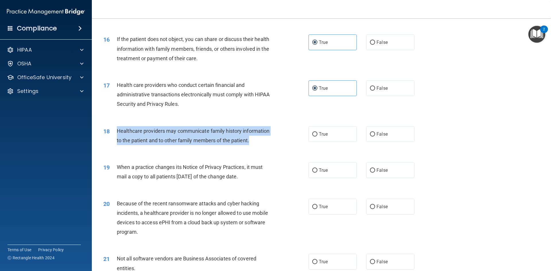
drag, startPoint x: 249, startPoint y: 141, endPoint x: 141, endPoint y: 133, distance: 107.9
click at [114, 133] on div "18 Healthcare providers may communicate family history information to the patie…" at bounding box center [206, 137] width 222 height 22
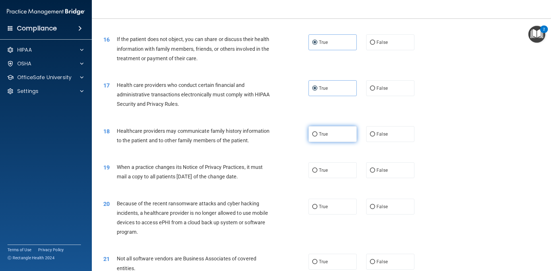
click at [320, 133] on span "True" at bounding box center [323, 133] width 9 height 5
click at [317, 133] on input "True" at bounding box center [314, 134] width 5 height 4
radio input "true"
drag, startPoint x: 264, startPoint y: 176, endPoint x: 116, endPoint y: 165, distance: 148.2
click at [116, 165] on div "19 When a practice changes its Notice of Privacy Practices, it must mail a copy…" at bounding box center [206, 173] width 222 height 22
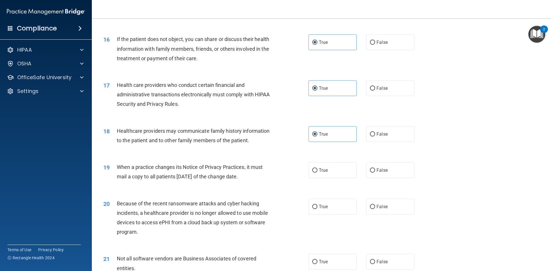
click at [265, 143] on div "Healthcare providers may communicate family history information to the patient …" at bounding box center [197, 135] width 160 height 19
click at [393, 176] on label "False" at bounding box center [390, 170] width 48 height 16
click at [375, 173] on input "False" at bounding box center [372, 170] width 5 height 4
radio input "true"
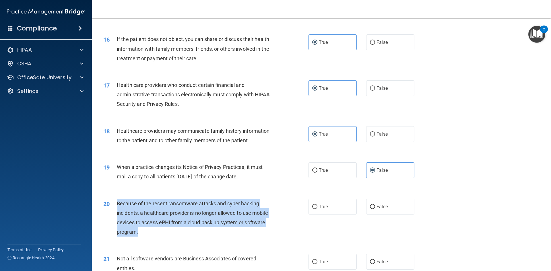
drag, startPoint x: 139, startPoint y: 232, endPoint x: 116, endPoint y: 205, distance: 35.0
click at [116, 205] on div "20 Because of the recent ransomware attacks and cyber hacking incidents, a heal…" at bounding box center [206, 219] width 222 height 41
click at [203, 186] on div "19 When a practice changes its Notice of Privacy Practices, it must mail a copy…" at bounding box center [321, 173] width 445 height 36
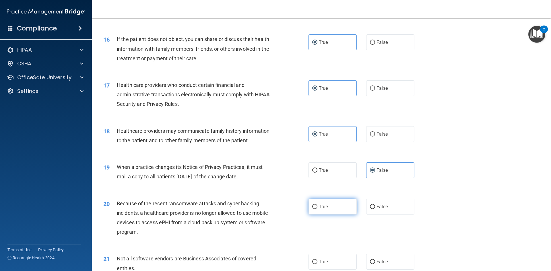
click at [331, 208] on label "True" at bounding box center [332, 207] width 48 height 16
click at [317, 208] on input "True" at bounding box center [314, 207] width 5 height 4
radio input "true"
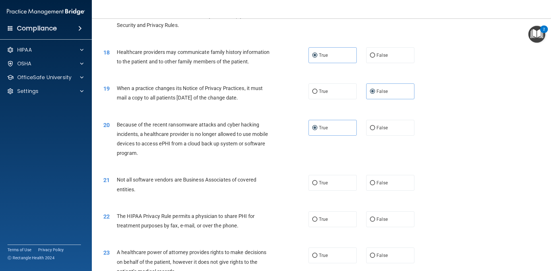
scroll to position [746, 0]
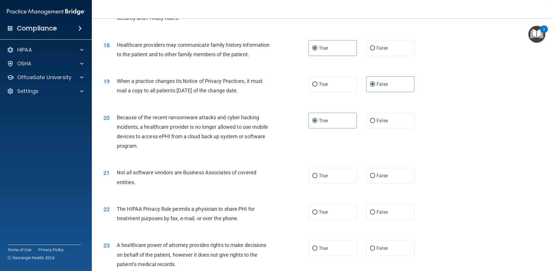
drag, startPoint x: 131, startPoint y: 183, endPoint x: 141, endPoint y: 180, distance: 10.8
click at [131, 179] on span "Not all software vendors are Business Associates of covered entities." at bounding box center [186, 177] width 139 height 15
drag, startPoint x: 135, startPoint y: 183, endPoint x: 113, endPoint y: 173, distance: 24.4
click at [113, 173] on div "21 Not all software vendors are Business Associates of covered entities." at bounding box center [206, 179] width 222 height 22
click at [331, 172] on label "True" at bounding box center [332, 176] width 48 height 16
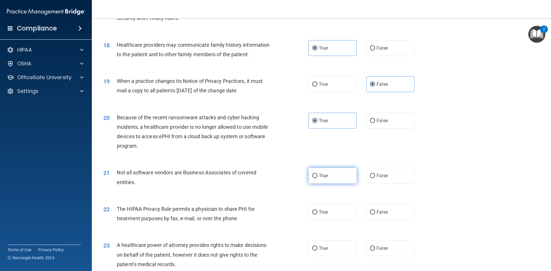
click at [317, 174] on input "True" at bounding box center [314, 176] width 5 height 4
radio input "true"
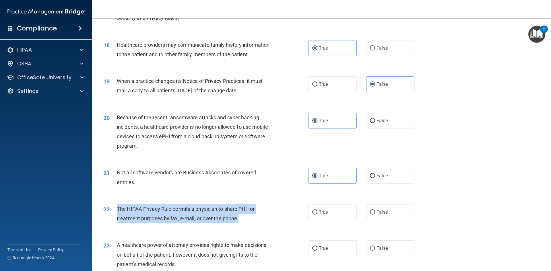
drag, startPoint x: 244, startPoint y: 218, endPoint x: 115, endPoint y: 210, distance: 128.5
click at [115, 210] on div "22 The HIPAA Privacy Rule permits a physician to share PHI for treatment purpos…" at bounding box center [206, 215] width 222 height 22
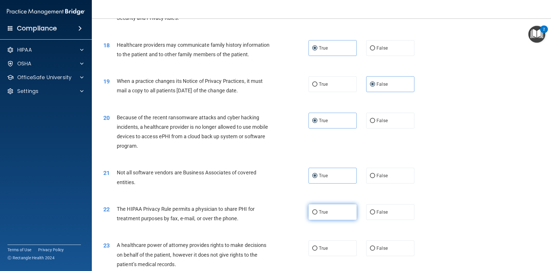
click at [323, 215] on label "True" at bounding box center [332, 212] width 48 height 16
click at [317, 215] on input "True" at bounding box center [314, 212] width 5 height 4
radio input "true"
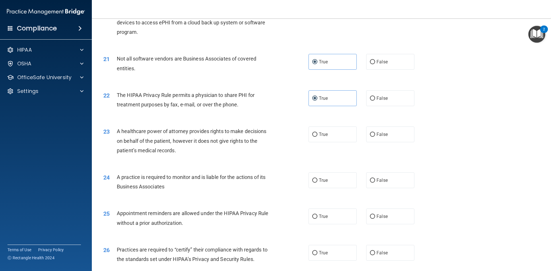
scroll to position [861, 0]
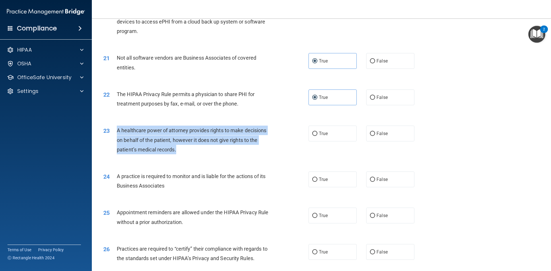
drag, startPoint x: 178, startPoint y: 149, endPoint x: 112, endPoint y: 131, distance: 69.1
click at [112, 131] on div "23 A healthcare power of attorney provides rights to make decisions on behalf o…" at bounding box center [206, 142] width 222 height 32
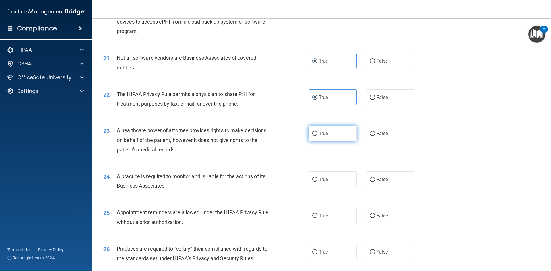
click at [334, 137] on label "True" at bounding box center [332, 134] width 48 height 16
click at [317, 136] on input "True" at bounding box center [314, 134] width 5 height 4
radio input "true"
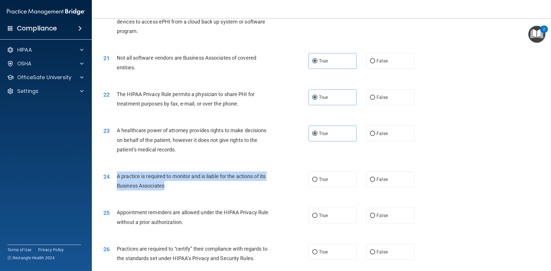
drag, startPoint x: 170, startPoint y: 185, endPoint x: 113, endPoint y: 178, distance: 57.2
click at [113, 178] on div "24 A practice is required to monitor and is liable for the actions of its Busin…" at bounding box center [206, 183] width 222 height 22
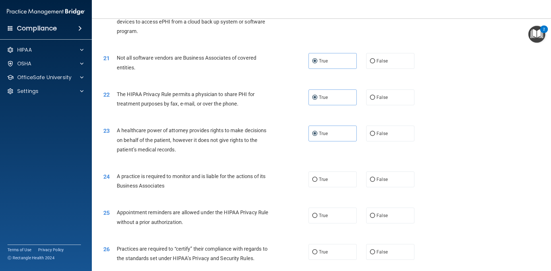
click at [233, 149] on div "A healthcare power of attorney provides rights to make decisions on behalf of t…" at bounding box center [197, 140] width 160 height 29
click at [384, 184] on label "False" at bounding box center [390, 180] width 48 height 16
click at [397, 179] on label "False" at bounding box center [390, 180] width 48 height 16
click at [375, 179] on input "False" at bounding box center [372, 180] width 5 height 4
radio input "true"
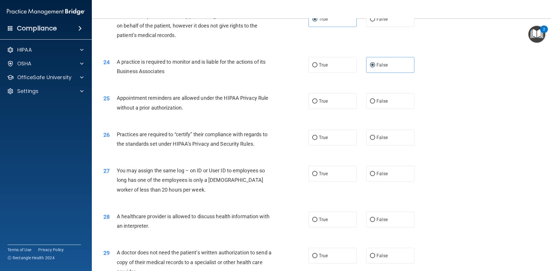
scroll to position [976, 0]
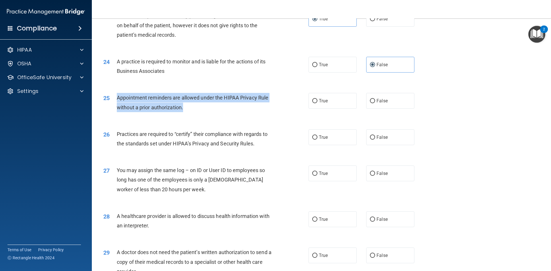
drag, startPoint x: 187, startPoint y: 108, endPoint x: 136, endPoint y: 96, distance: 52.2
click at [116, 97] on div "25 Appointment reminders are allowed under the HIPAA Privacy Rule without a pri…" at bounding box center [206, 104] width 222 height 22
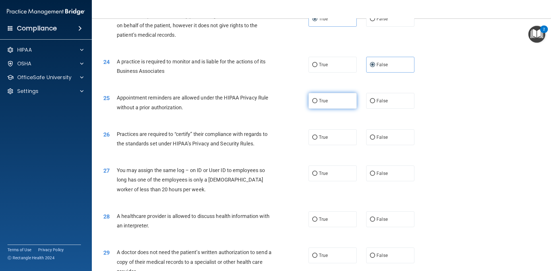
click at [331, 96] on label "True" at bounding box center [332, 101] width 48 height 16
click at [317, 99] on input "True" at bounding box center [314, 101] width 5 height 4
radio input "true"
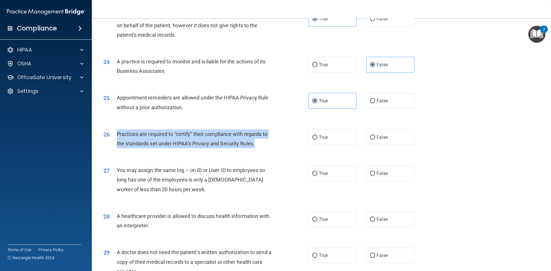
drag, startPoint x: 263, startPoint y: 144, endPoint x: 118, endPoint y: 136, distance: 146.0
click at [113, 136] on div "26 Practices are required to “certify” their compliance with regards to the sta…" at bounding box center [206, 140] width 222 height 22
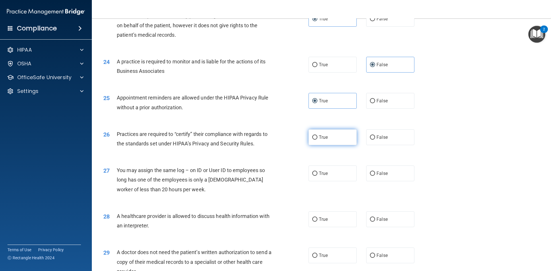
click at [338, 143] on label "True" at bounding box center [332, 137] width 48 height 16
click at [317, 140] on input "True" at bounding box center [314, 137] width 5 height 4
radio input "true"
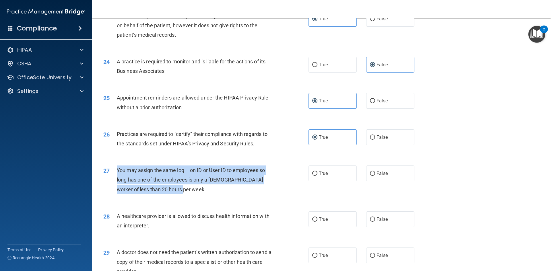
drag, startPoint x: 172, startPoint y: 195, endPoint x: 112, endPoint y: 172, distance: 64.2
click at [112, 172] on div "27 You may assign the same log – on ID or User ID to employees so long has one …" at bounding box center [206, 182] width 222 height 32
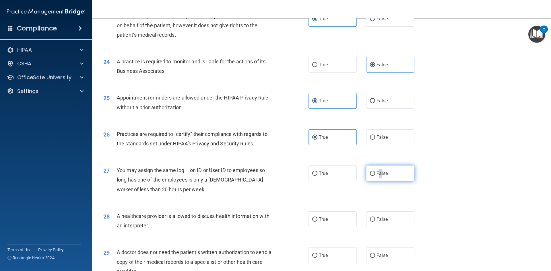
click at [378, 170] on label "False" at bounding box center [390, 174] width 48 height 16
click at [383, 169] on label "False" at bounding box center [390, 174] width 48 height 16
click at [375, 172] on input "False" at bounding box center [372, 174] width 5 height 4
radio input "true"
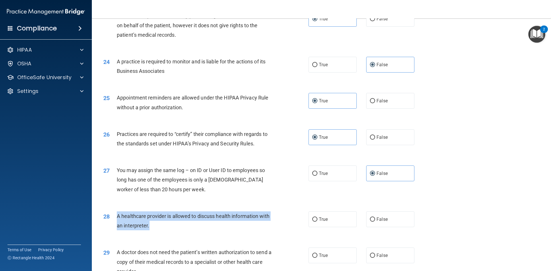
drag, startPoint x: 158, startPoint y: 224, endPoint x: 129, endPoint y: 217, distance: 29.9
click at [116, 217] on div "28 A healthcare provider is allowed to discuss health information with an inter…" at bounding box center [206, 222] width 222 height 22
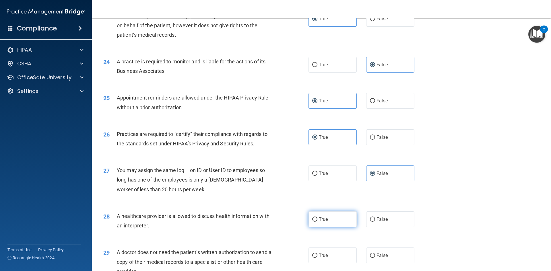
drag, startPoint x: 337, startPoint y: 222, endPoint x: 314, endPoint y: 226, distance: 22.7
click at [337, 222] on label "True" at bounding box center [332, 219] width 48 height 16
click at [317, 222] on input "True" at bounding box center [314, 219] width 5 height 4
radio input "true"
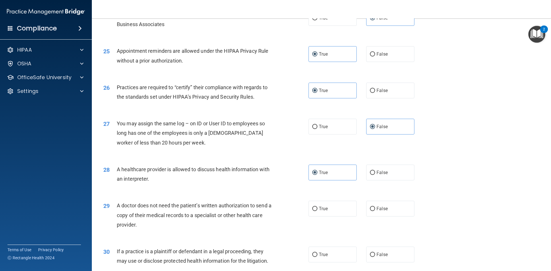
scroll to position [1064, 0]
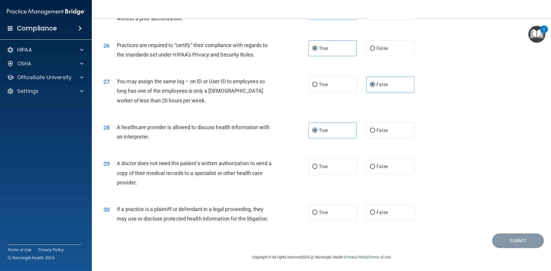
drag, startPoint x: 141, startPoint y: 182, endPoint x: 112, endPoint y: 160, distance: 36.9
click at [112, 160] on div "29 A doctor does not need the patient’s written authorization to send a copy of…" at bounding box center [206, 175] width 222 height 32
click at [324, 165] on span "True" at bounding box center [323, 166] width 9 height 5
click at [317, 165] on input "True" at bounding box center [314, 167] width 5 height 4
radio input "true"
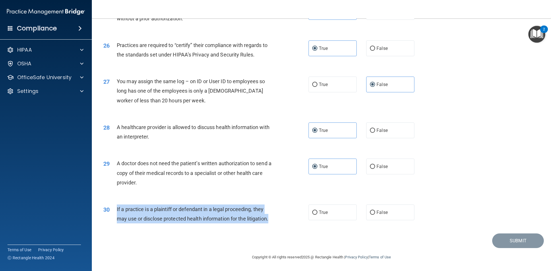
drag, startPoint x: 262, startPoint y: 220, endPoint x: 116, endPoint y: 209, distance: 146.5
click at [116, 209] on div "30 If a practice is a plaintiff or defendant in a legal proceeding, they may us…" at bounding box center [206, 216] width 222 height 22
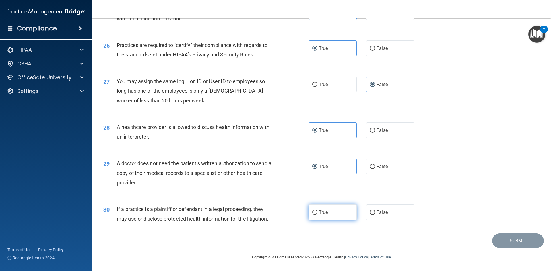
click at [333, 214] on label "True" at bounding box center [332, 213] width 48 height 16
click at [317, 214] on input "True" at bounding box center [314, 213] width 5 height 4
radio input "true"
click at [506, 241] on button "Submit" at bounding box center [518, 241] width 52 height 15
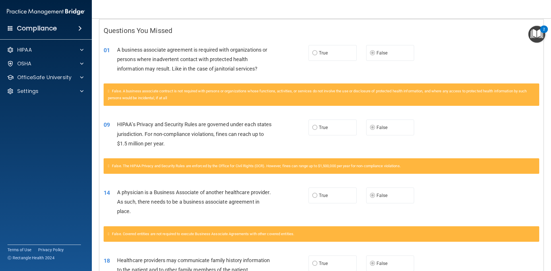
scroll to position [117, 0]
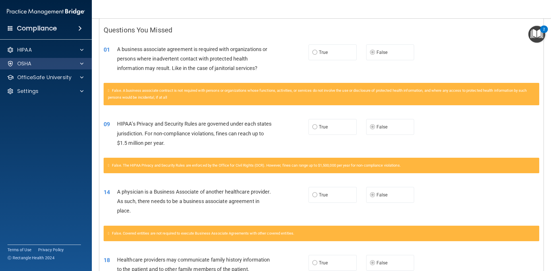
click at [46, 68] on div "OSHA" at bounding box center [46, 63] width 92 height 11
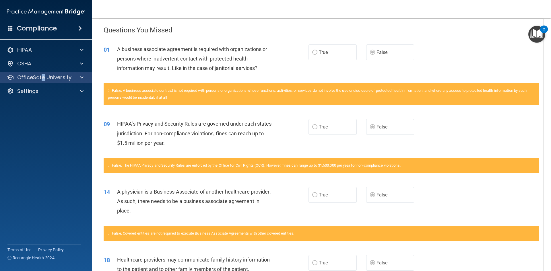
click at [42, 73] on div "OfficeSafe University" at bounding box center [46, 77] width 92 height 11
click at [42, 77] on p "OfficeSafe University" at bounding box center [44, 77] width 54 height 7
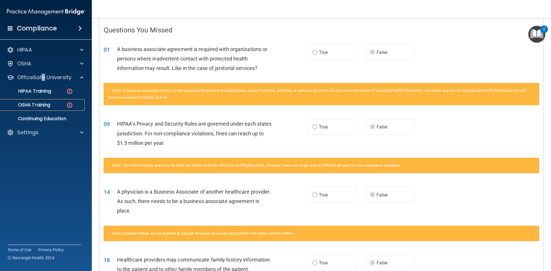
click at [33, 102] on p "OSHA Training" at bounding box center [27, 105] width 46 height 6
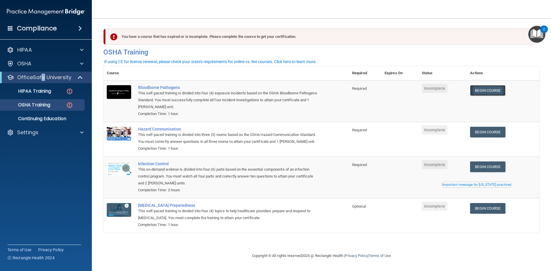
click at [487, 92] on link "Begin Course" at bounding box center [487, 90] width 35 height 11
